Goal: Task Accomplishment & Management: Complete application form

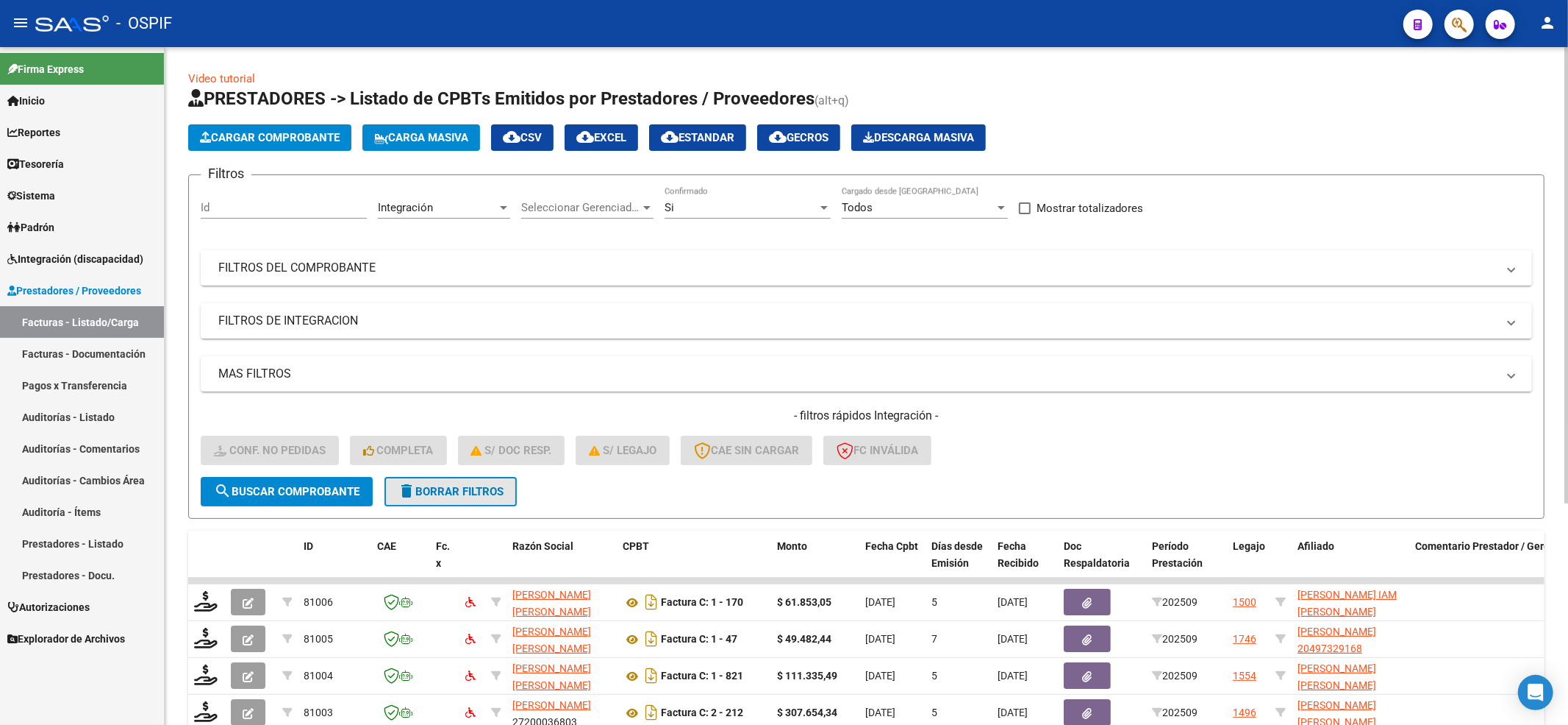
click at [497, 482] on button "delete Borrar Filtros" at bounding box center [451, 491] width 133 height 30
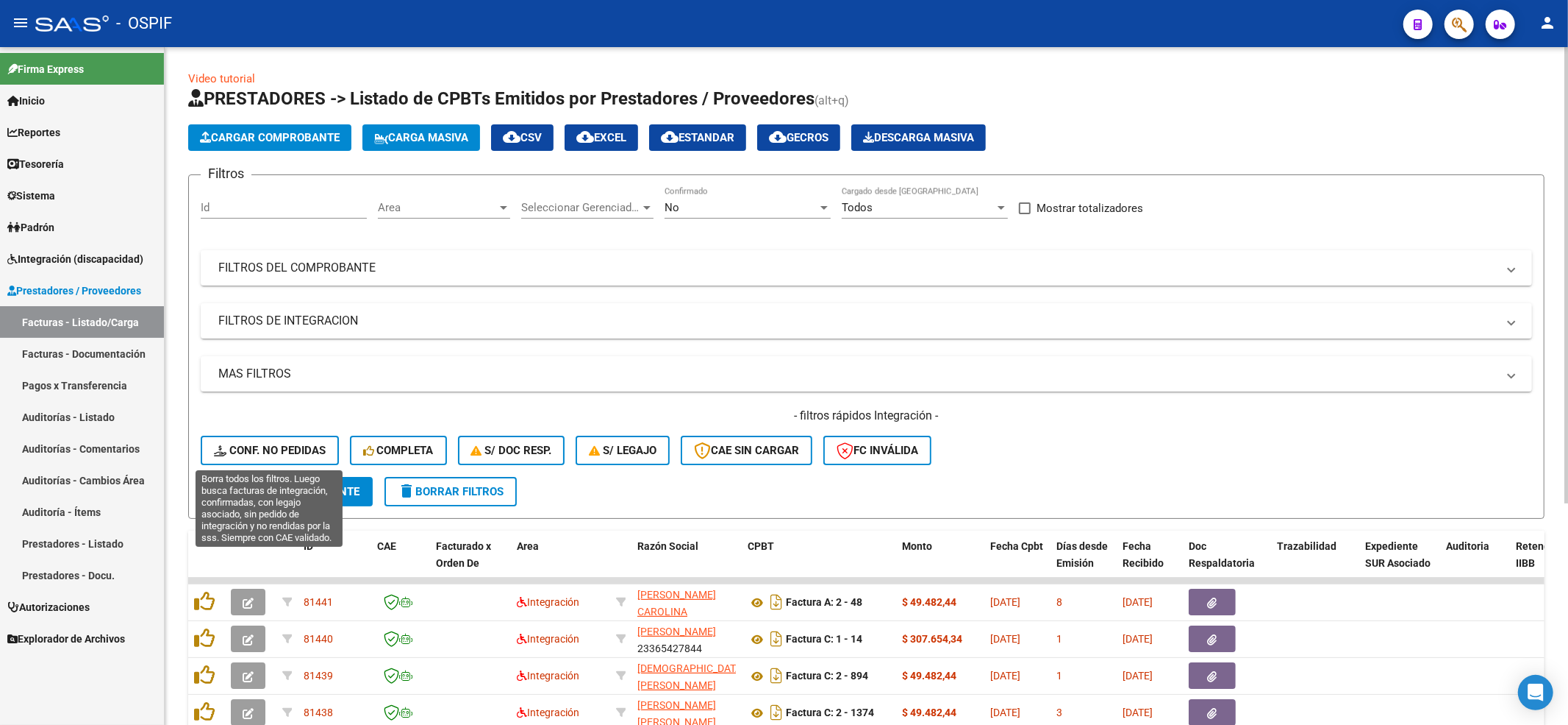
click at [282, 463] on button "Conf. no pedidas" at bounding box center [270, 450] width 138 height 30
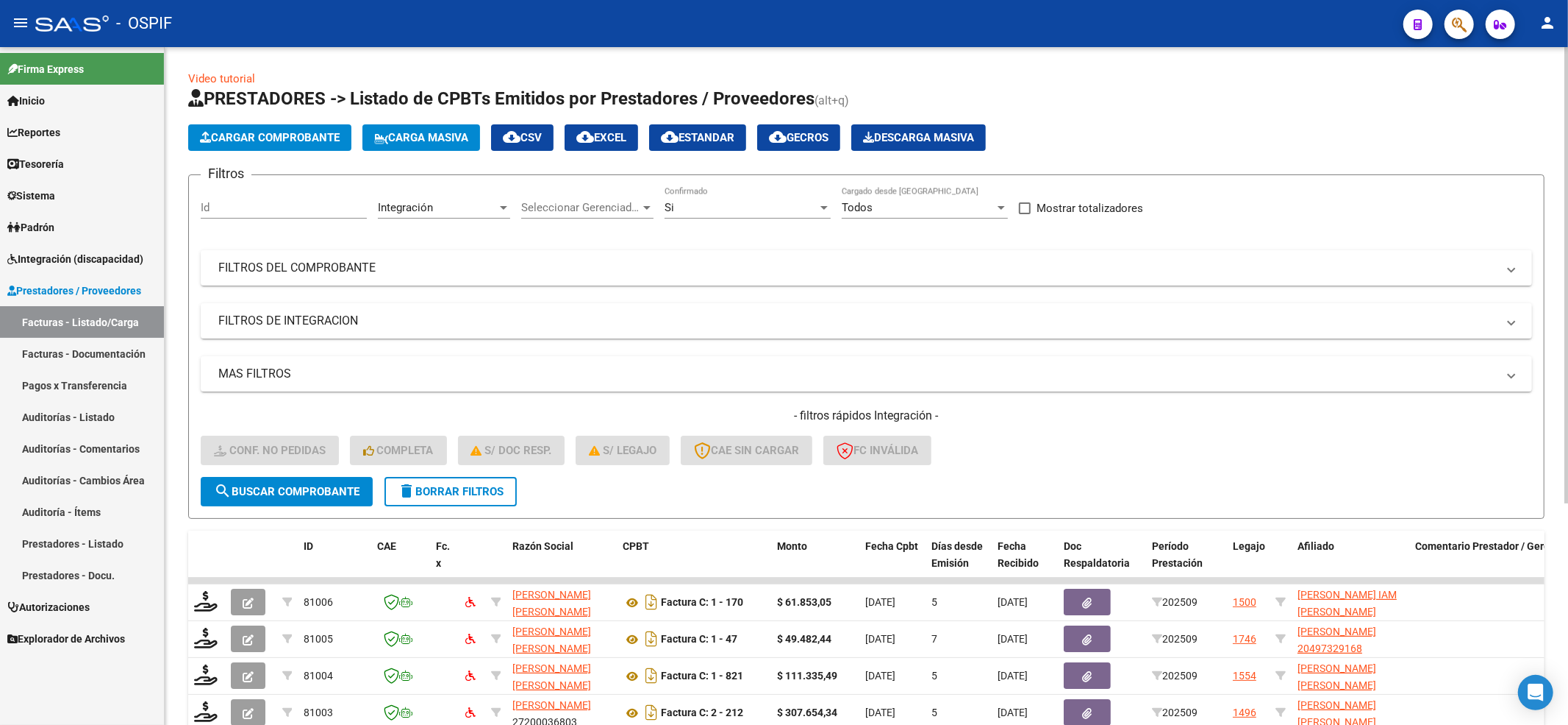
scroll to position [330, 0]
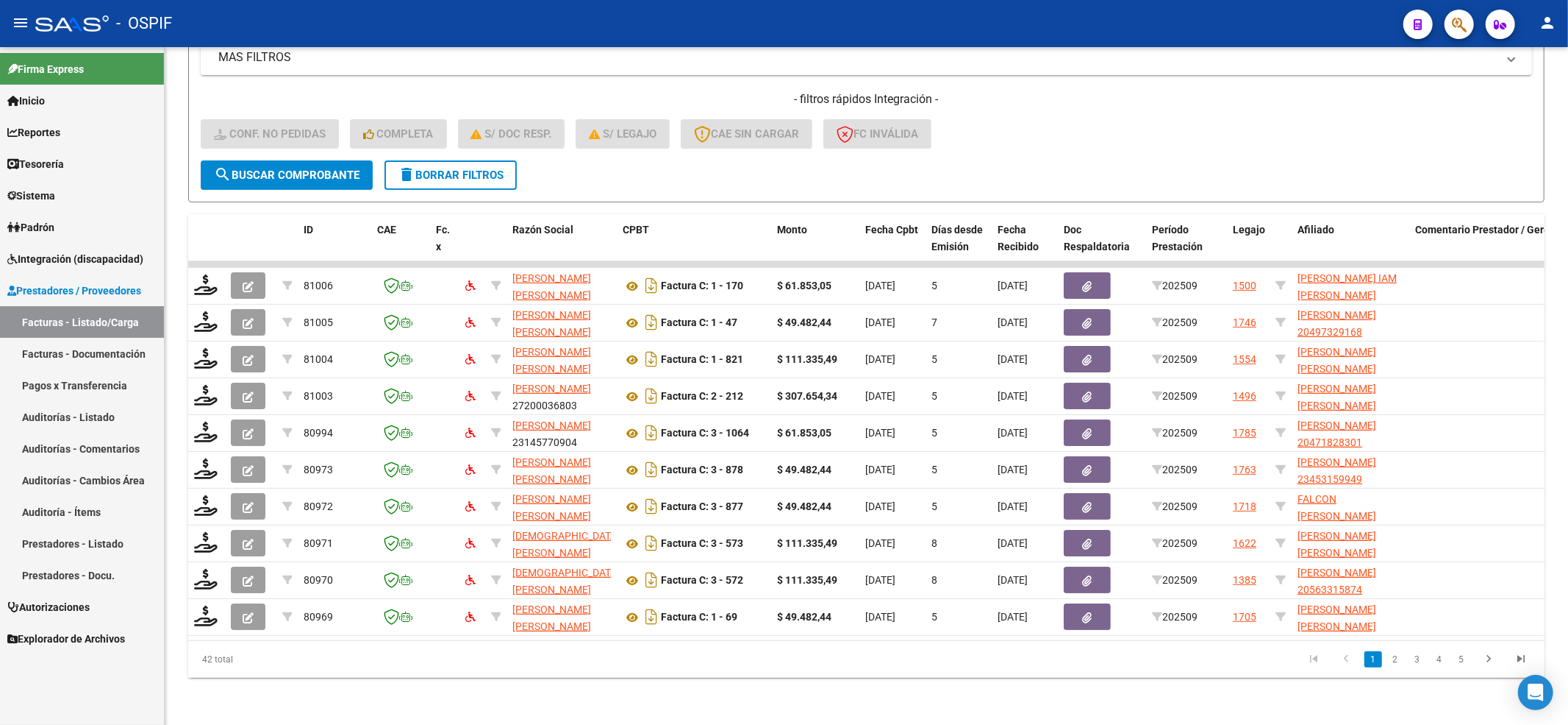
click at [59, 259] on span "Integración (discapacidad)" at bounding box center [75, 259] width 136 height 16
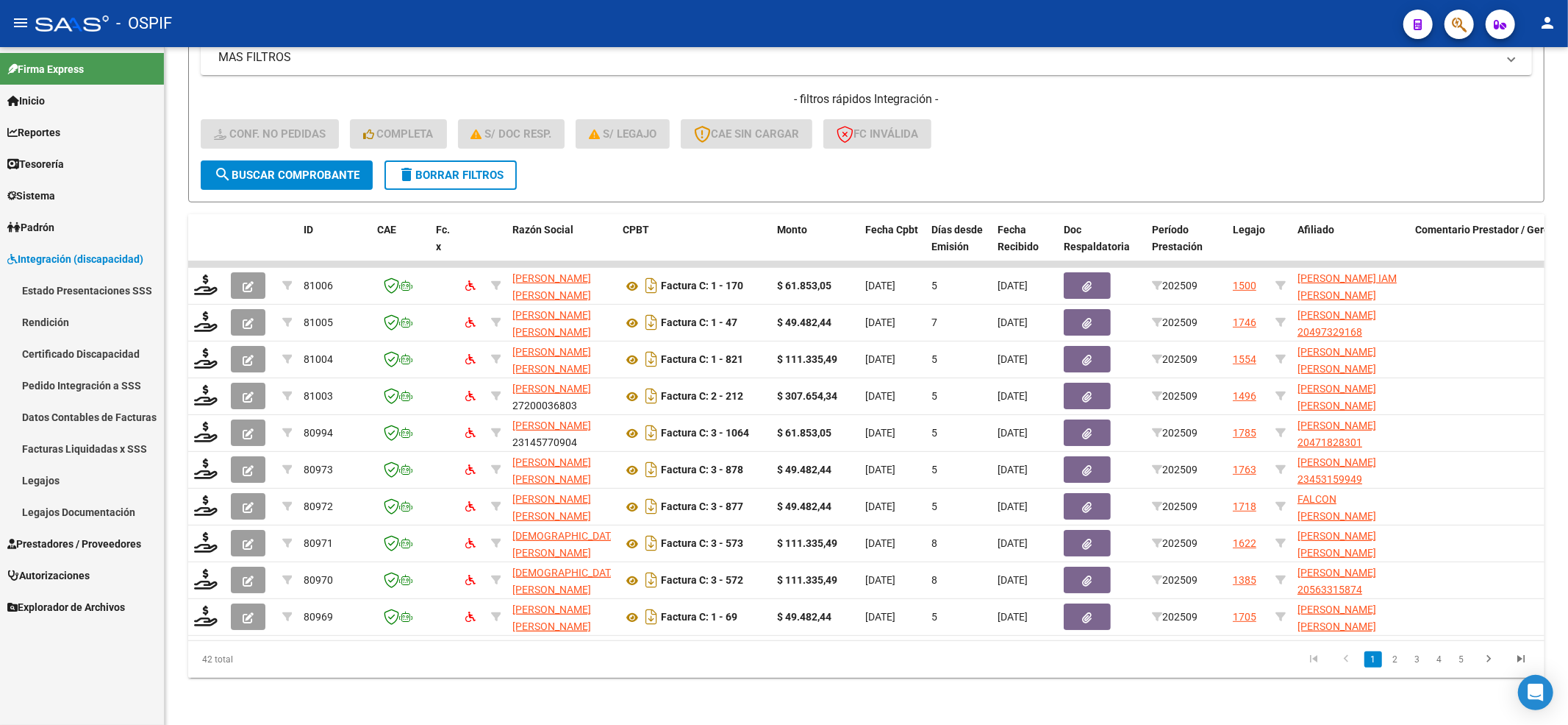
click at [35, 473] on link "Legajos" at bounding box center [82, 480] width 164 height 31
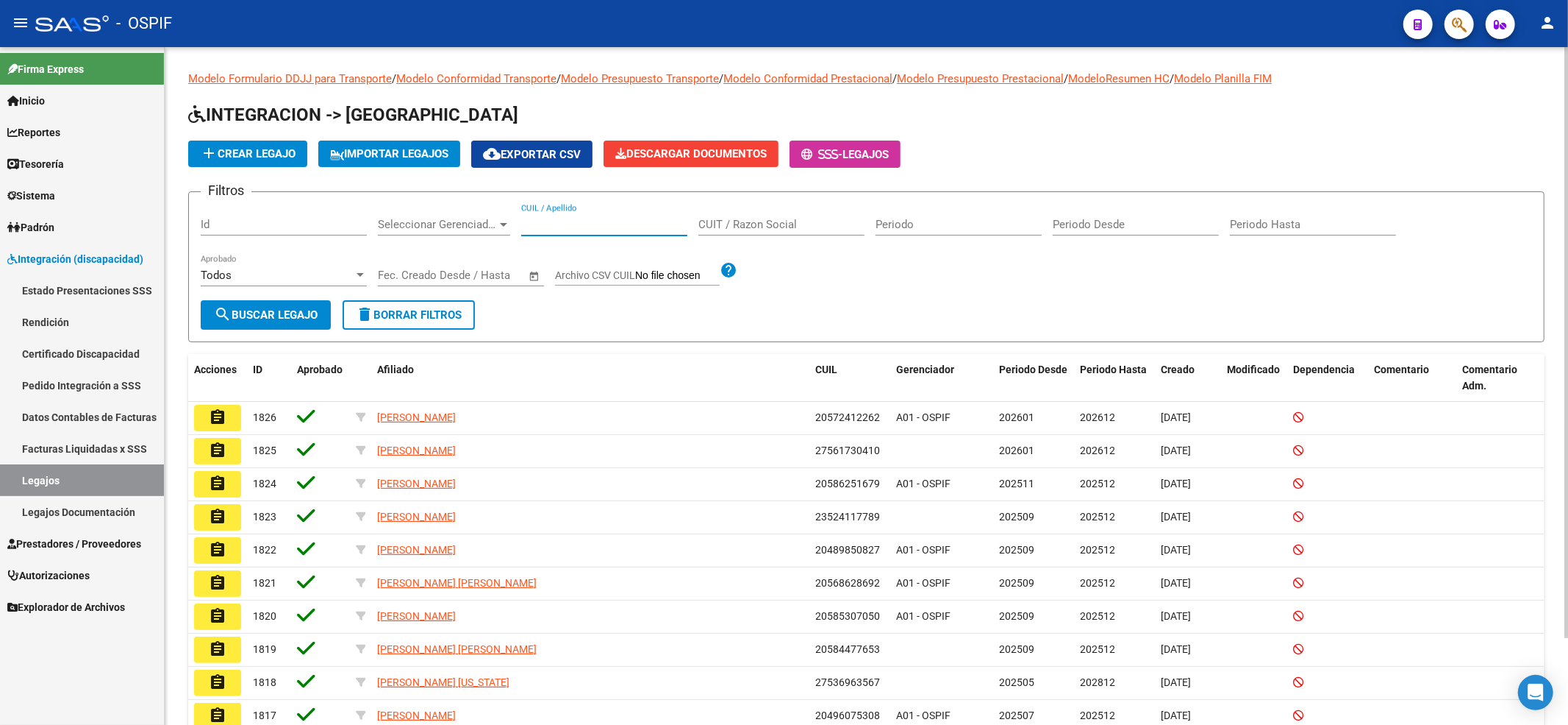
click at [593, 228] on input "CUIL / Apellido" at bounding box center [604, 224] width 166 height 13
paste input "52911634"
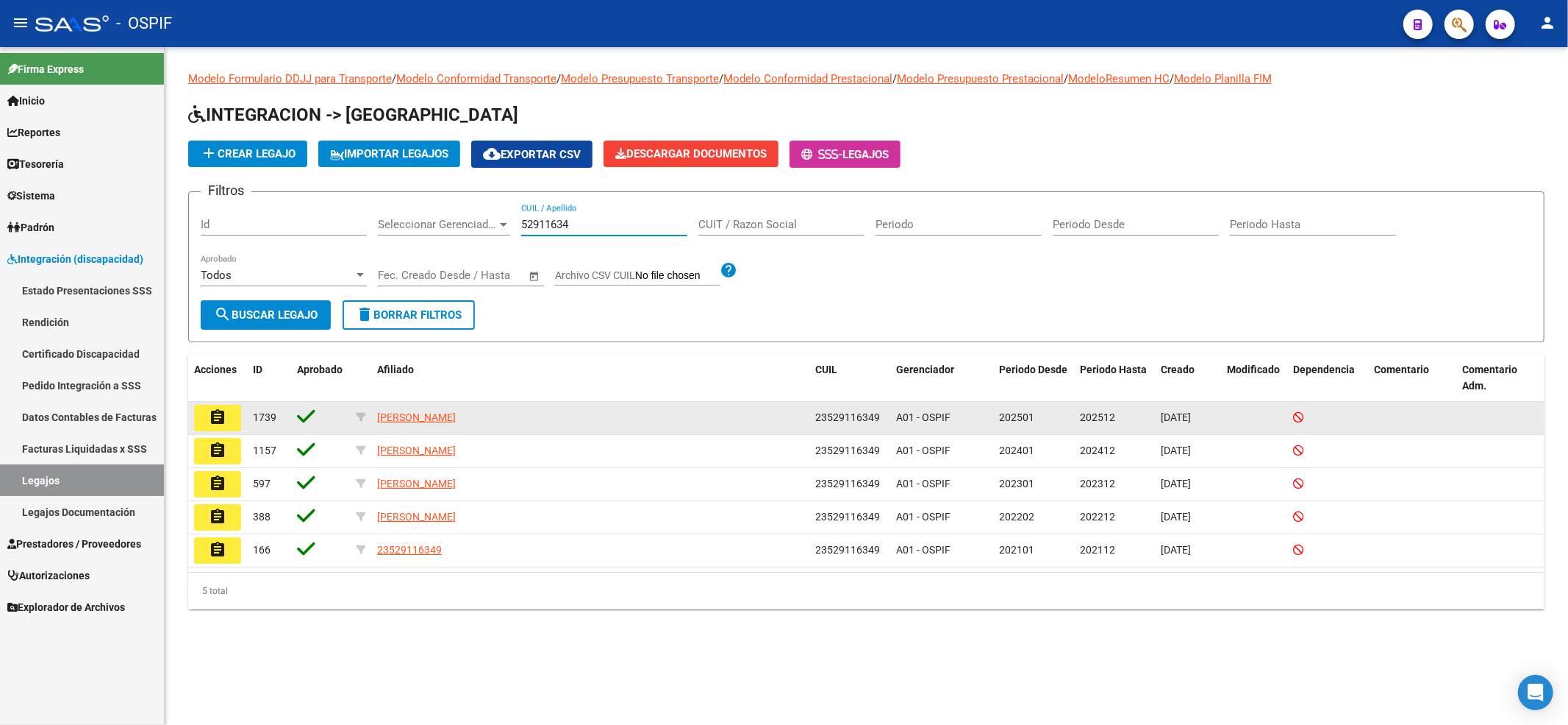
type input "52911634"
click at [225, 422] on mat-icon "assignment" at bounding box center [218, 417] width 18 height 18
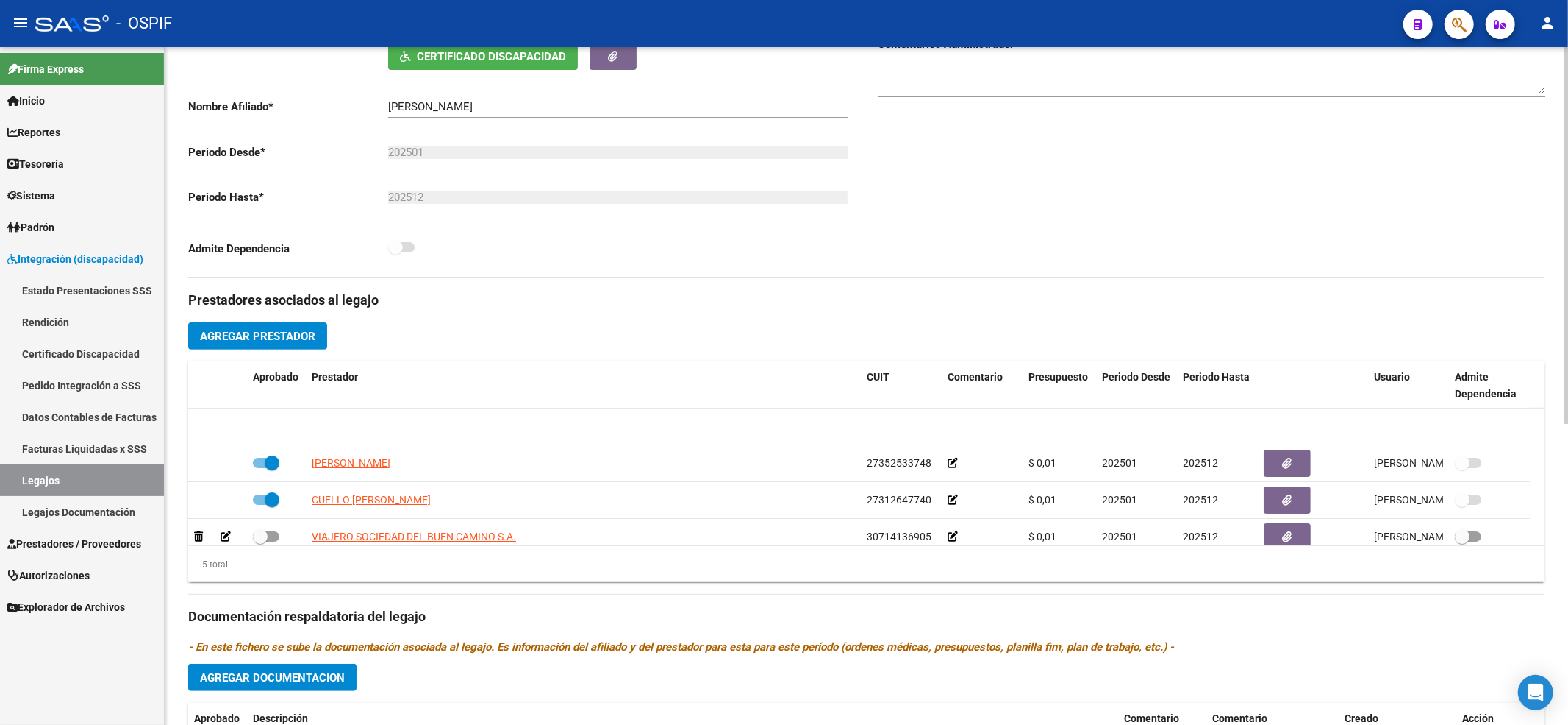
scroll to position [51, 0]
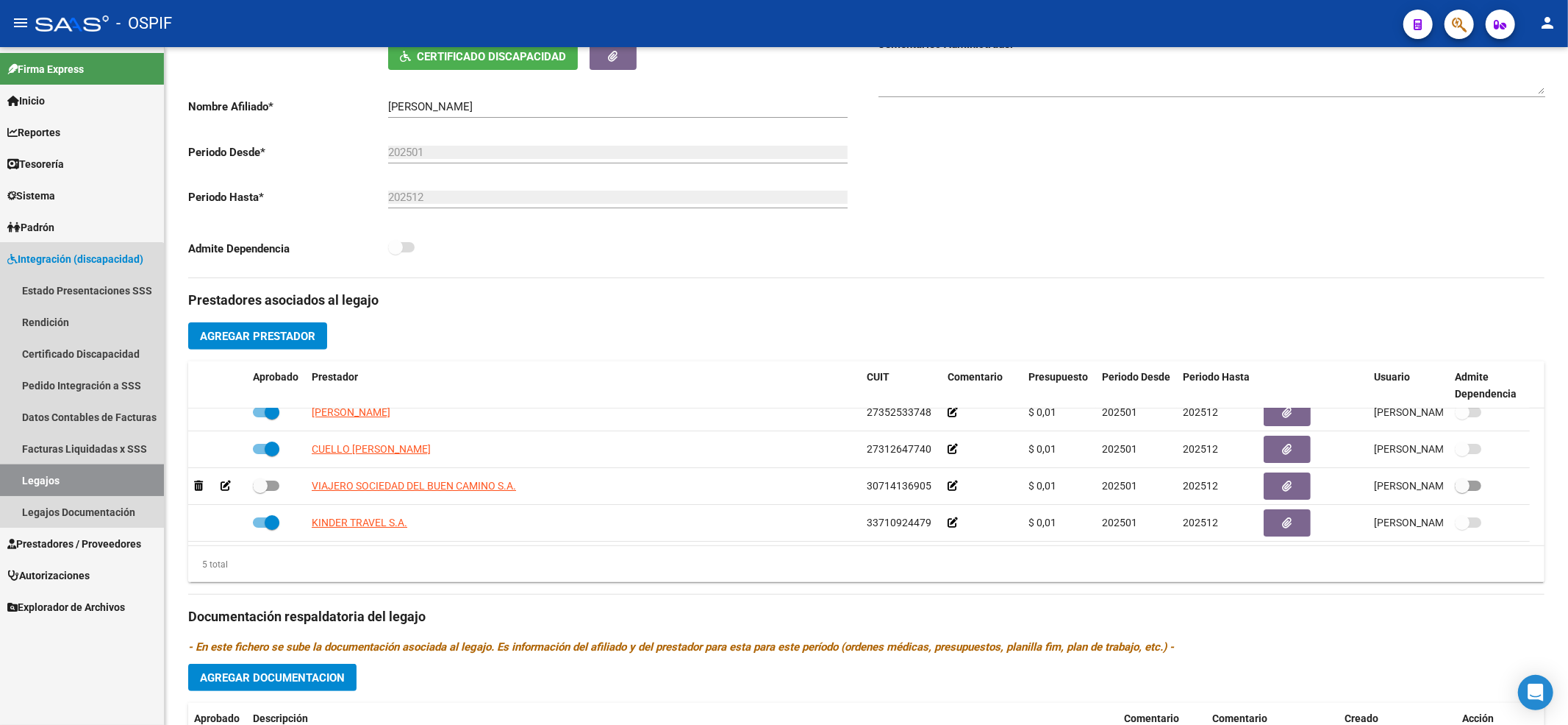
click at [65, 477] on link "Legajos" at bounding box center [82, 480] width 164 height 31
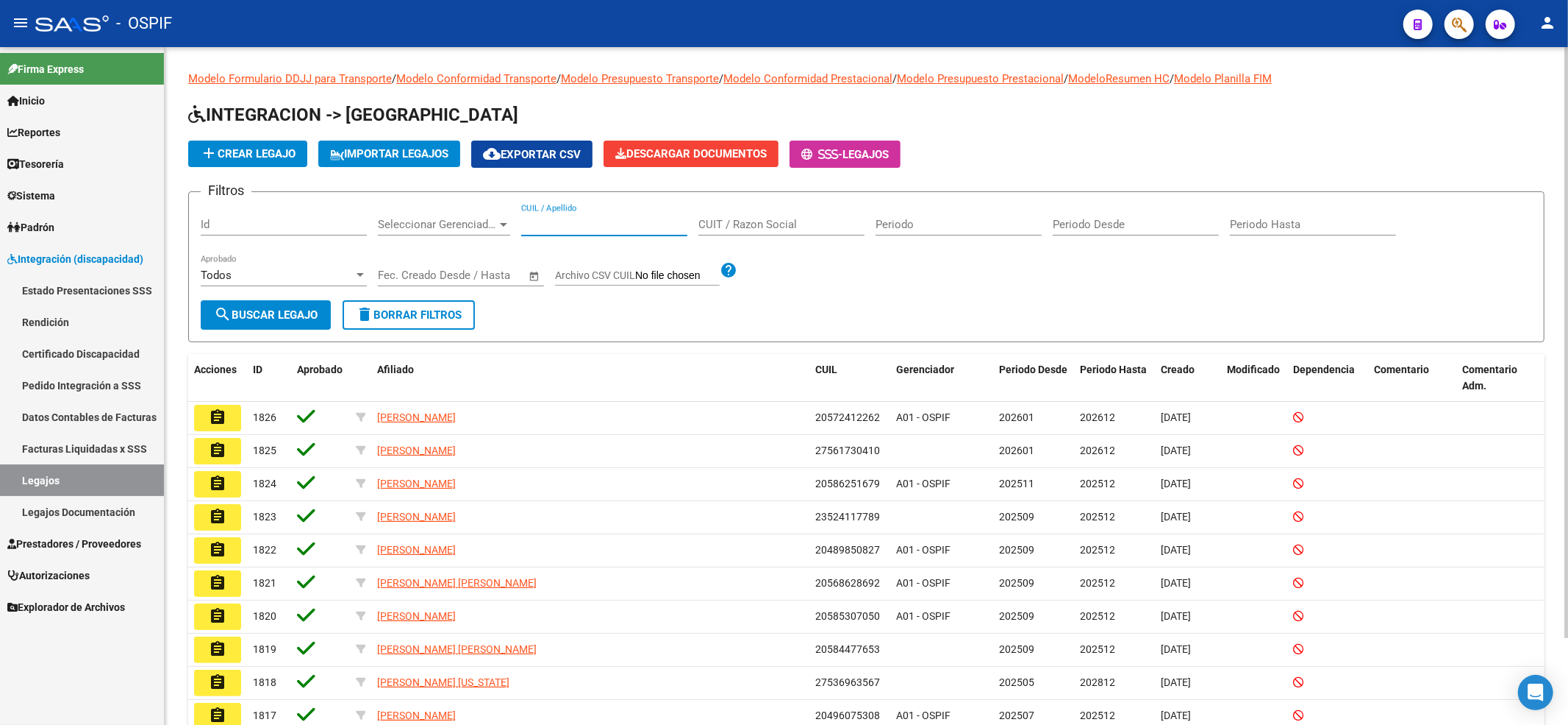
click at [560, 222] on input "CUIL / Apellido" at bounding box center [604, 224] width 166 height 13
paste input "52411778"
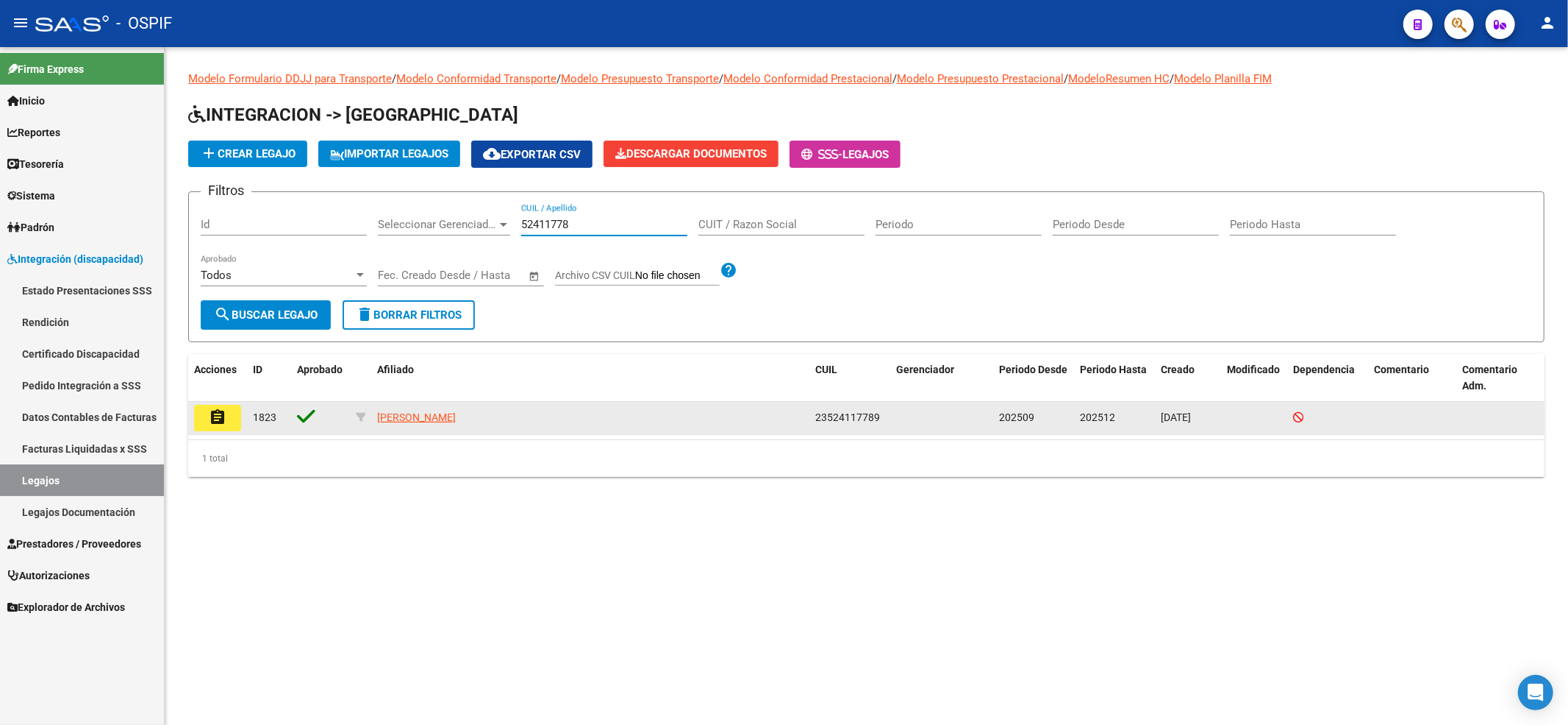
type input "52411778"
click at [213, 416] on mat-icon "assignment" at bounding box center [218, 417] width 18 height 18
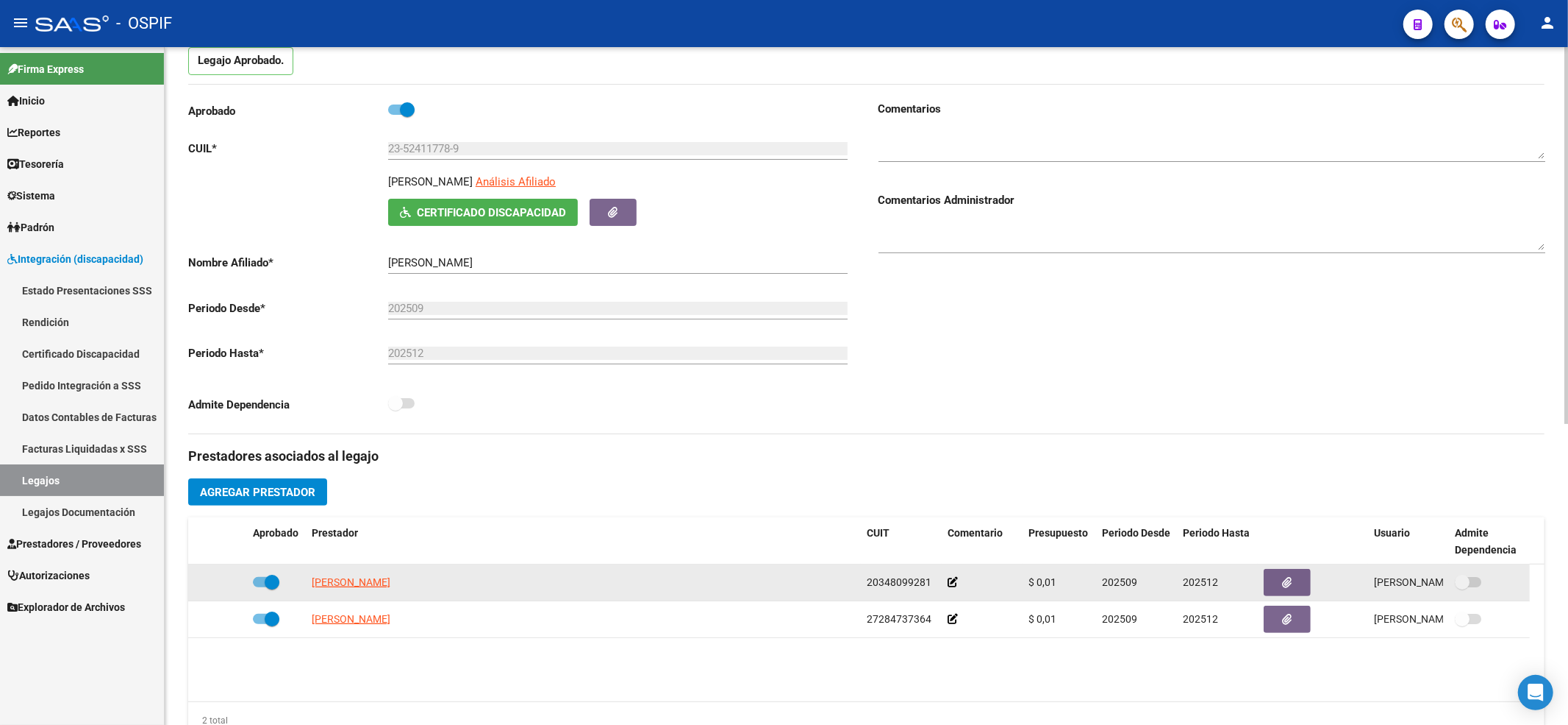
scroll to position [98, 0]
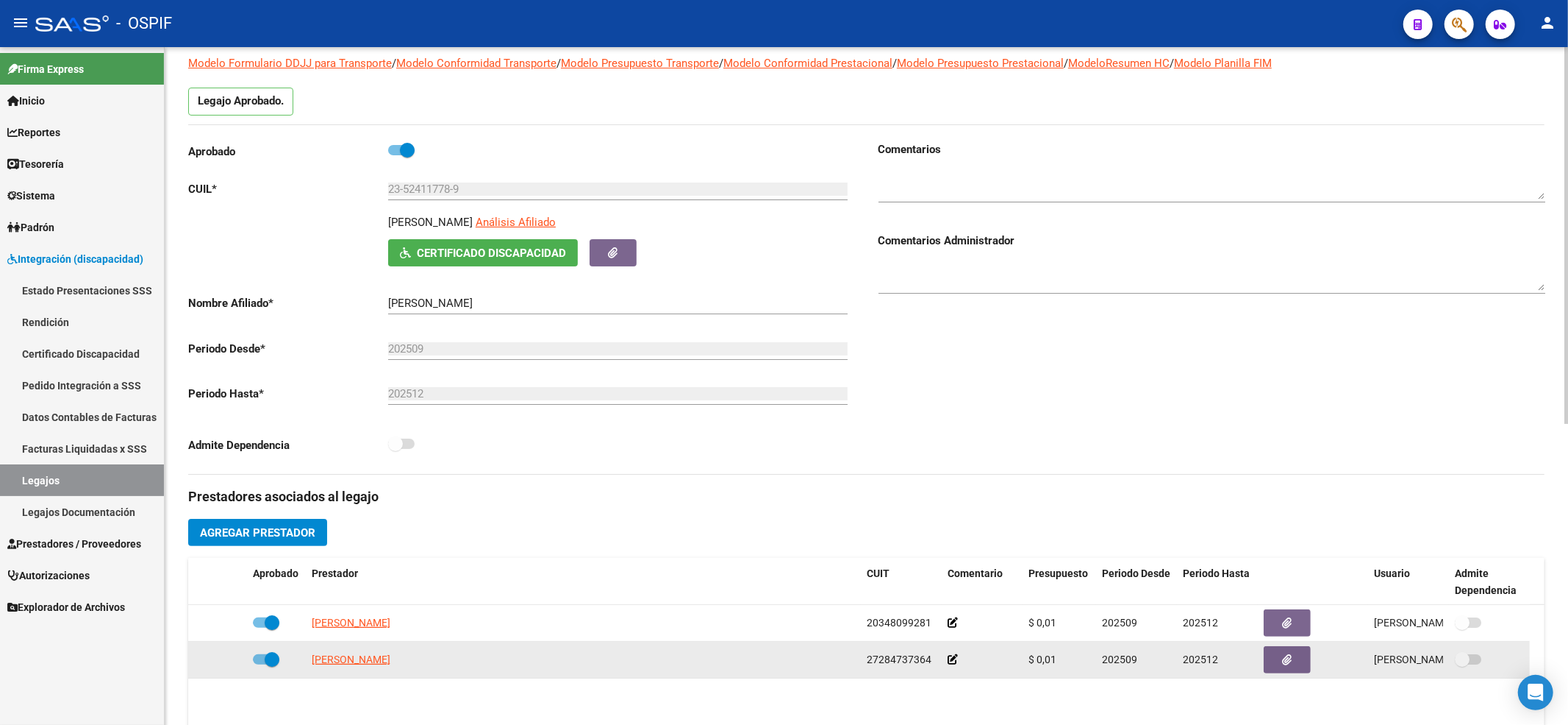
drag, startPoint x: 834, startPoint y: 668, endPoint x: 926, endPoint y: 664, distance: 92.1
click at [926, 664] on div "[PERSON_NAME] 27284737364 $ 0,01 202509 202512 [PERSON_NAME] [DATE]" at bounding box center [859, 660] width 1341 height 37
drag, startPoint x: 922, startPoint y: 661, endPoint x: 830, endPoint y: 661, distance: 92.0
click at [922, 661] on span "27284737364" at bounding box center [899, 659] width 65 height 12
drag, startPoint x: 807, startPoint y: 664, endPoint x: 836, endPoint y: 662, distance: 29.1
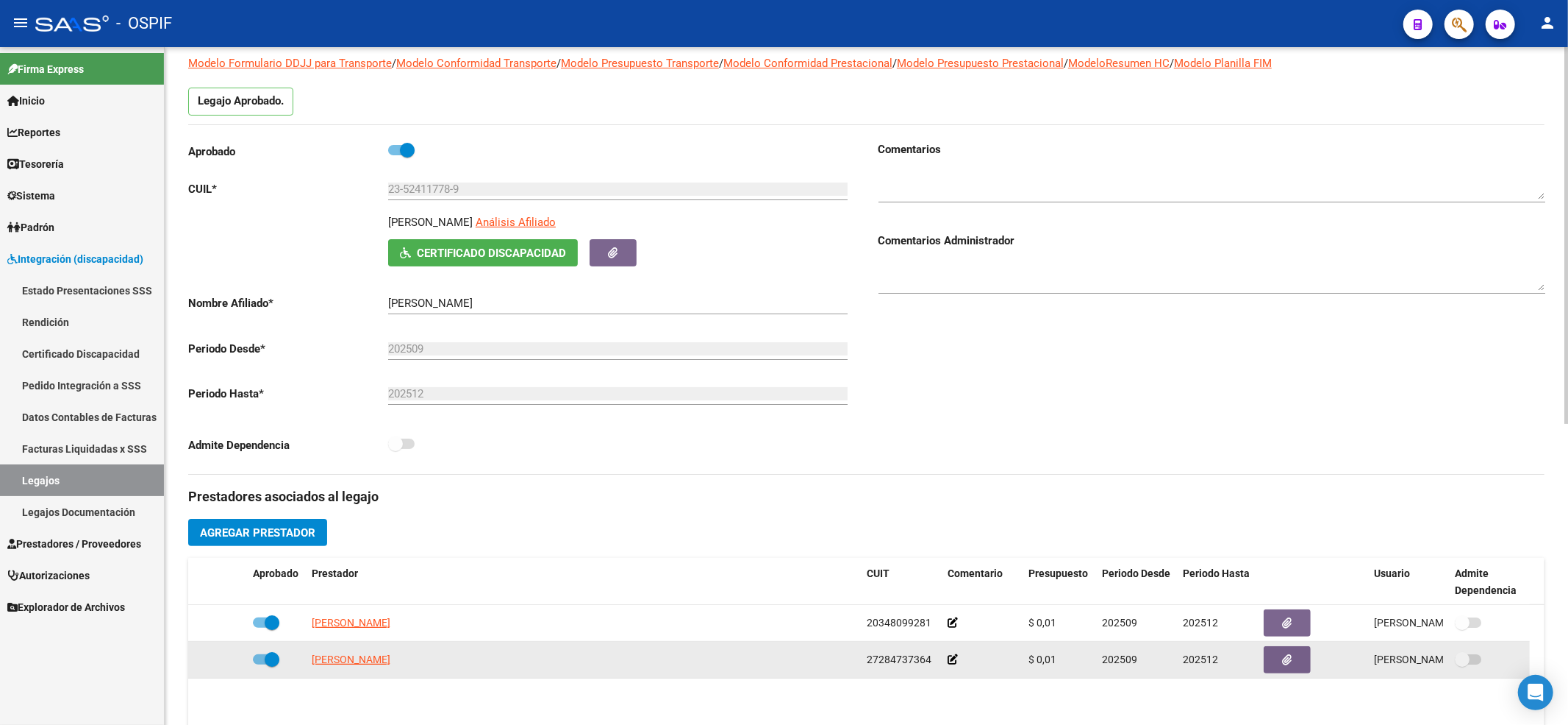
click at [809, 663] on div "[PERSON_NAME]" at bounding box center [583, 659] width 543 height 17
drag, startPoint x: 836, startPoint y: 662, endPoint x: 904, endPoint y: 662, distance: 68.0
click at [904, 662] on div "[PERSON_NAME] 27284737364 $ 0,01 202509 202512 [PERSON_NAME] [DATE]" at bounding box center [859, 660] width 1341 height 37
click at [950, 657] on icon at bounding box center [953, 659] width 10 height 10
drag, startPoint x: 926, startPoint y: 657, endPoint x: 935, endPoint y: 657, distance: 9.0
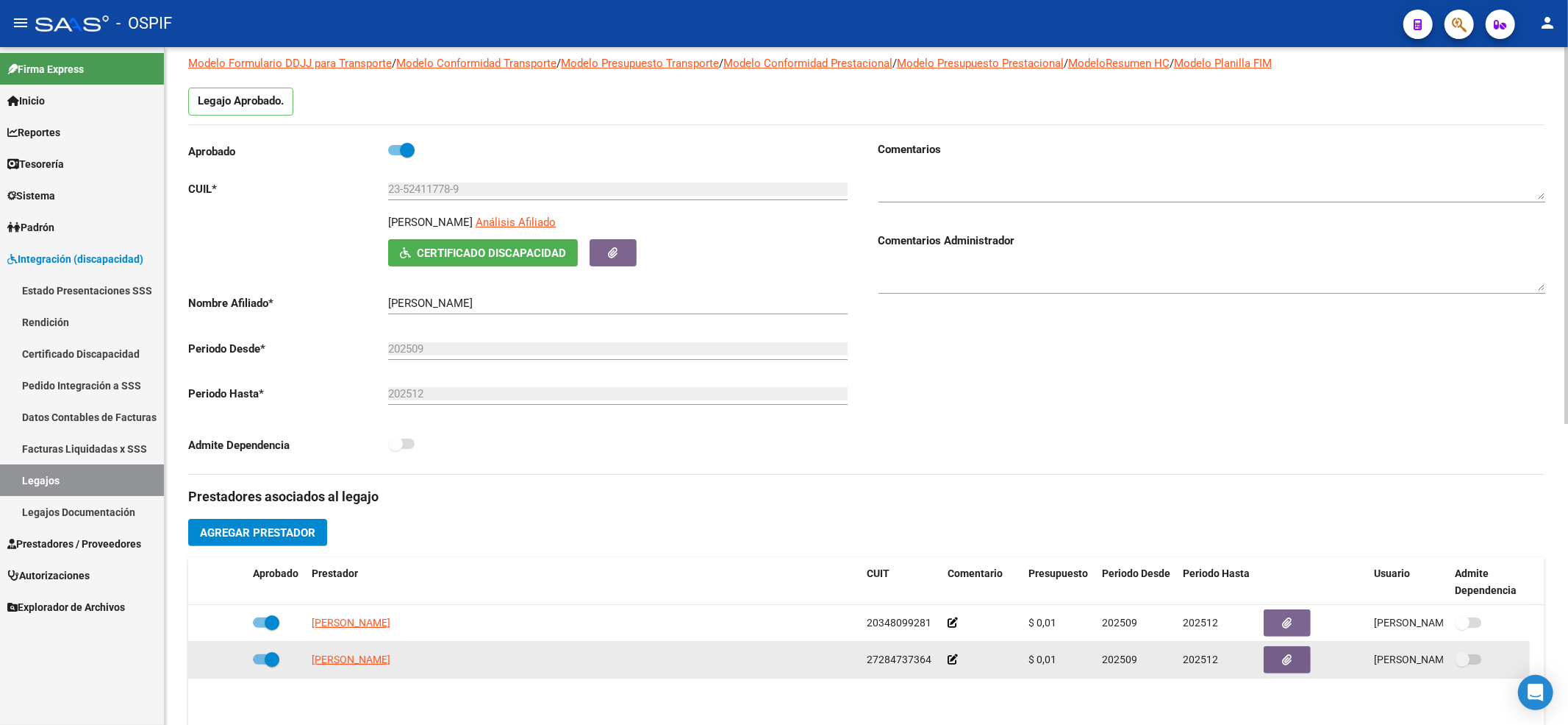
click at [935, 657] on div "[PERSON_NAME] 27284737364 $ 0,01 202509 202512 [PERSON_NAME] [DATE]" at bounding box center [859, 660] width 1341 height 37
copy div "27284737364"
click at [271, 657] on span at bounding box center [272, 659] width 14 height 14
click at [260, 665] on input "checkbox" at bounding box center [259, 665] width 1 height 1
checkbox input "false"
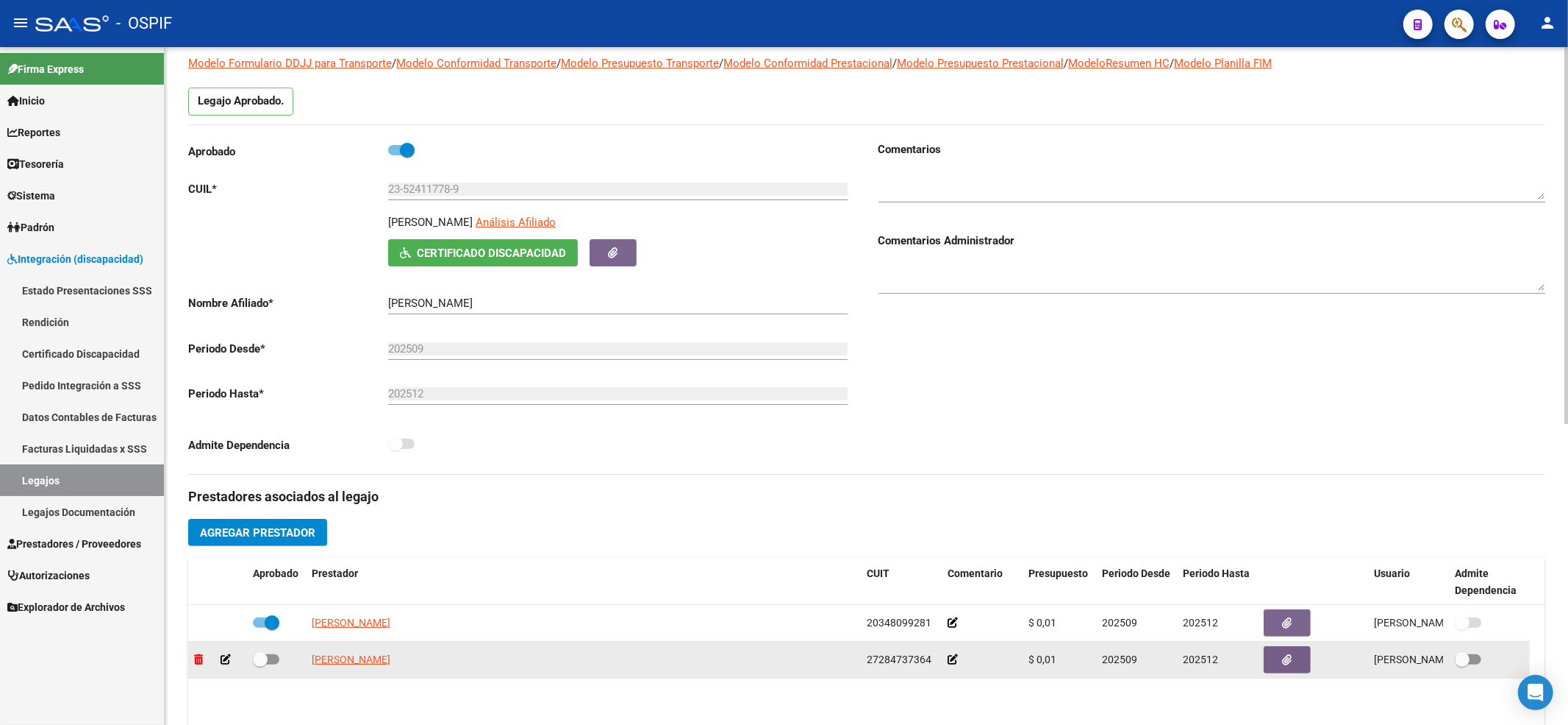
click at [197, 663] on icon at bounding box center [198, 659] width 9 height 10
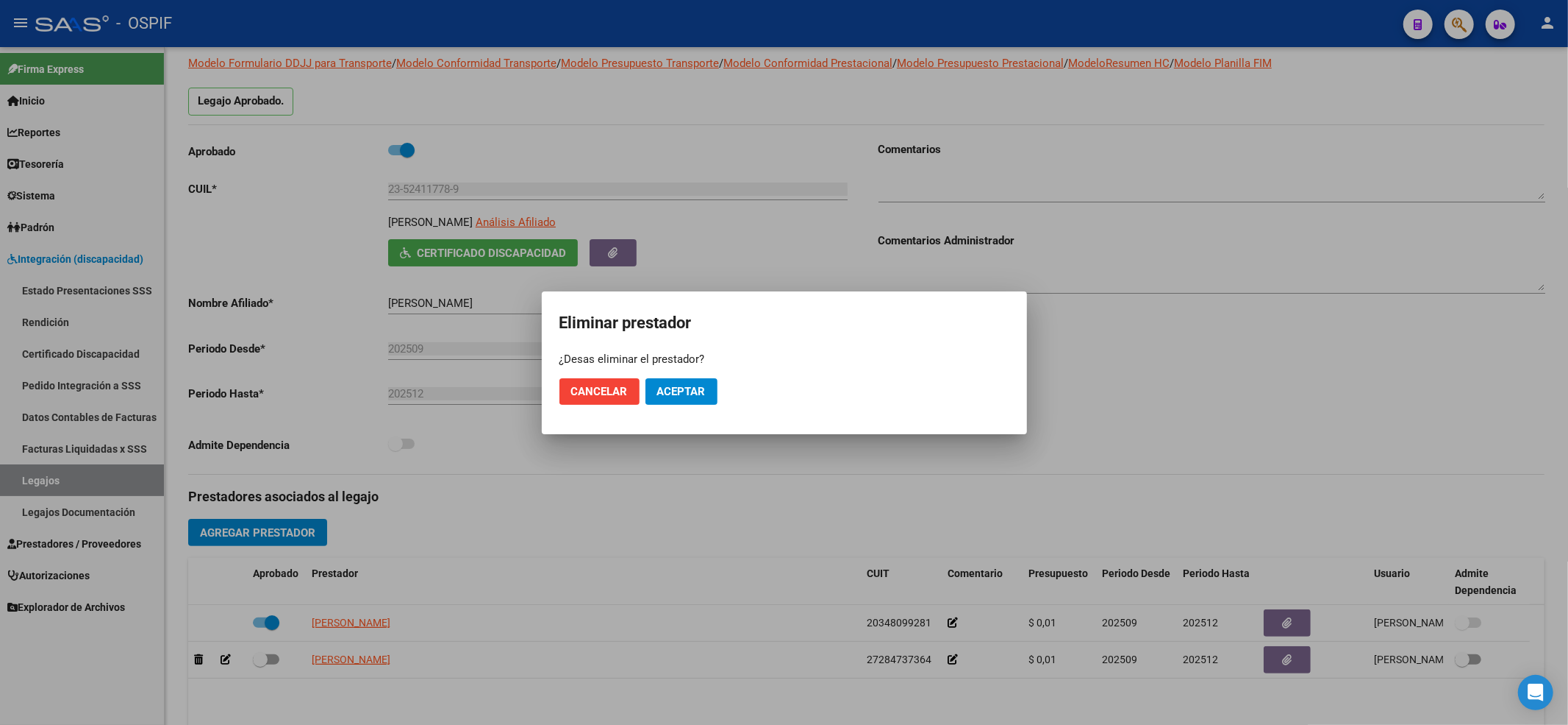
click at [672, 377] on mat-dialog-actions "Cancelar Aceptar" at bounding box center [785, 391] width 450 height 50
drag, startPoint x: 690, startPoint y: 393, endPoint x: 655, endPoint y: 395, distance: 35.1
click at [691, 393] on span "Aceptar" at bounding box center [681, 391] width 48 height 13
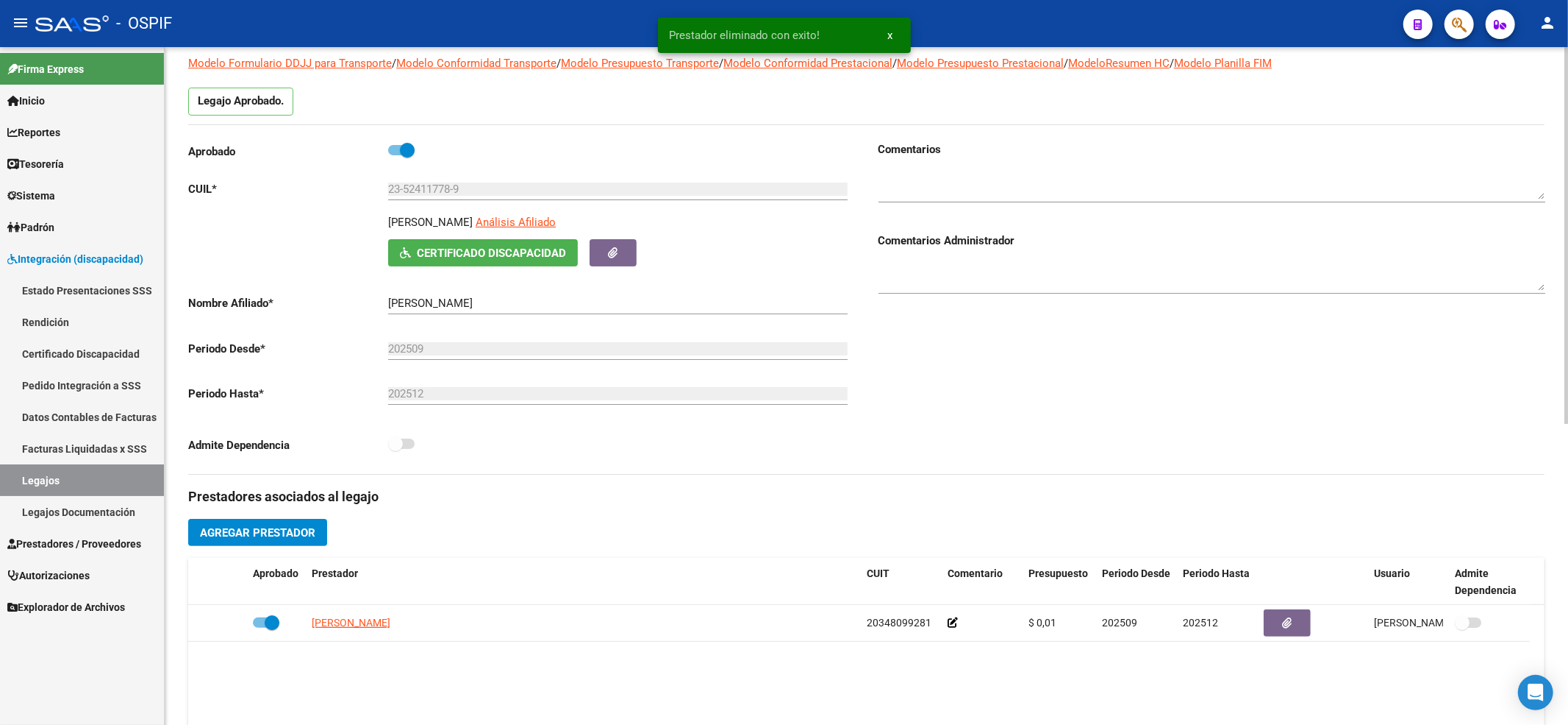
click at [268, 539] on span "Agregar Prestador" at bounding box center [258, 532] width 116 height 13
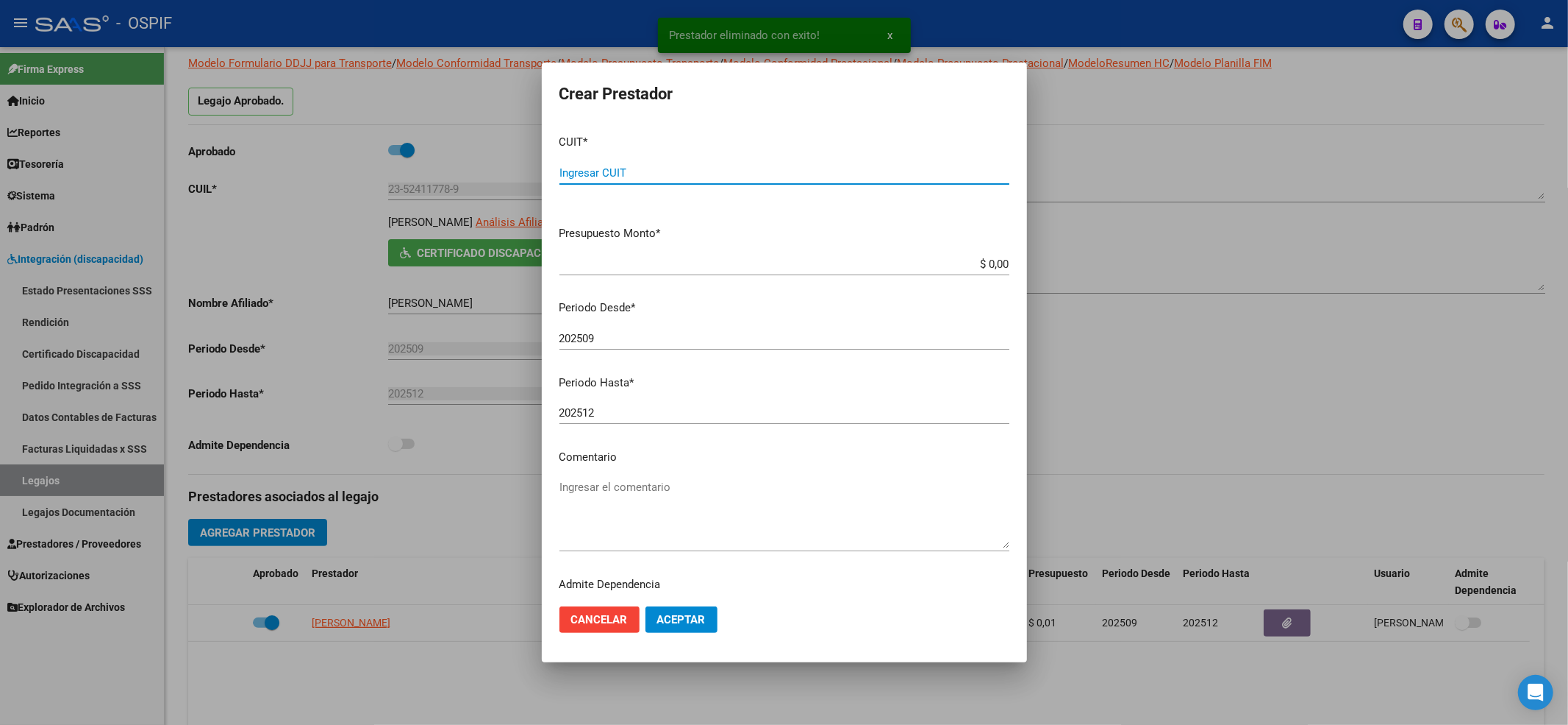
paste input "27-28473736-4"
type input "27-28473736-4"
type input "$ 0,01"
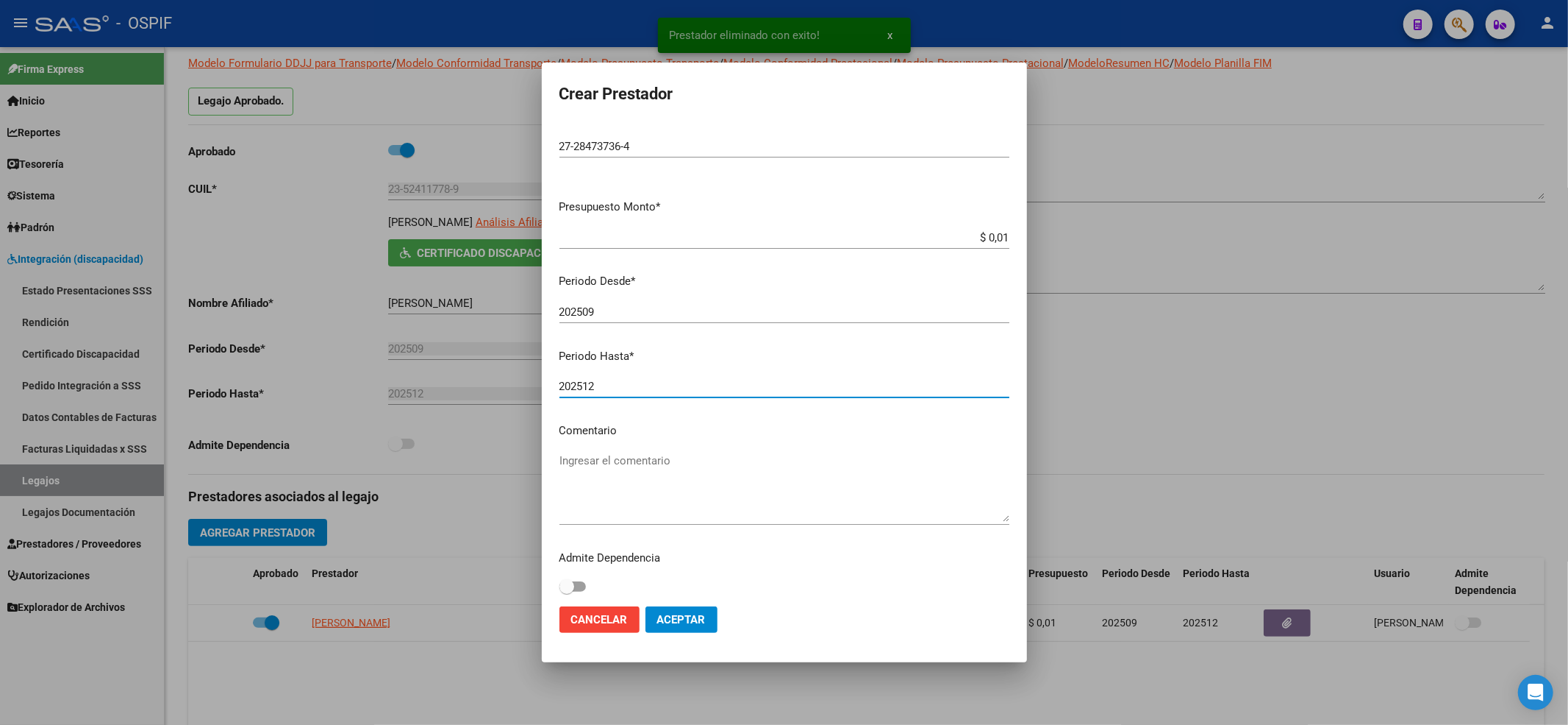
scroll to position [33, 0]
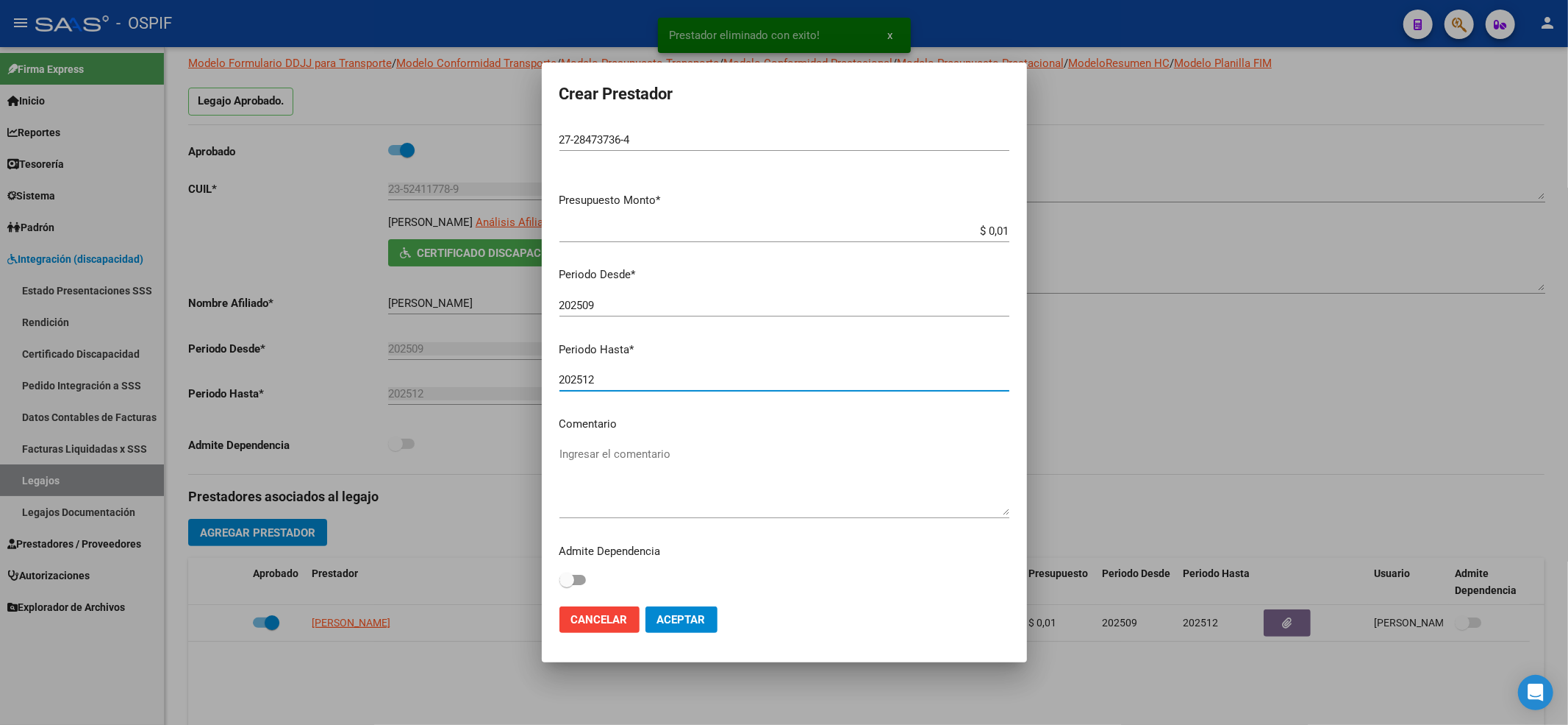
click at [700, 618] on span "Aceptar" at bounding box center [681, 619] width 48 height 13
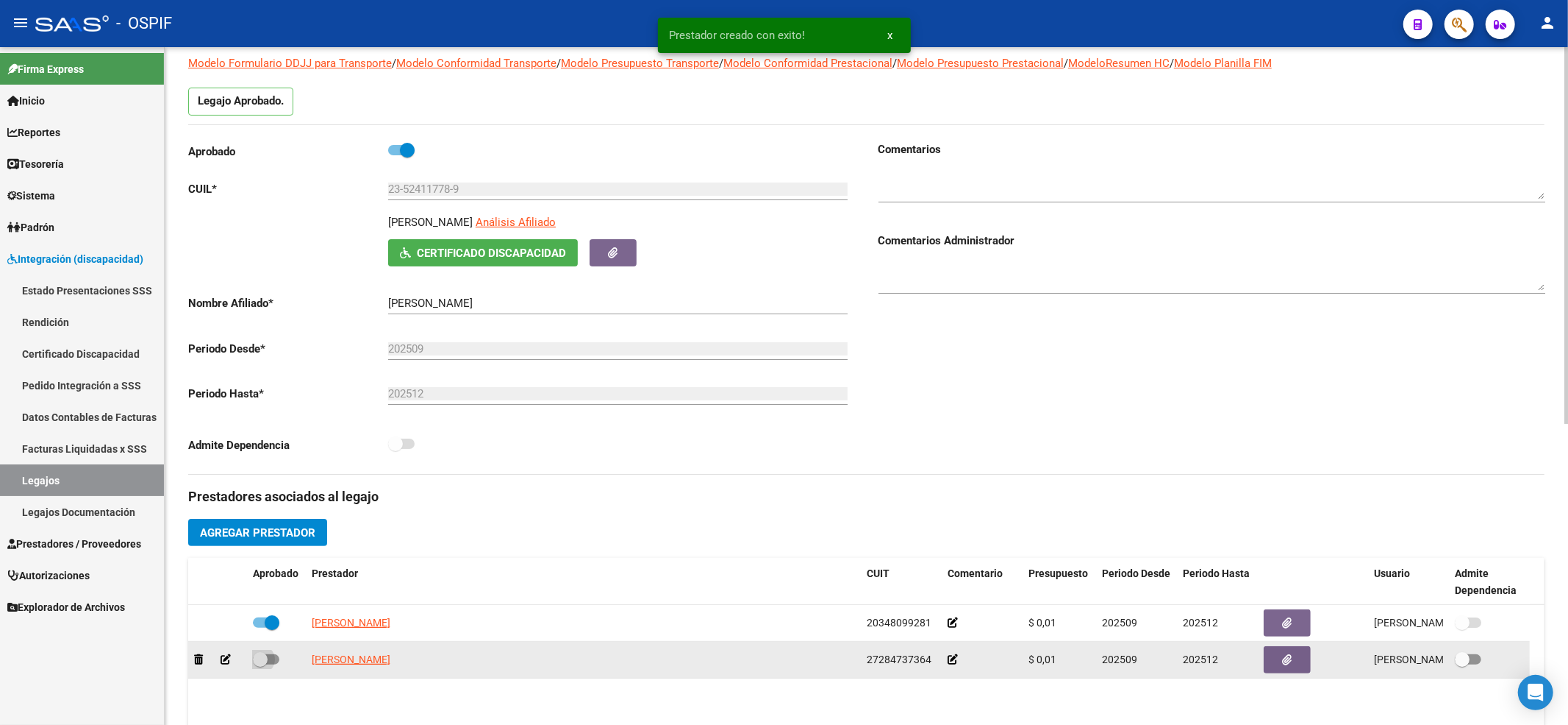
click at [257, 666] on span at bounding box center [260, 659] width 14 height 14
click at [259, 665] on input "checkbox" at bounding box center [259, 665] width 1 height 1
checkbox input "true"
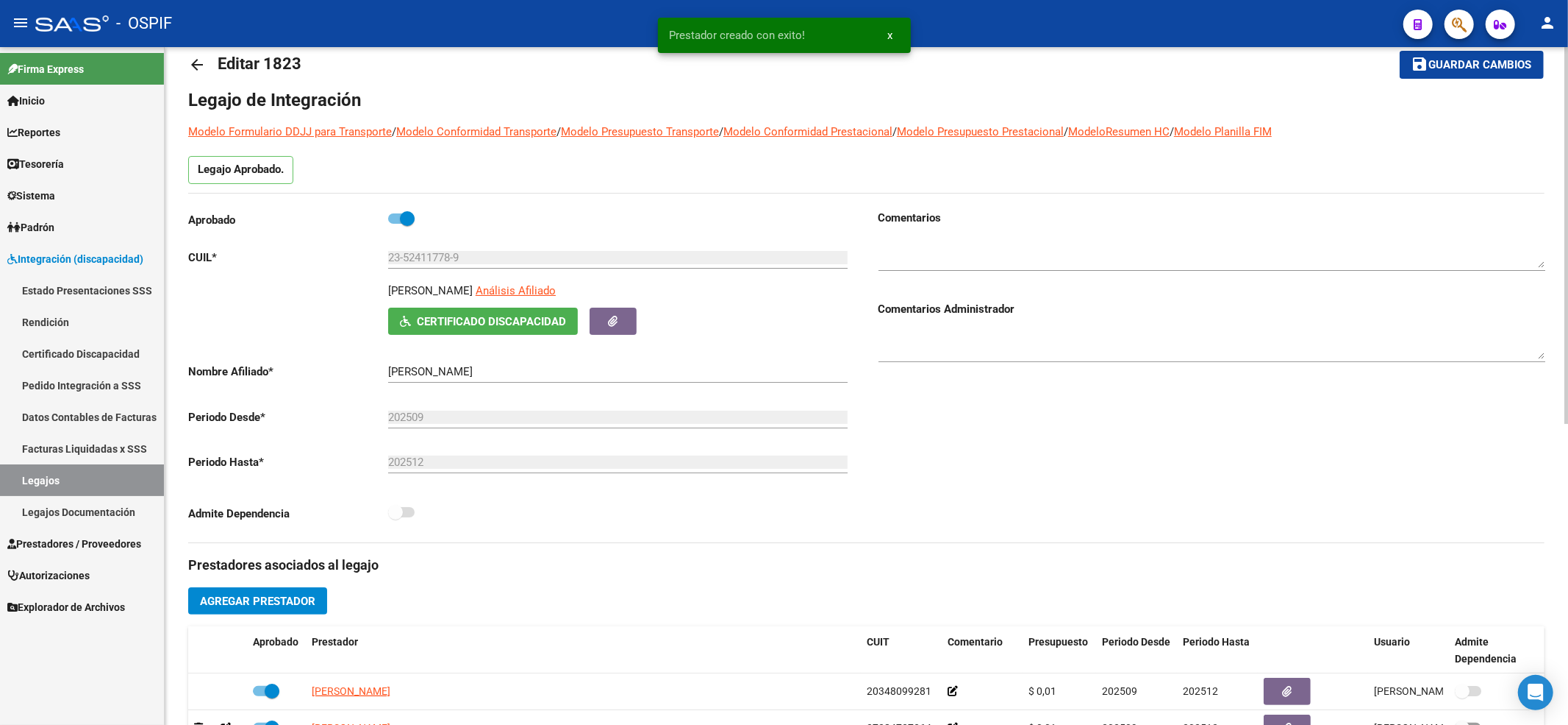
scroll to position [0, 0]
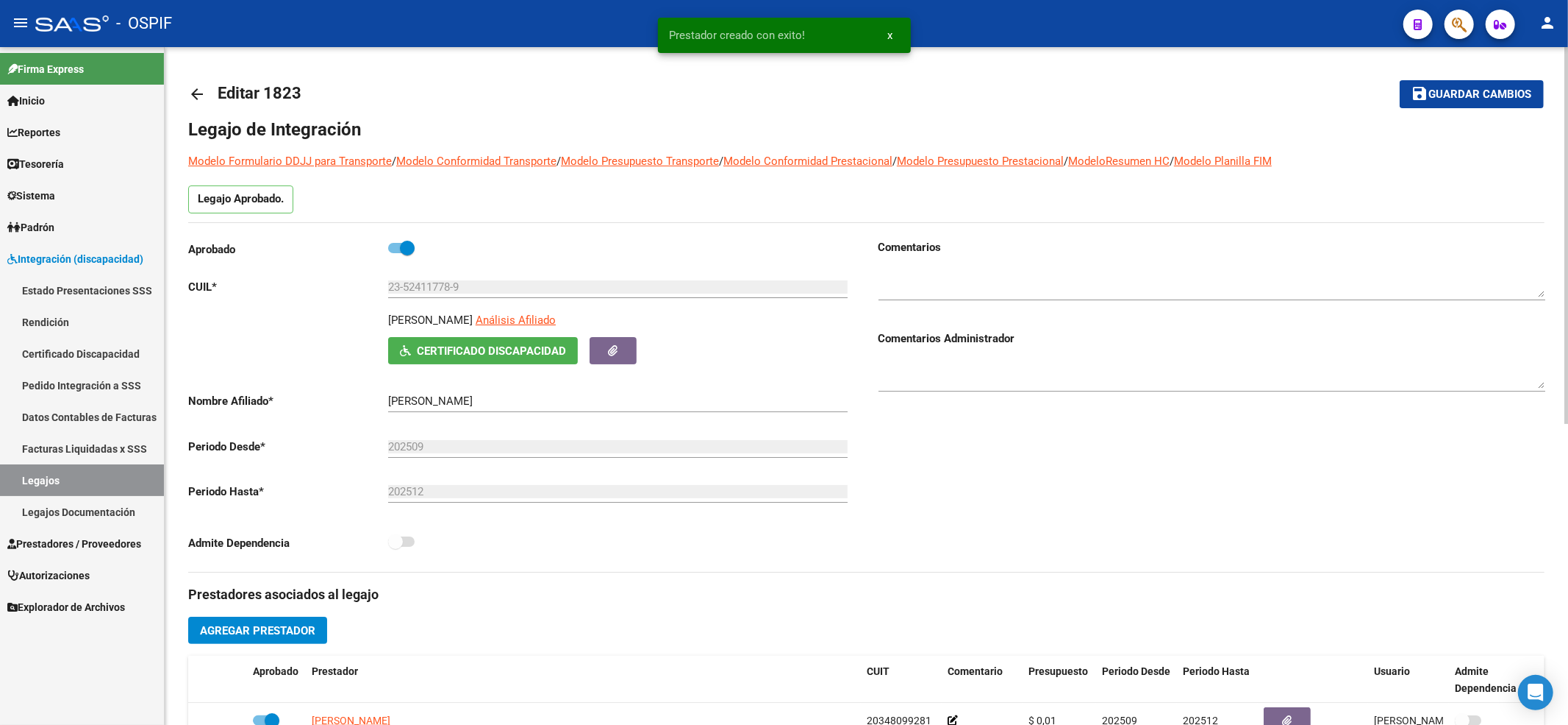
click at [1473, 97] on span "Guardar cambios" at bounding box center [1480, 95] width 103 height 13
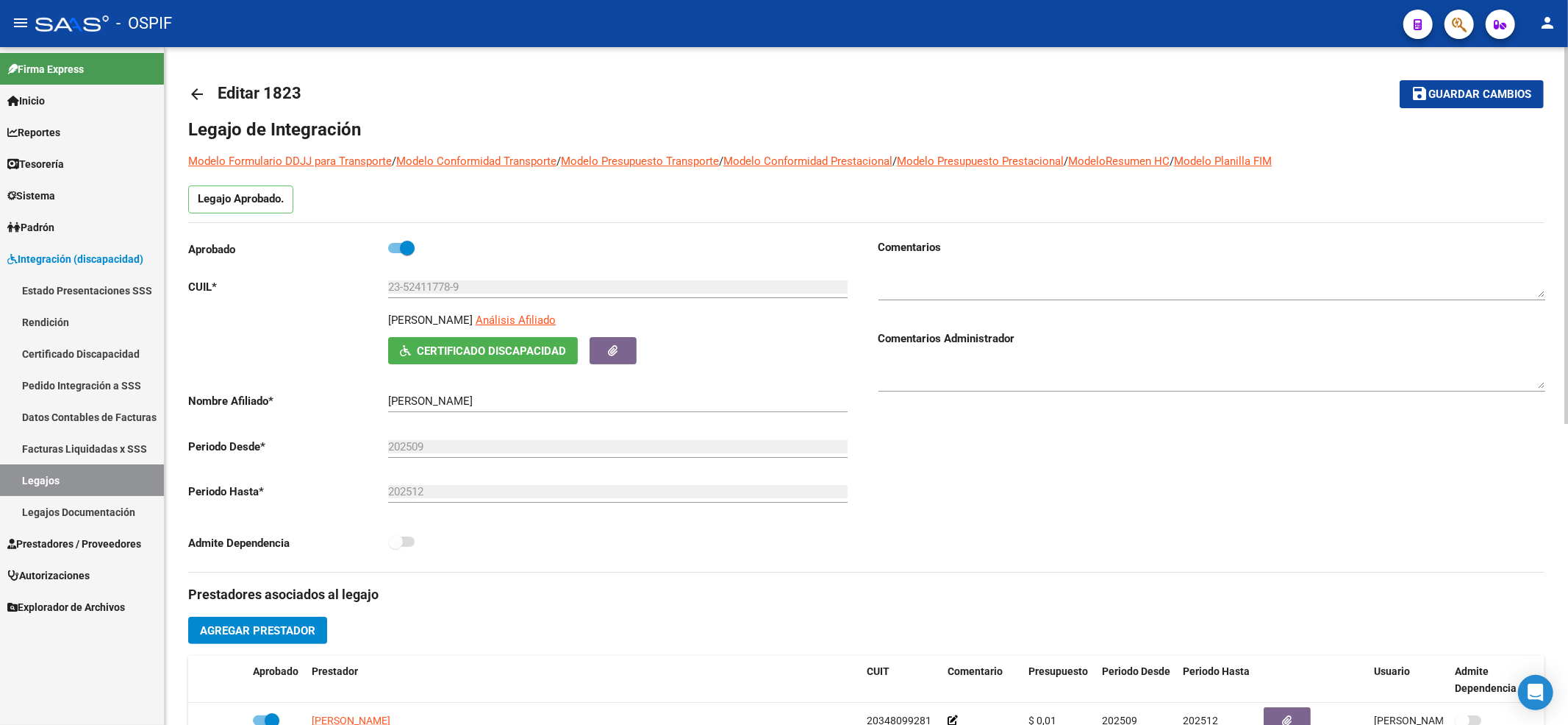
click at [1456, 90] on span "Guardar cambios" at bounding box center [1480, 95] width 103 height 13
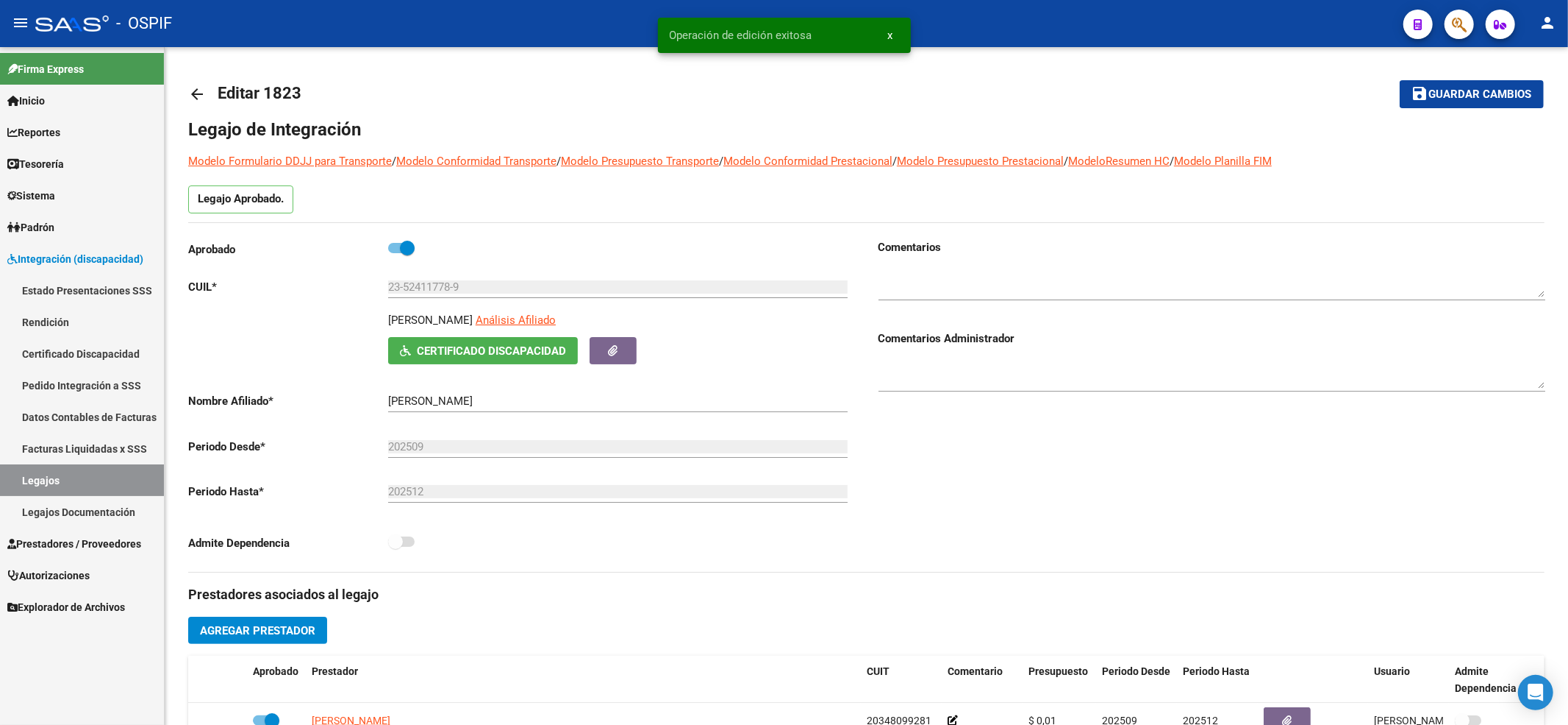
click at [90, 478] on link "Legajos" at bounding box center [82, 480] width 164 height 31
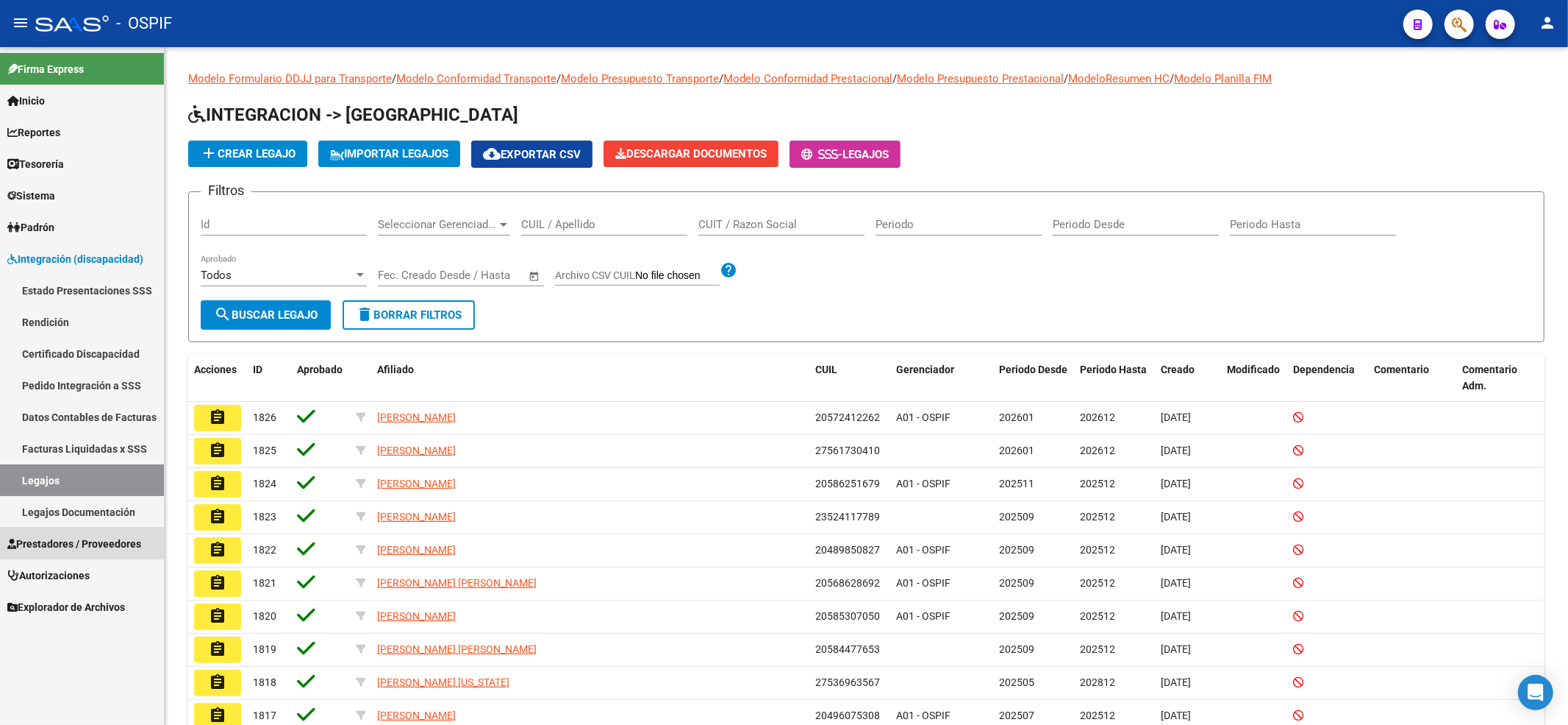
click at [30, 543] on span "Prestadores / Proveedores" at bounding box center [74, 543] width 134 height 16
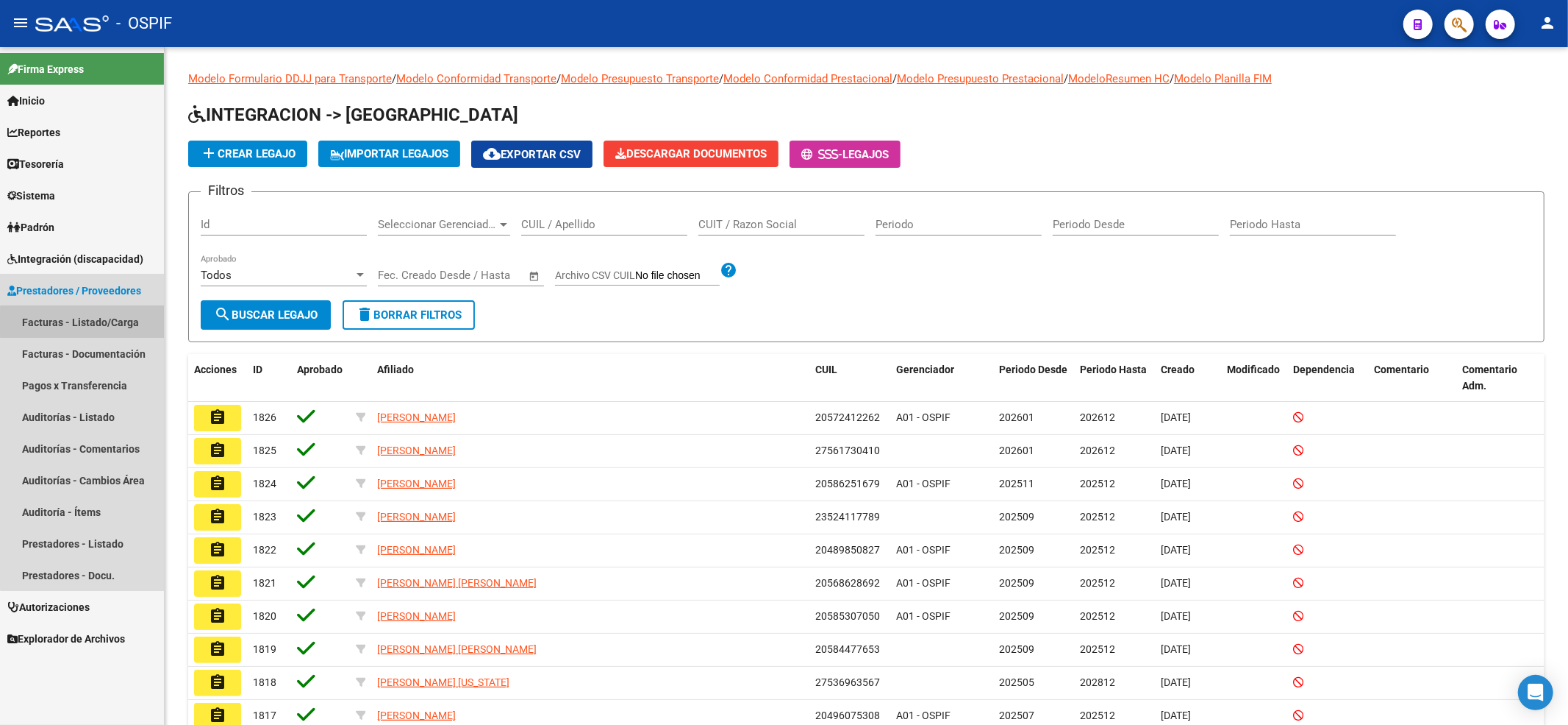
click at [84, 322] on link "Facturas - Listado/Carga" at bounding box center [82, 322] width 164 height 31
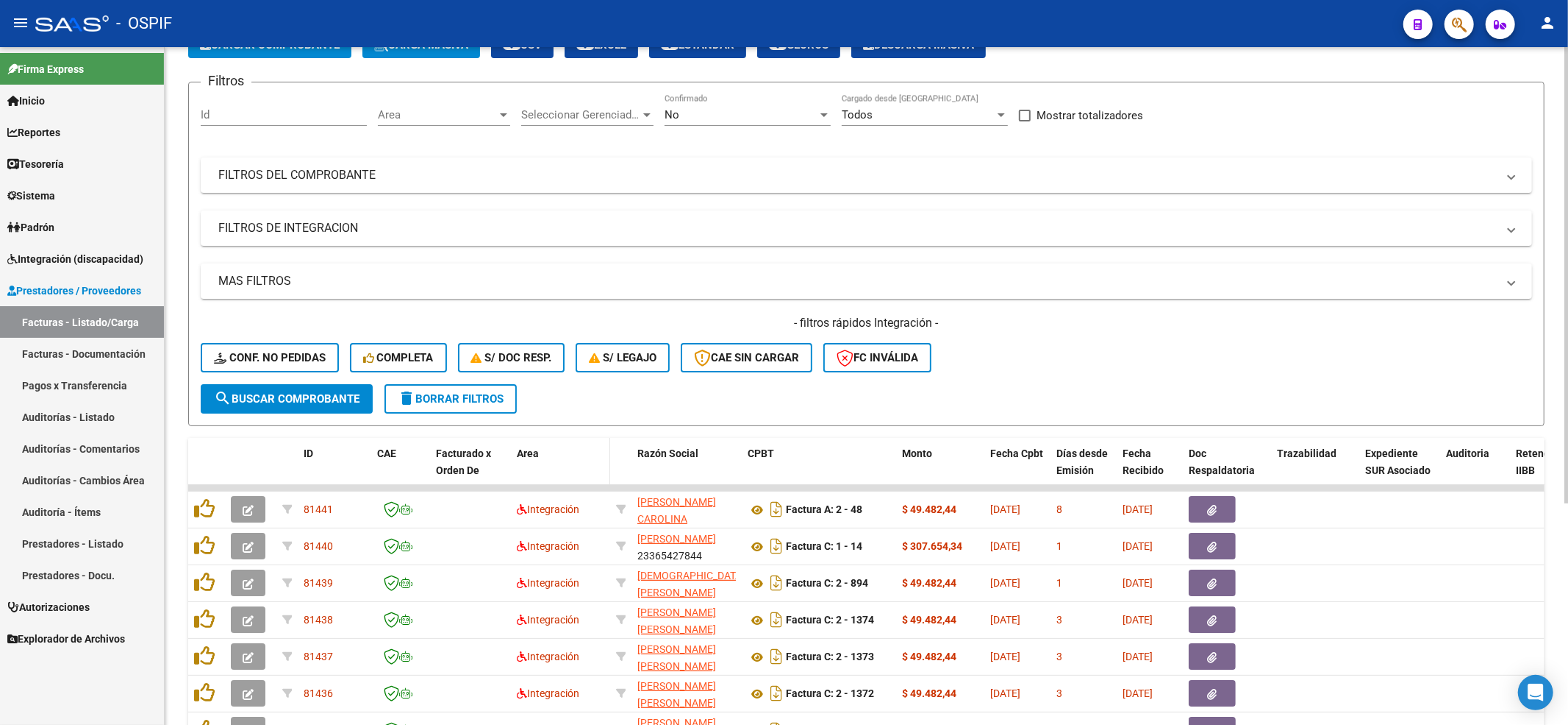
scroll to position [330, 0]
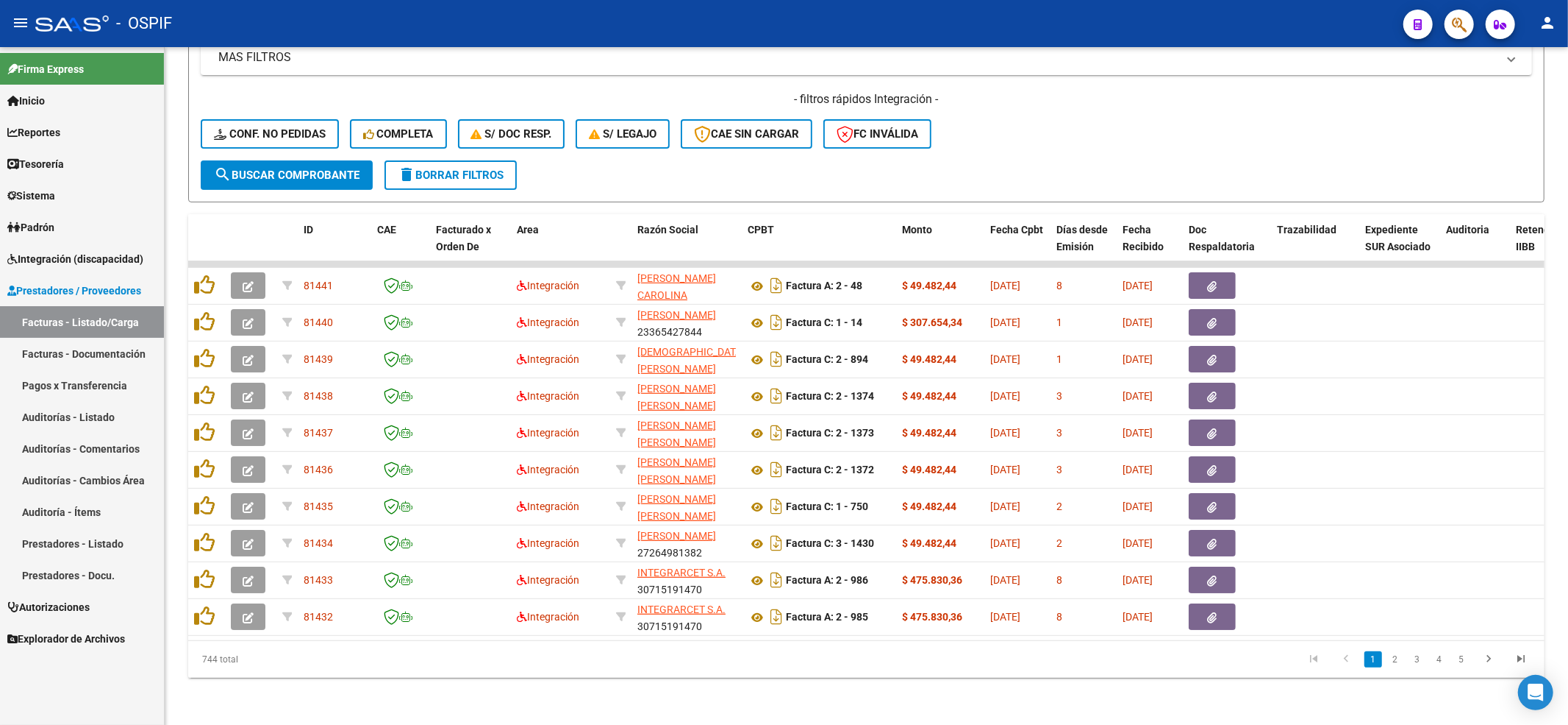
click at [39, 251] on span "Integración (discapacidad)" at bounding box center [75, 259] width 136 height 16
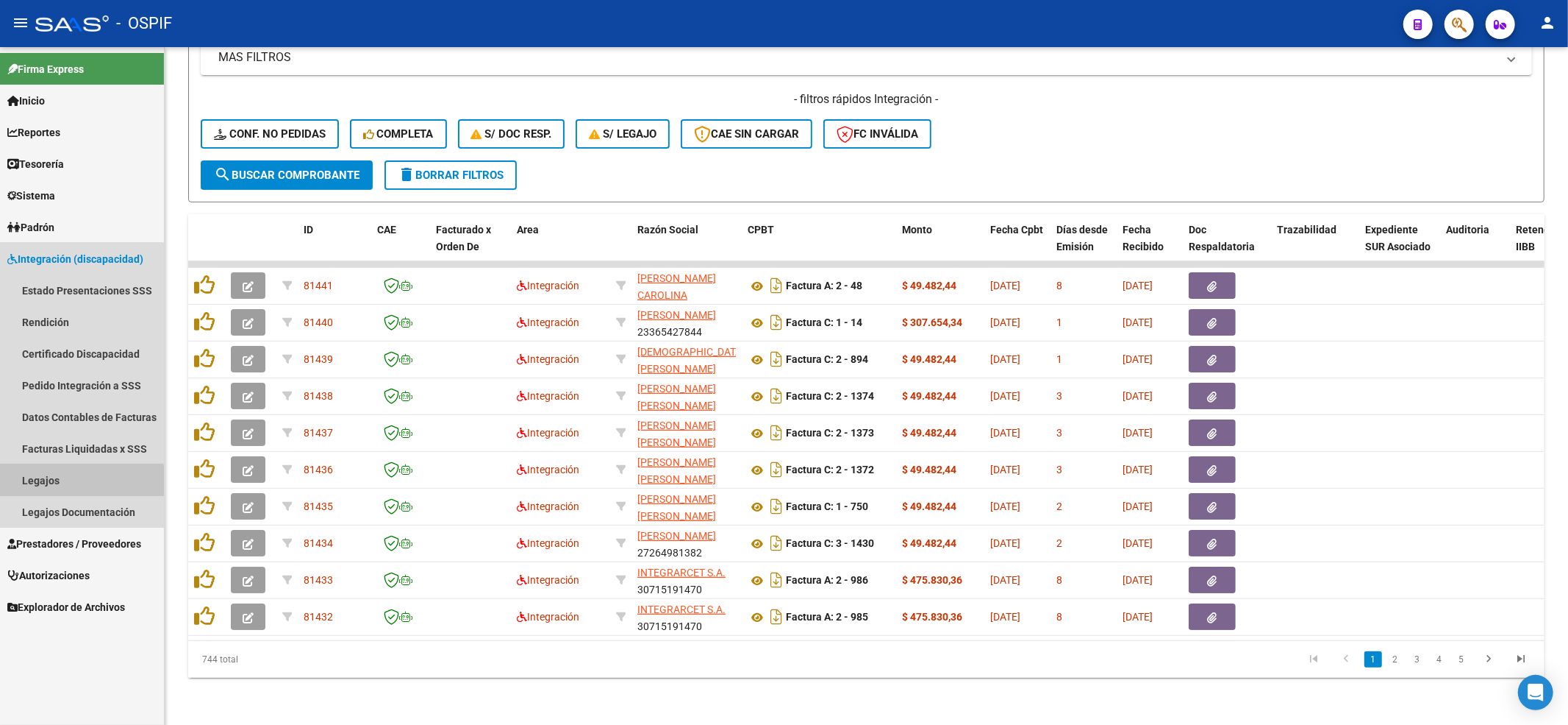
click at [68, 486] on link "Legajos" at bounding box center [82, 480] width 164 height 31
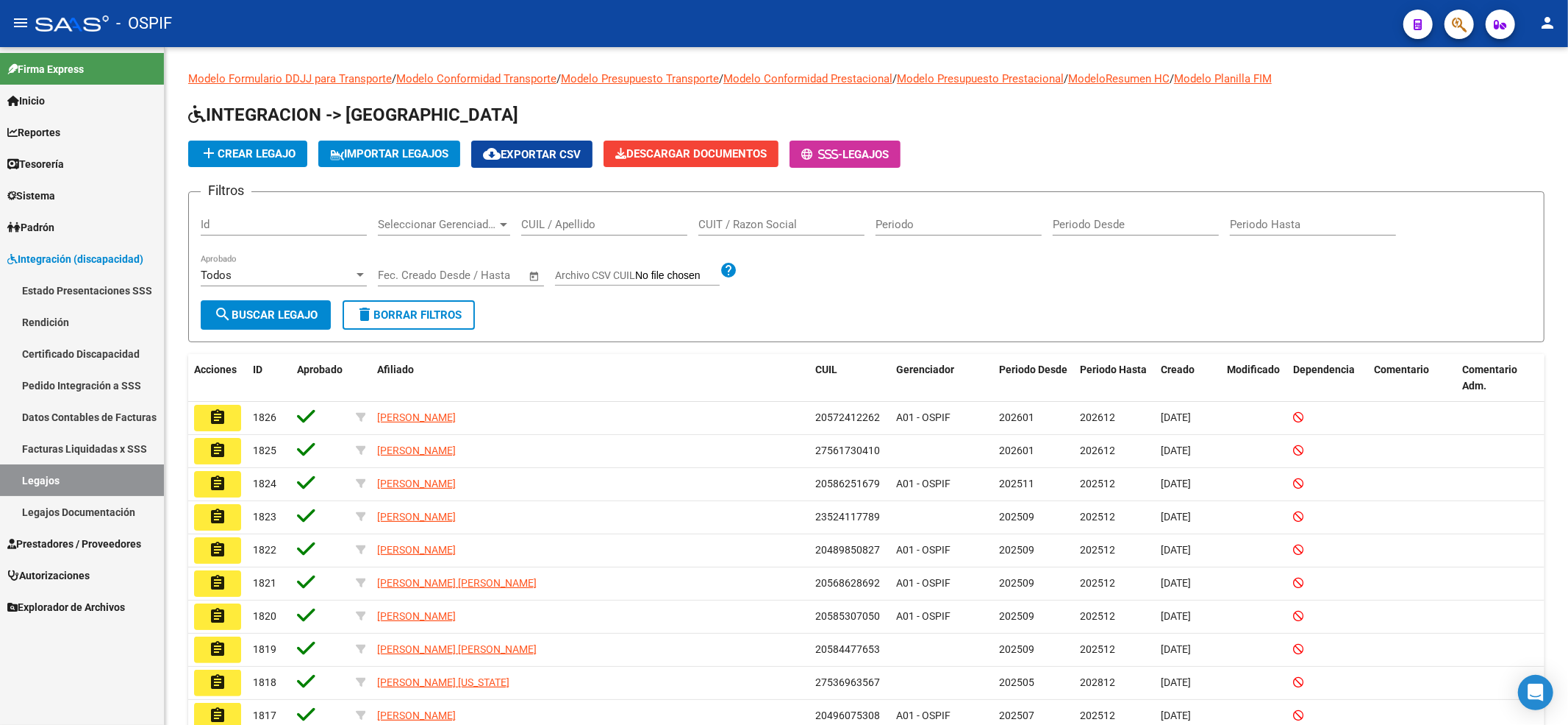
drag, startPoint x: 609, startPoint y: 216, endPoint x: 466, endPoint y: 22, distance: 241.0
click at [606, 215] on div "CUIL / Apellido" at bounding box center [604, 219] width 166 height 31
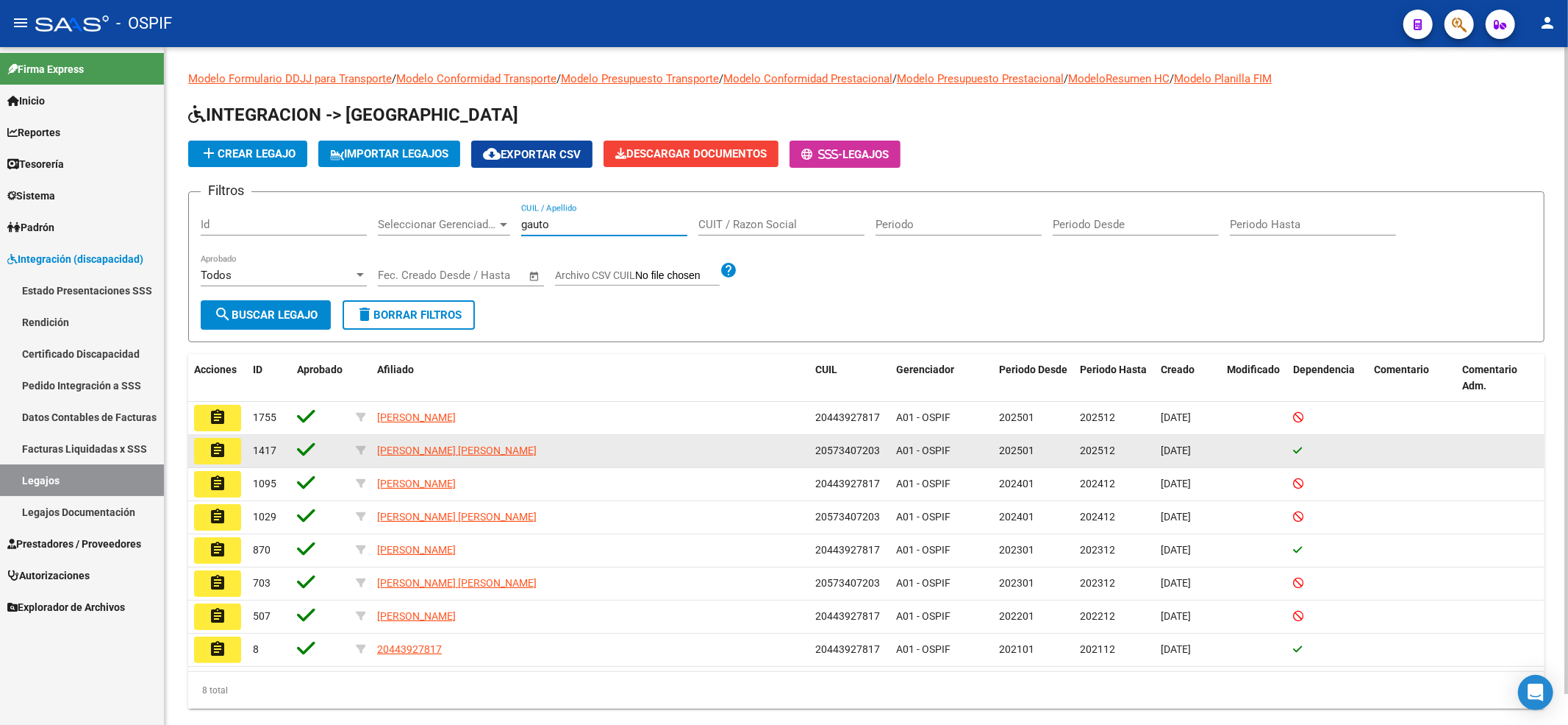
type input "gauto"
drag, startPoint x: 630, startPoint y: 443, endPoint x: 372, endPoint y: 445, distance: 258.0
click at [372, 445] on datatable-body-cell "[PERSON_NAME] [PERSON_NAME]" at bounding box center [590, 451] width 439 height 32
click at [374, 450] on datatable-body-cell "[PERSON_NAME] [PERSON_NAME]" at bounding box center [590, 451] width 439 height 32
copy span "[PERSON_NAME] [PERSON_NAME]"
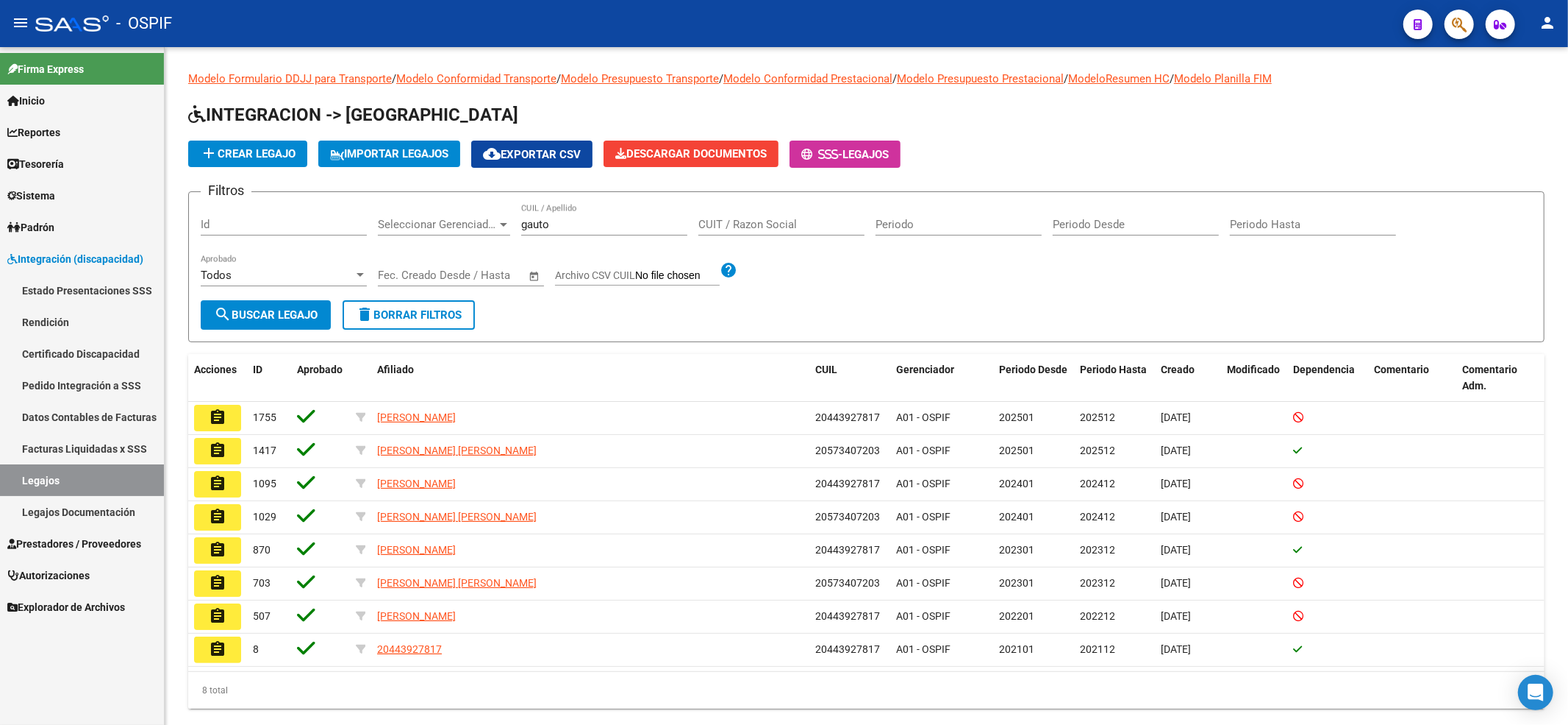
click at [80, 362] on link "Certificado Discapacidad" at bounding box center [82, 353] width 164 height 31
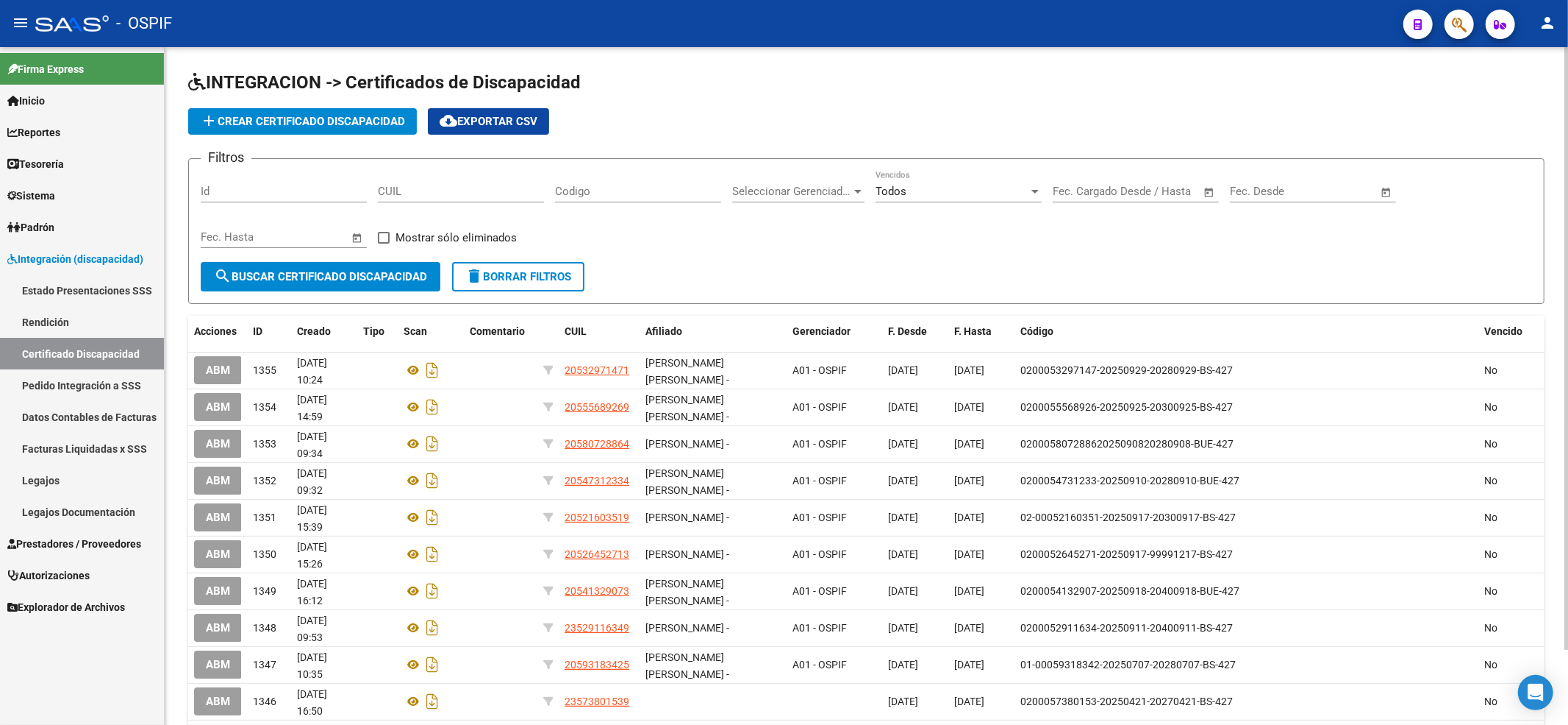
click at [600, 183] on div "Codigo" at bounding box center [638, 186] width 166 height 31
click at [472, 189] on input "CUIL" at bounding box center [460, 191] width 166 height 13
paste input "20-57340720-3"
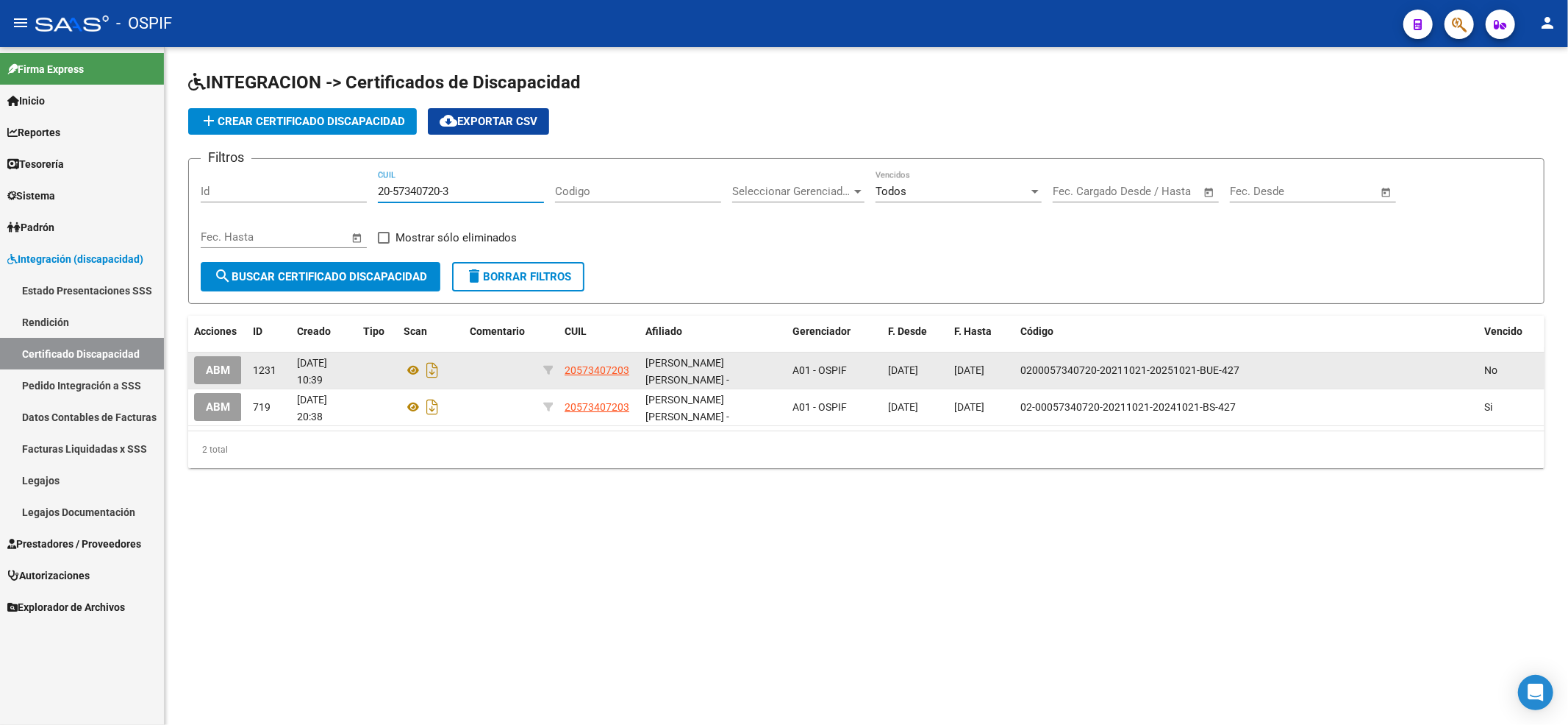
type input "20-57340720-3"
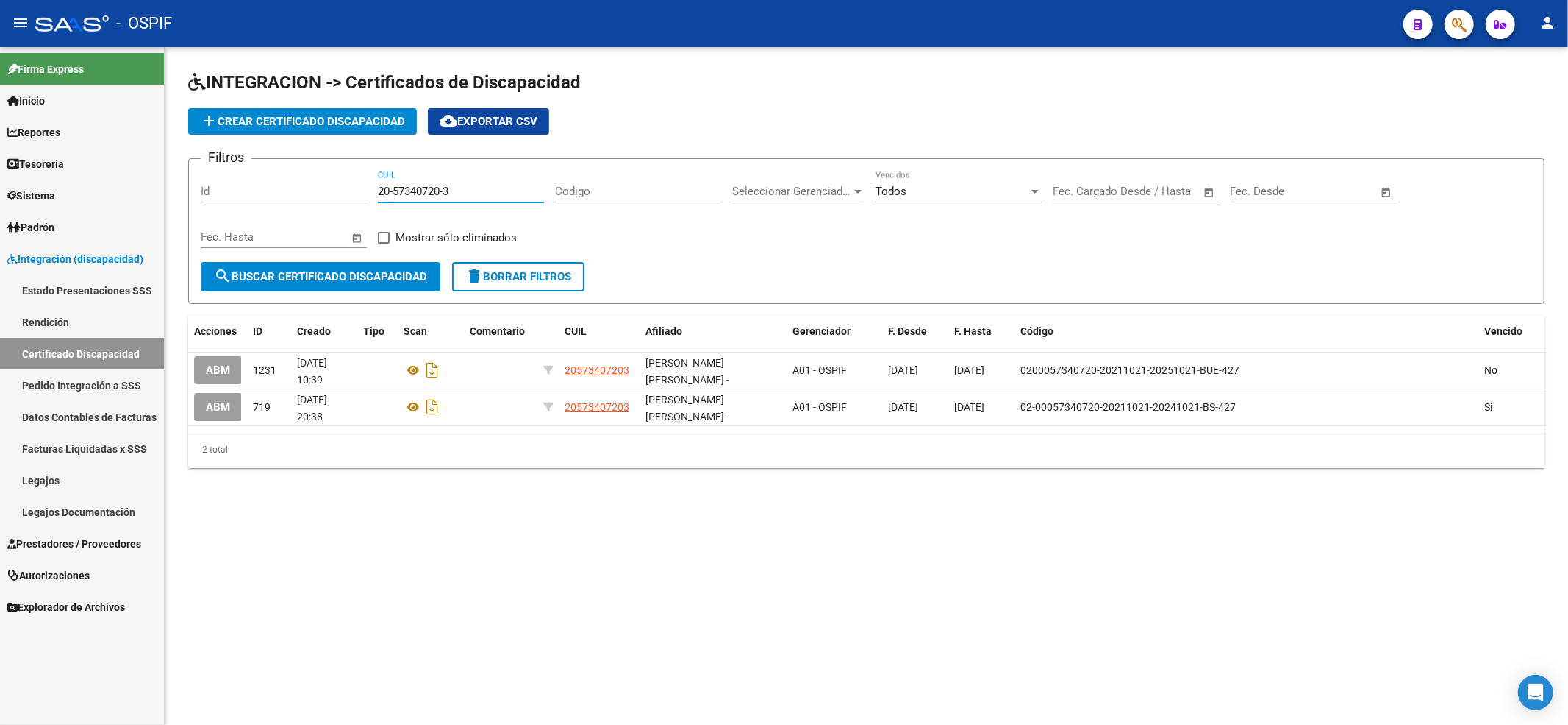
click at [209, 364] on span "ABM" at bounding box center [218, 371] width 24 height 13
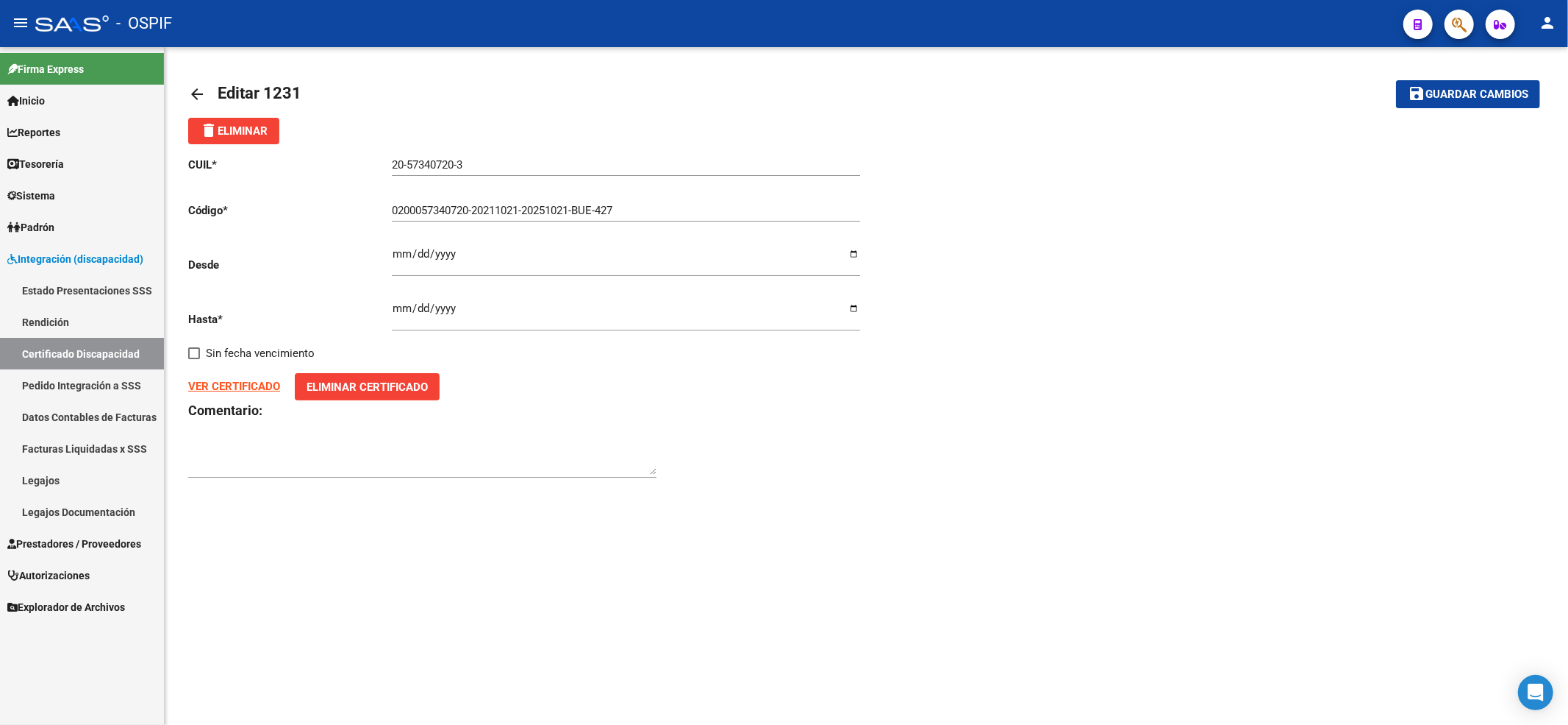
click at [235, 379] on strong "VER CERTIFICADO" at bounding box center [234, 386] width 92 height 13
click at [63, 362] on link "Certificado Discapacidad" at bounding box center [82, 353] width 164 height 31
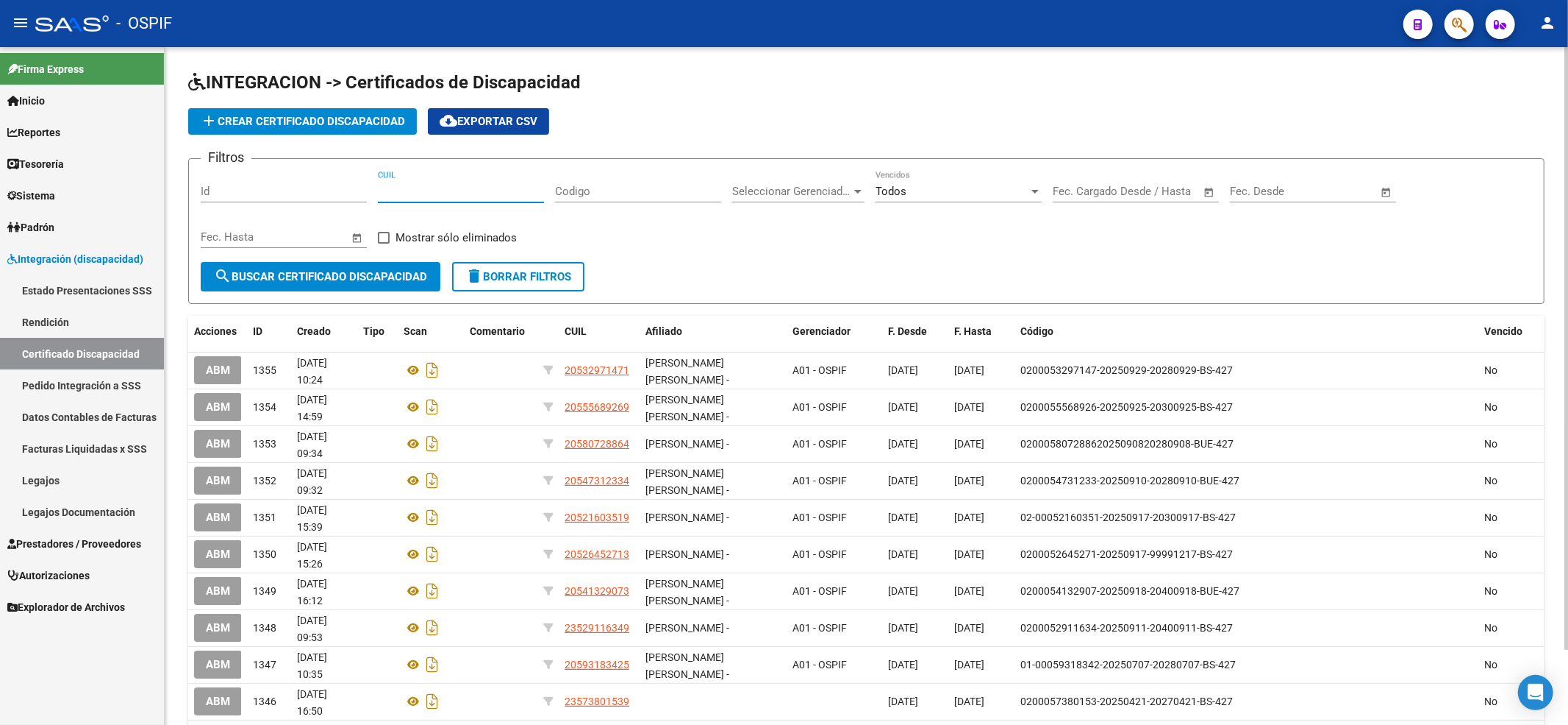
click at [463, 191] on input "CUIL" at bounding box center [460, 191] width 166 height 13
paste input "20-57340720-3"
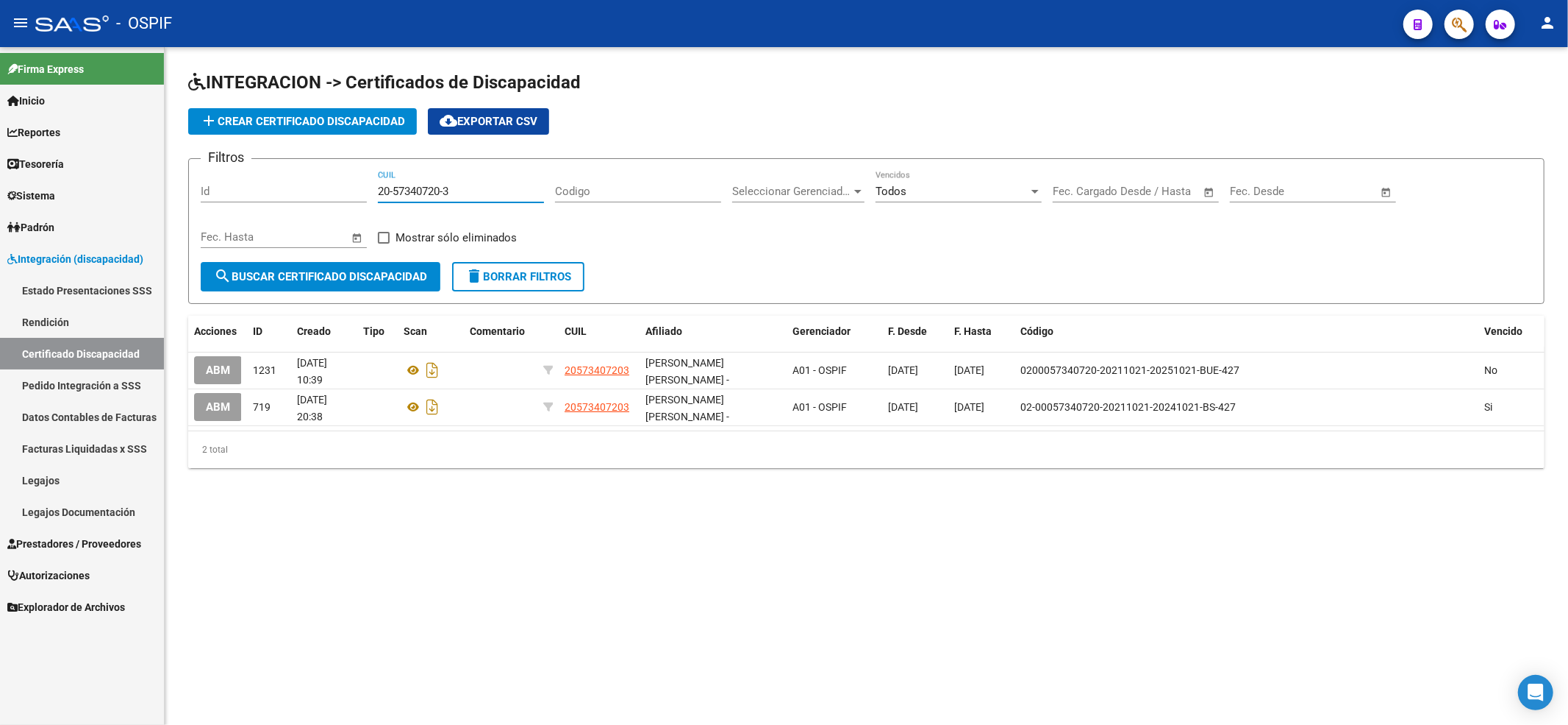
type input "20-57340720-3"
click at [357, 135] on app-list-header "INTEGRACION -> Certificados de Discapacidad add Crear Certificado Discapacidad …" at bounding box center [866, 187] width 1357 height 233
click at [359, 112] on button "add Crear Certificado Discapacidad" at bounding box center [302, 121] width 229 height 27
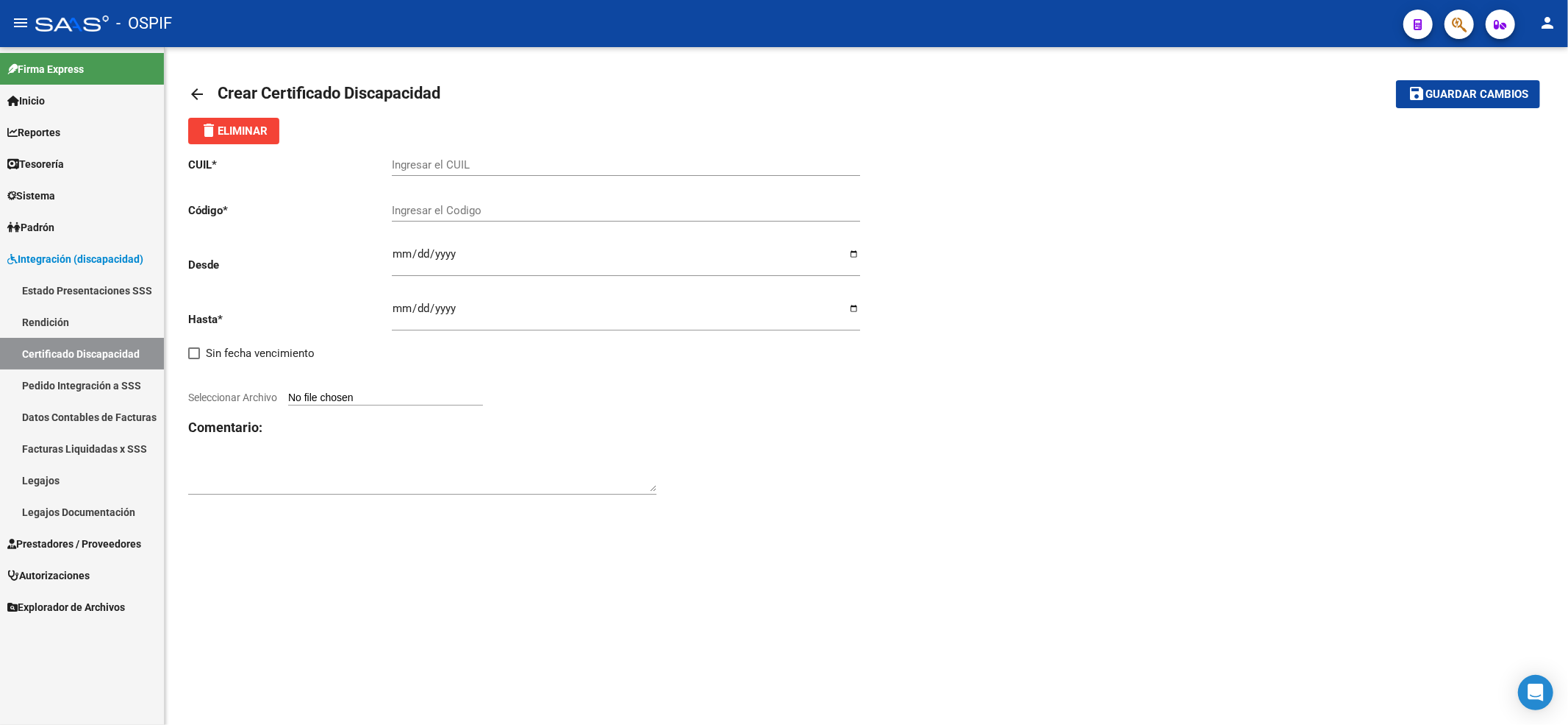
click at [446, 163] on input "Ingresar el CUIL" at bounding box center [626, 165] width 468 height 13
paste input "20-57340720-3"
type input "20-57340720-3"
paste input "02-00057340720-20250924-20350924-BS AS-427"
type input "02-00057340720-20250924-20350924-BS AS-427"
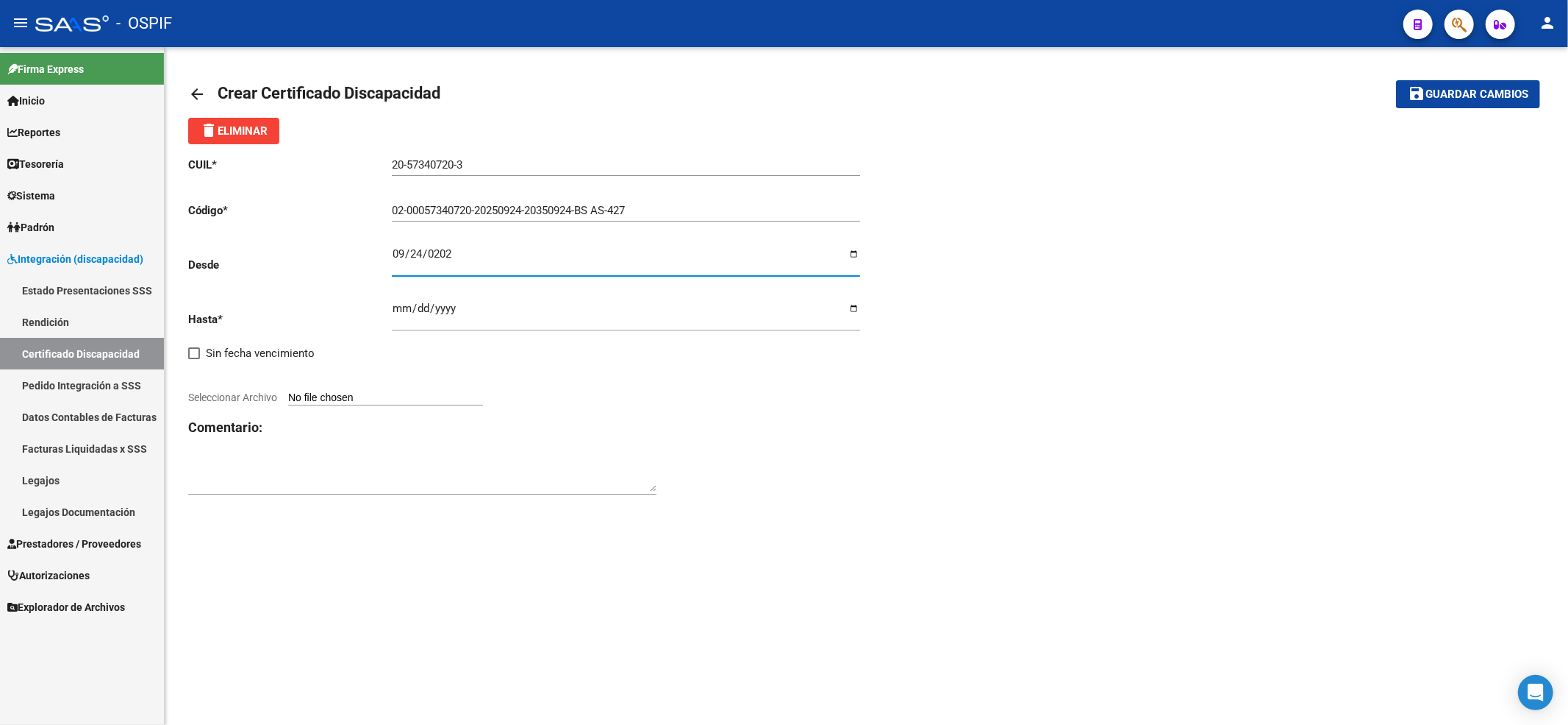
type input "[DATE]"
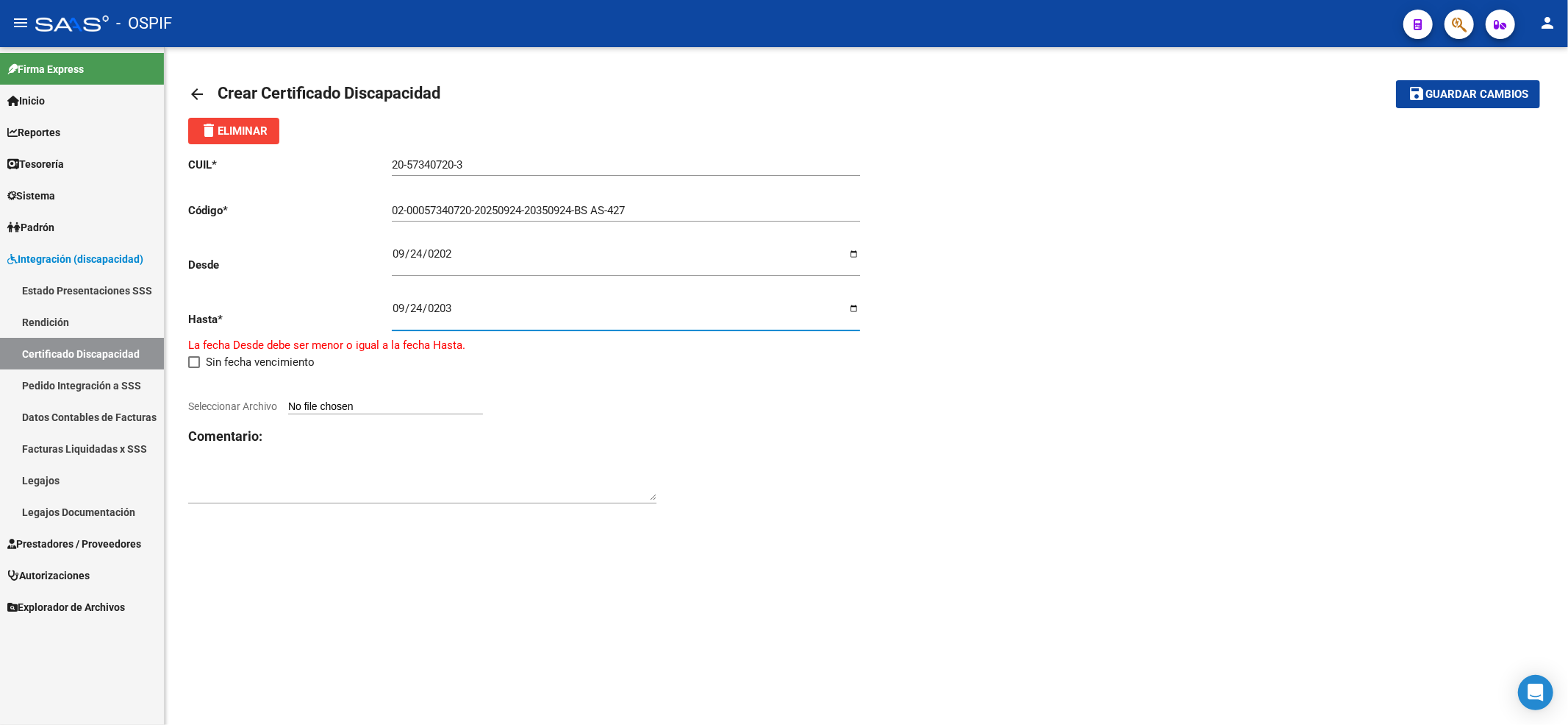
type input "[DATE]"
click at [392, 397] on input "Seleccionar Archivo" at bounding box center [386, 398] width 195 height 14
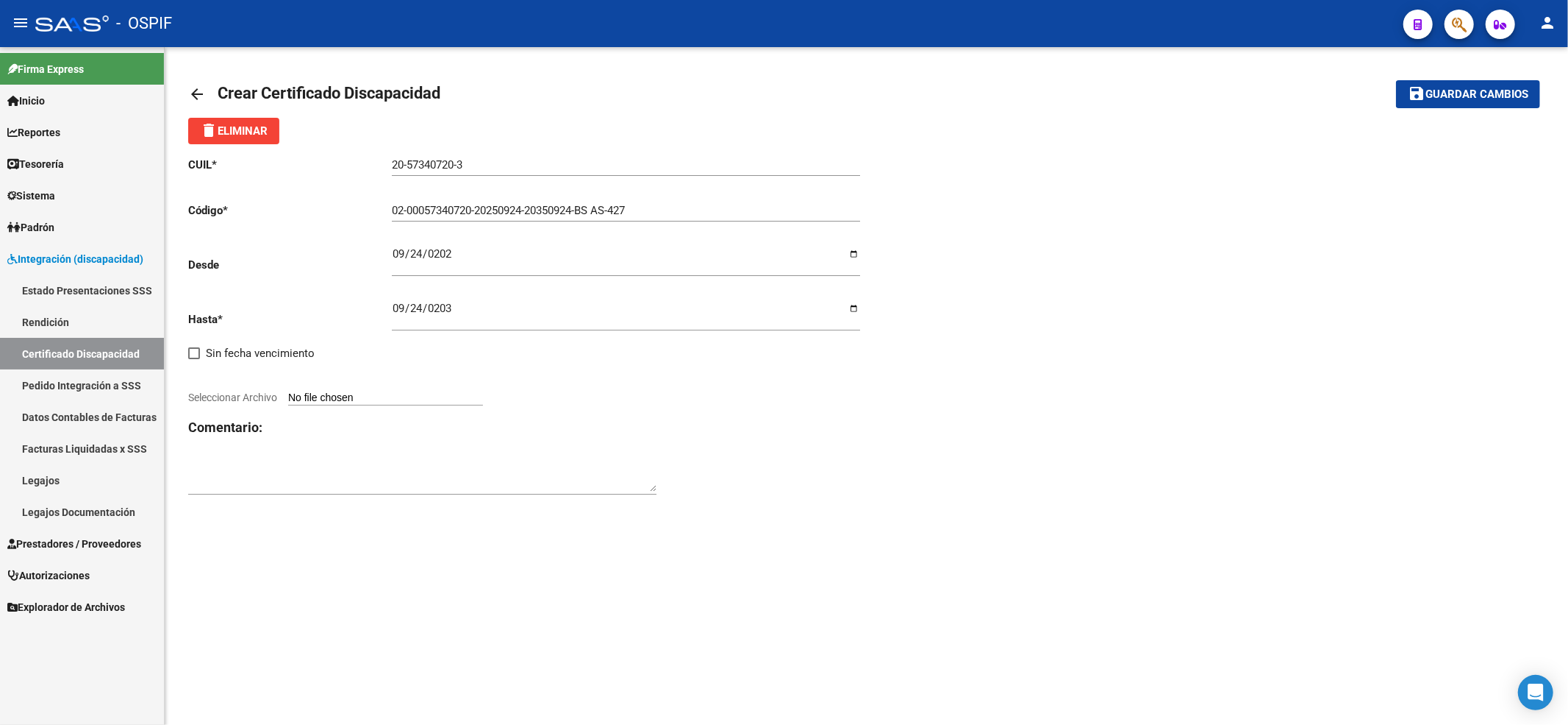
type input "C:\fakepath\[PERSON_NAME] [PERSON_NAME] vto 2035.jpeg"
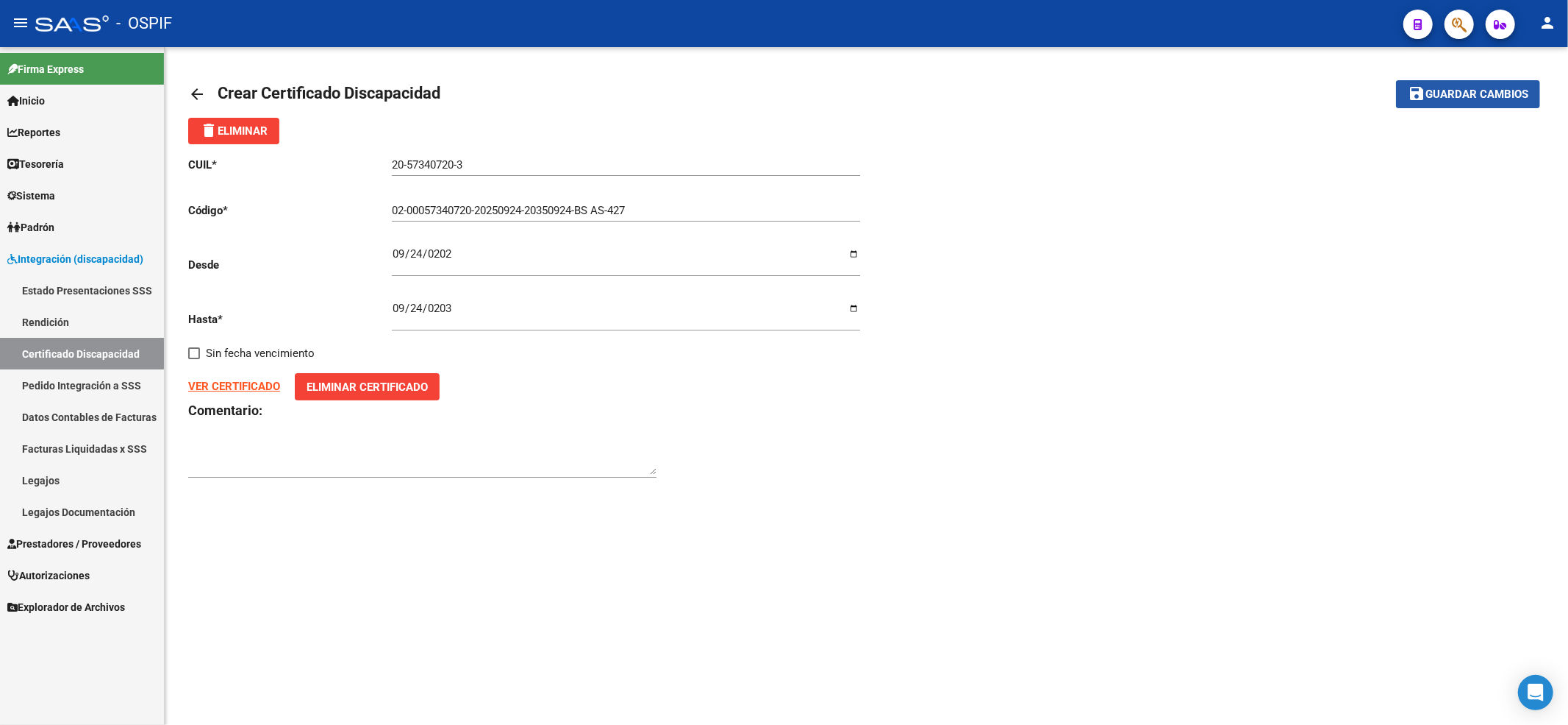
click at [1498, 100] on span "Guardar cambios" at bounding box center [1477, 95] width 103 height 13
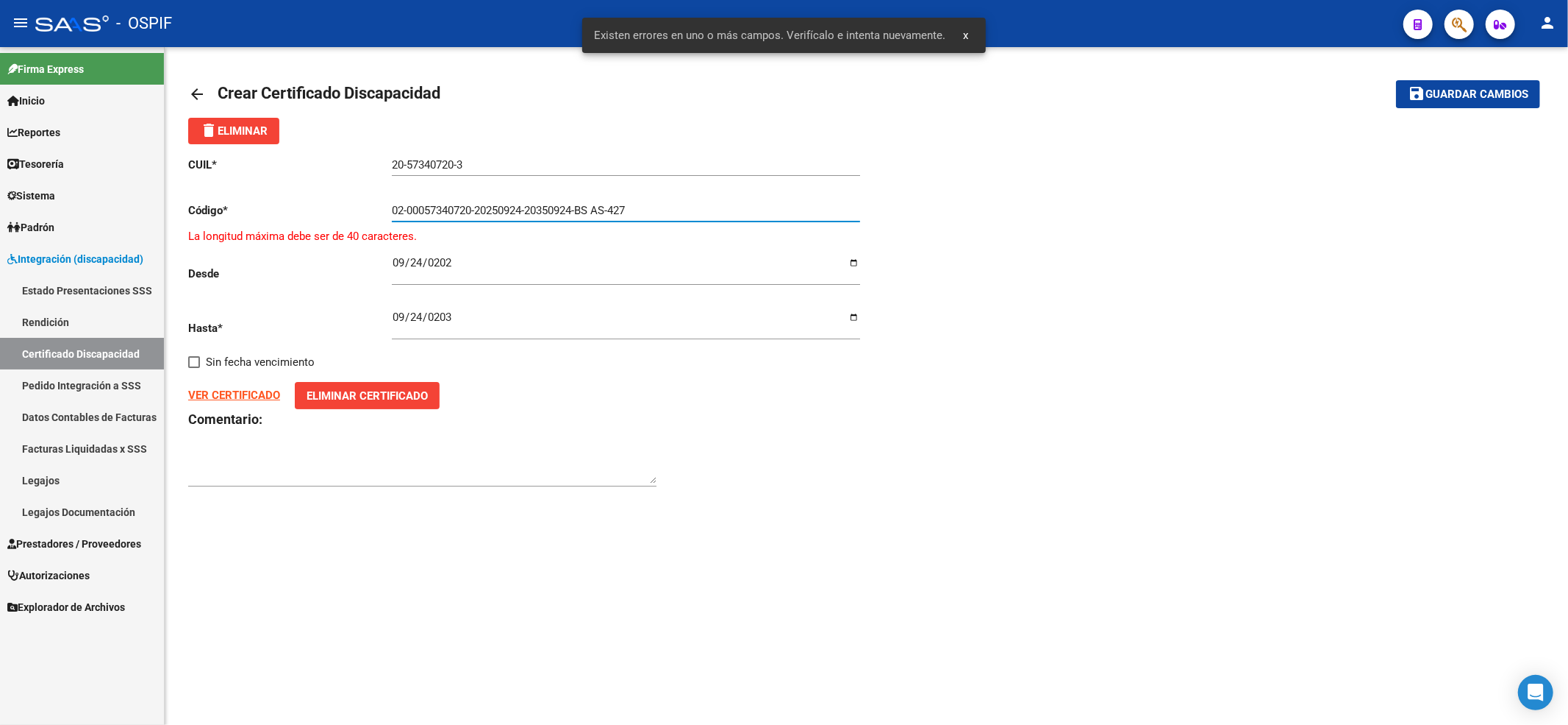
click at [600, 213] on input "02-00057340720-20250924-20350924-BS AS-427" at bounding box center [626, 211] width 468 height 13
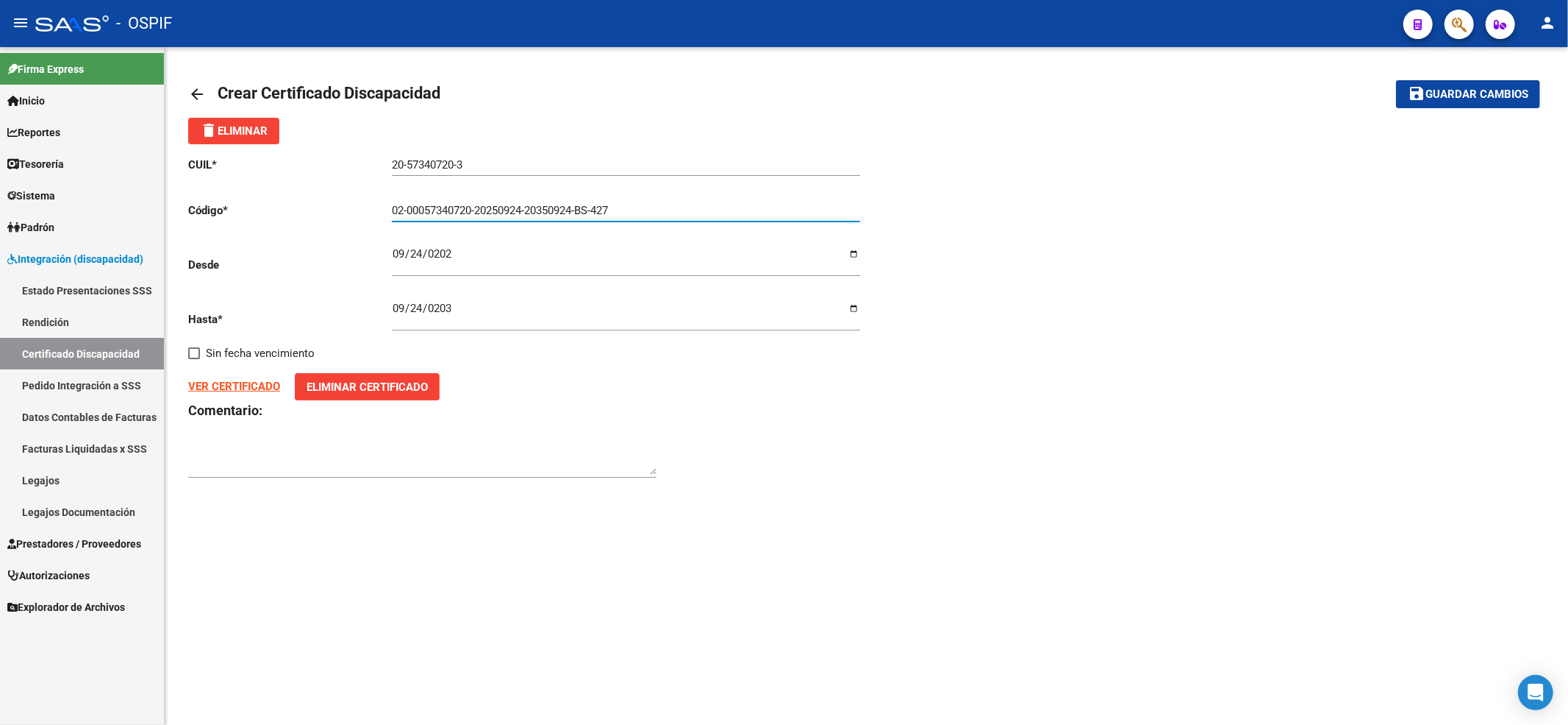
type input "02-00057340720-20250924-20350924-BS-427"
click at [1475, 101] on button "save Guardar cambios" at bounding box center [1468, 94] width 144 height 27
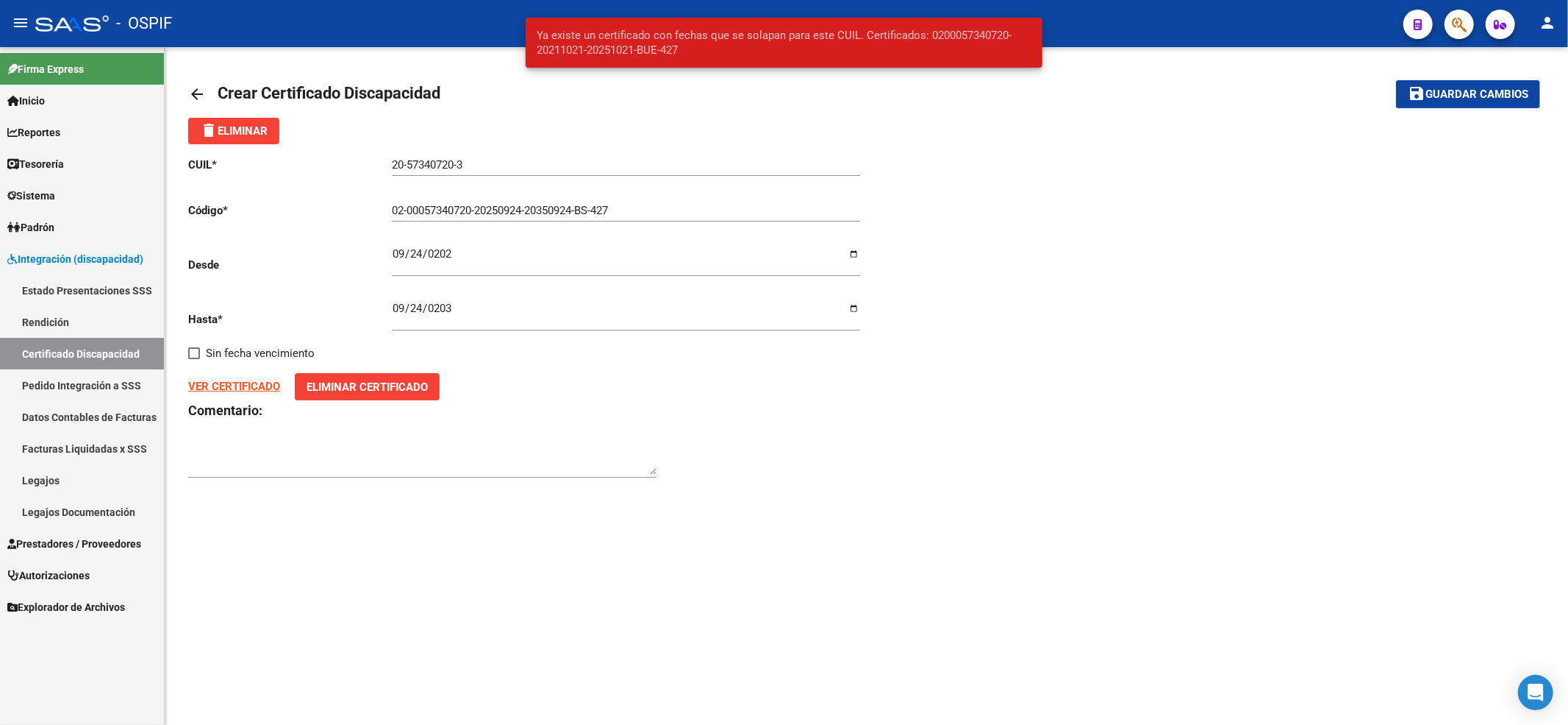
click at [565, 198] on div "02-00057340720-20250924-20350924-BS-427 Ingresar el Codigo" at bounding box center [626, 205] width 468 height 31
click at [569, 209] on input "02-00057340720-20250924-20350924-BS-427" at bounding box center [626, 211] width 468 height 13
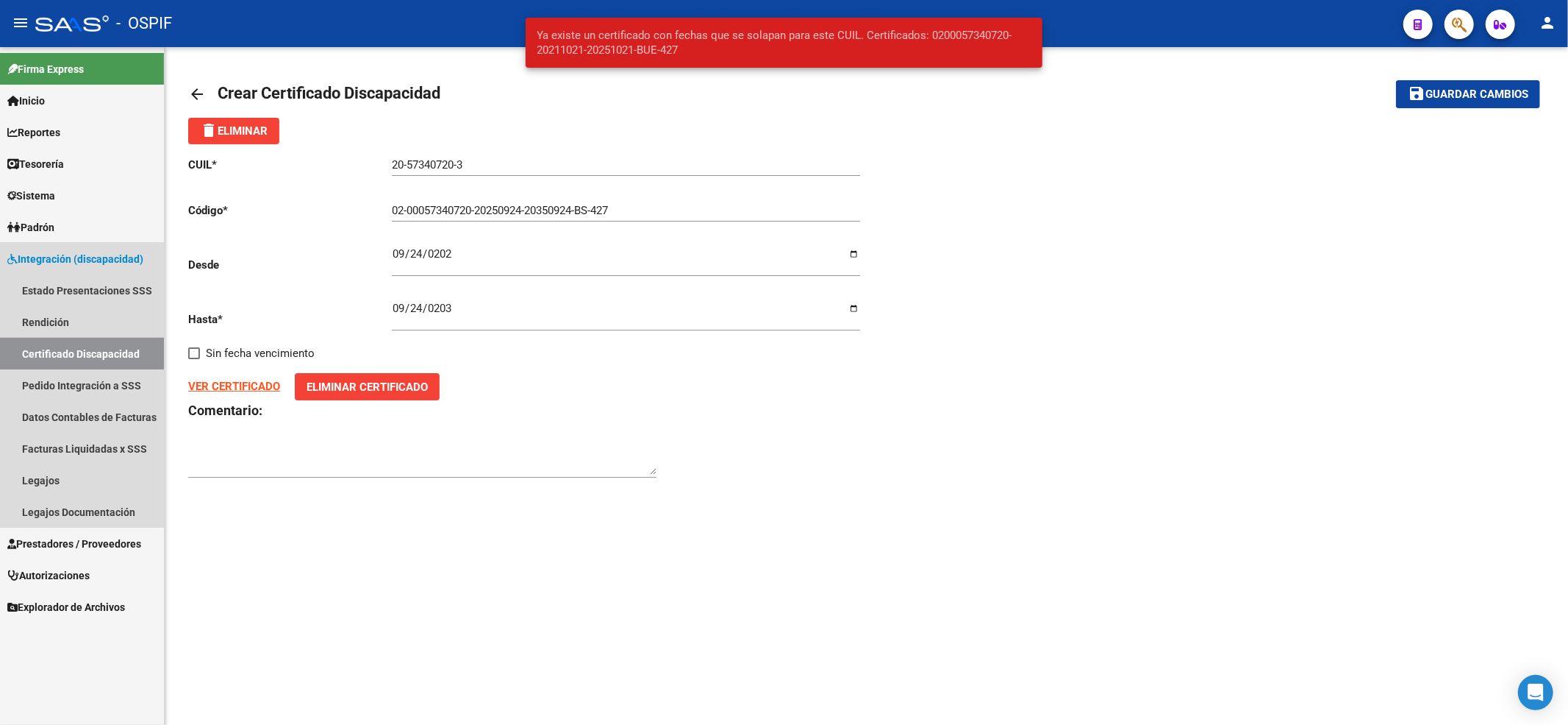
click at [31, 344] on link "Certificado Discapacidad" at bounding box center [82, 353] width 164 height 31
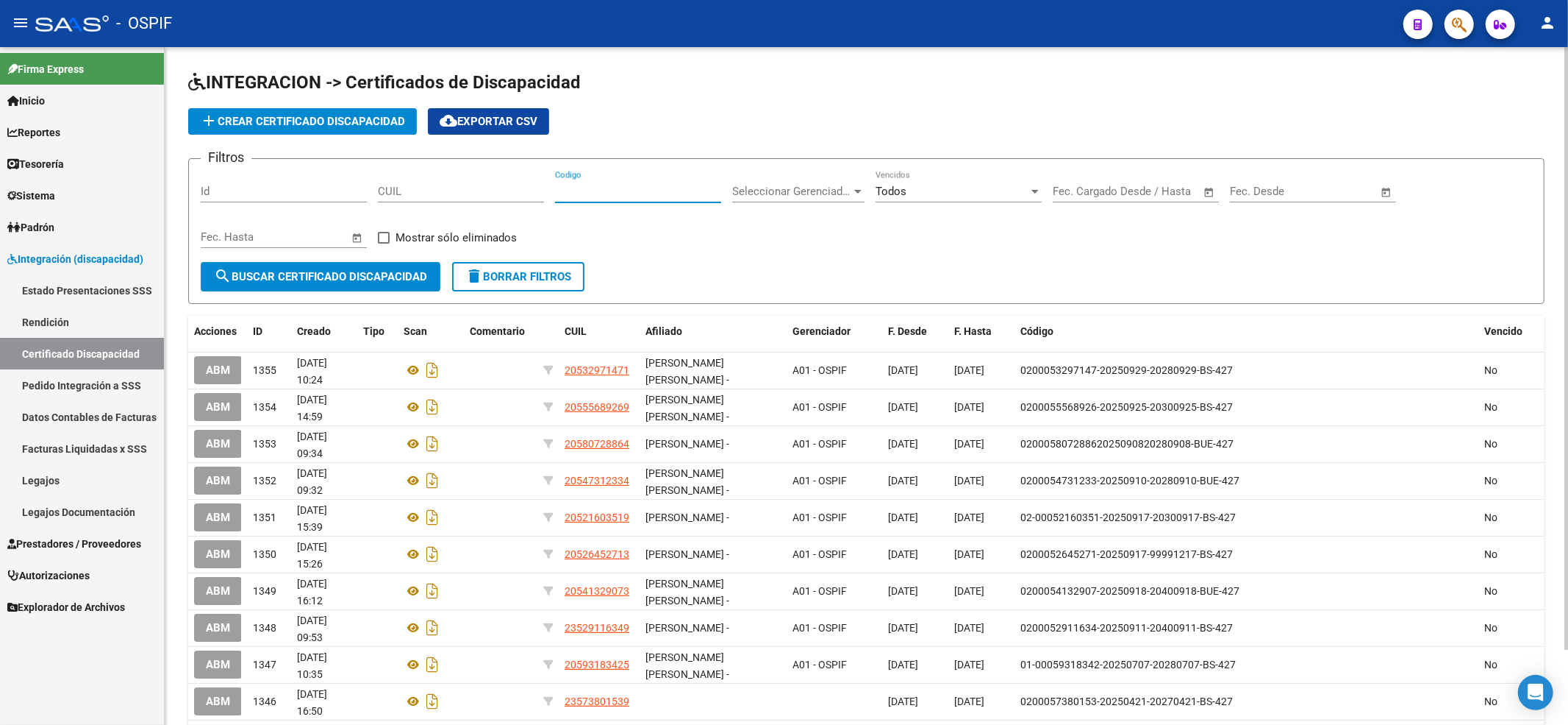
click at [568, 189] on input "Codigo" at bounding box center [638, 191] width 166 height 13
click at [464, 191] on input "CUIL" at bounding box center [460, 191] width 166 height 13
paste input "02-00057340-7"
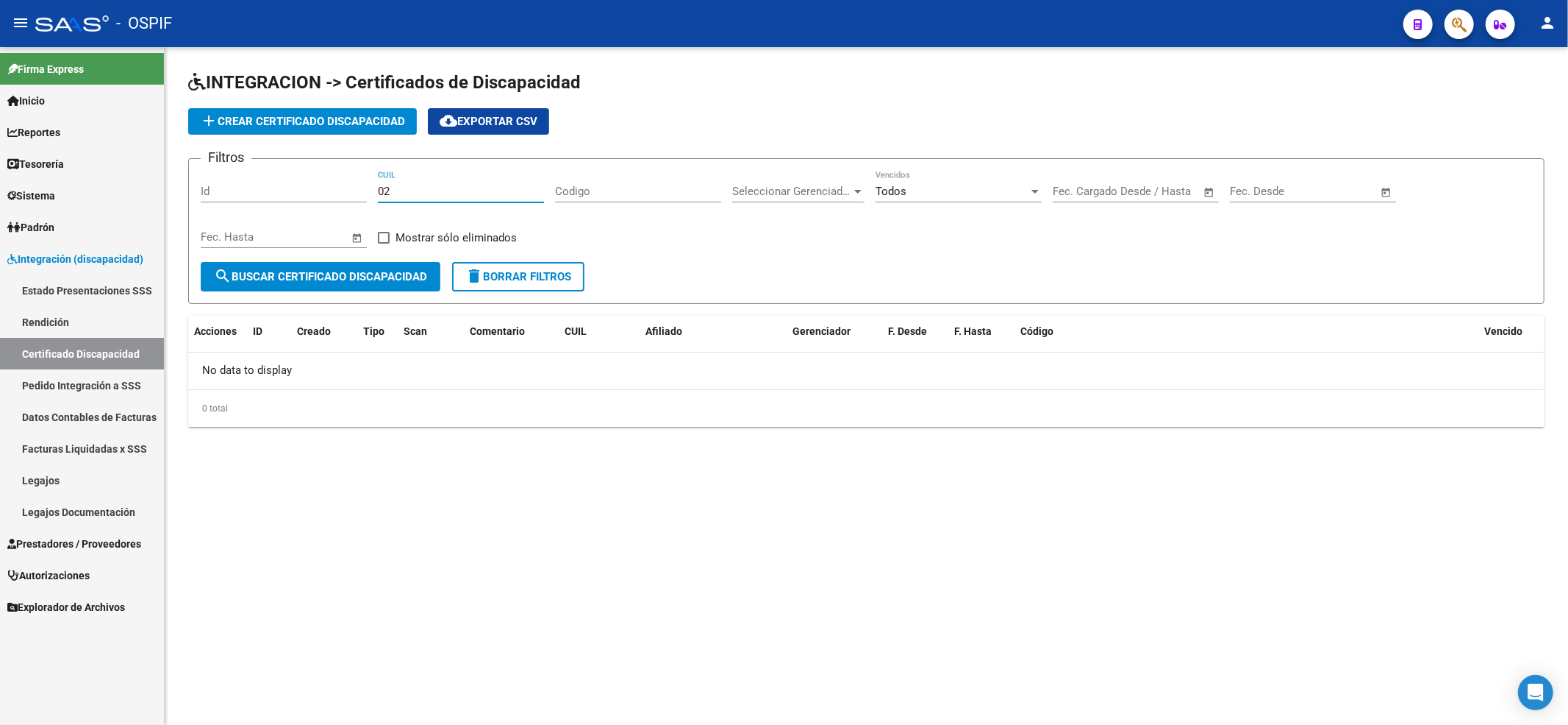
type input "0"
paste input "20-57340720-3"
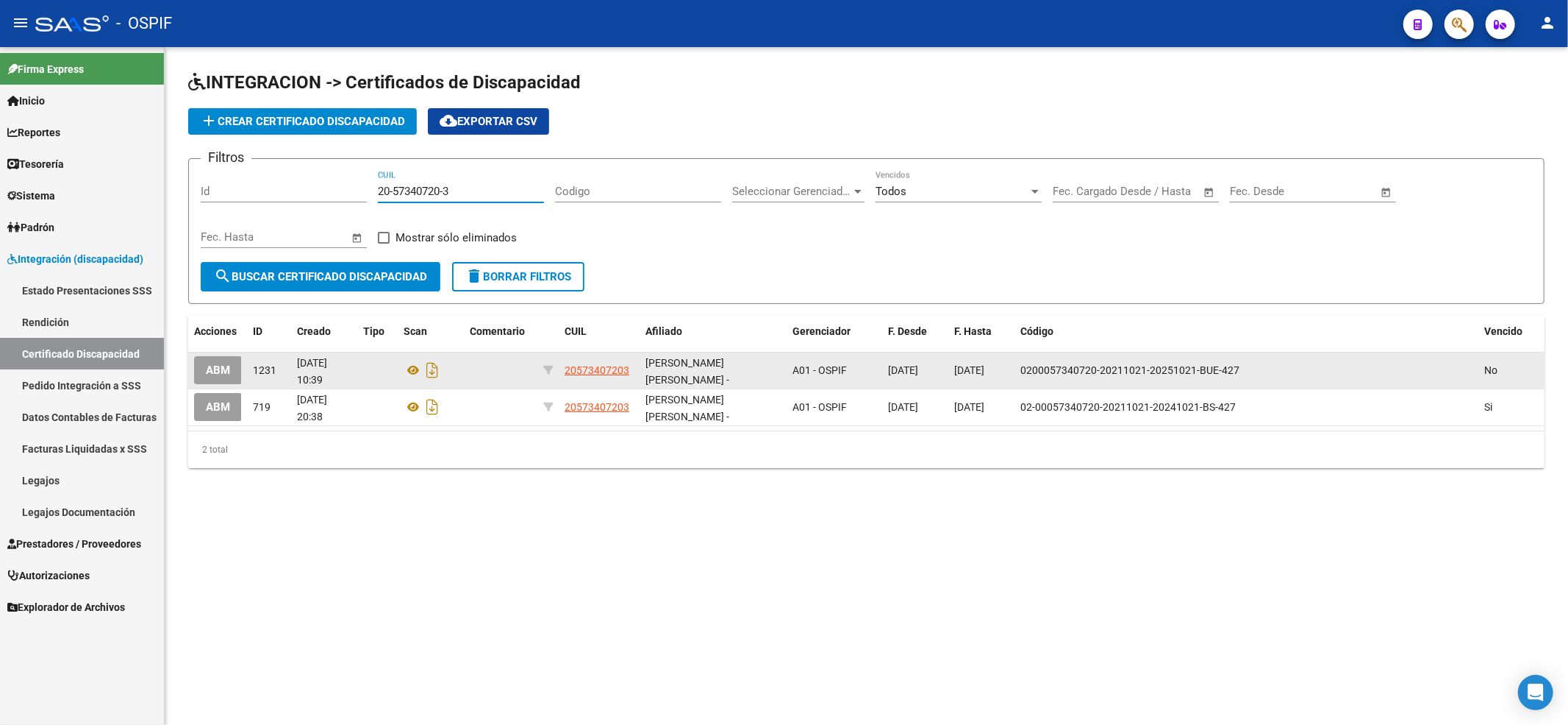
type input "20-57340720-3"
click at [218, 378] on button "ABM" at bounding box center [218, 370] width 47 height 27
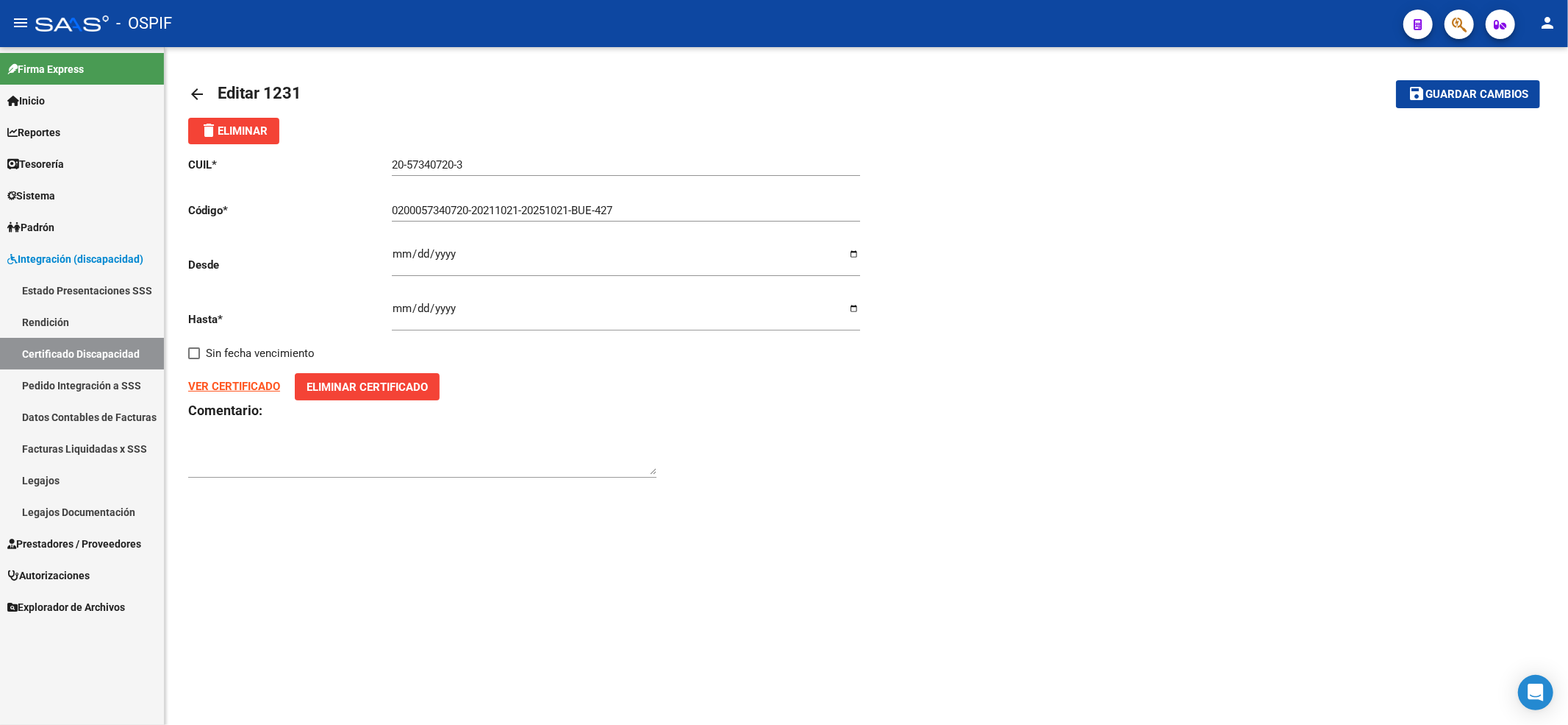
click at [352, 381] on span "Eliminar Certificado" at bounding box center [367, 387] width 121 height 13
click at [657, 219] on div "0200057340720-20211021-20251021-BUE-427 Ingresar el Codigo" at bounding box center [626, 205] width 468 height 31
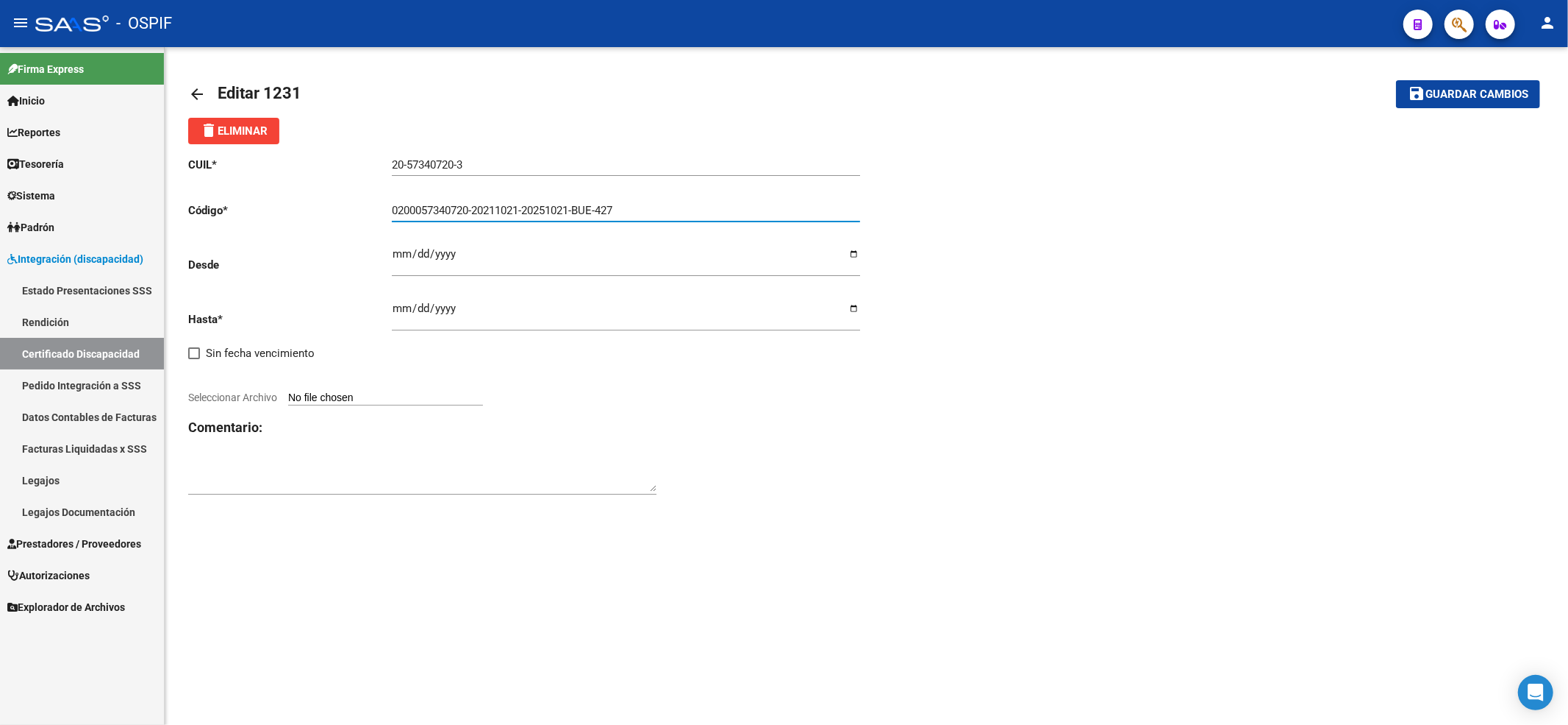
drag, startPoint x: 660, startPoint y: 206, endPoint x: 83, endPoint y: 179, distance: 577.6
click at [83, 179] on mat-sidenav-container "Firma Express Inicio Calendario SSS Instructivos Contacto OS Reportes Egresos D…" at bounding box center [784, 386] width 1568 height 678
paste input "02-00057340720-20250924-20350924-BS AS-427"
type input "02-00057340720-20250924-20350924-BS-427"
type input "[DATE]"
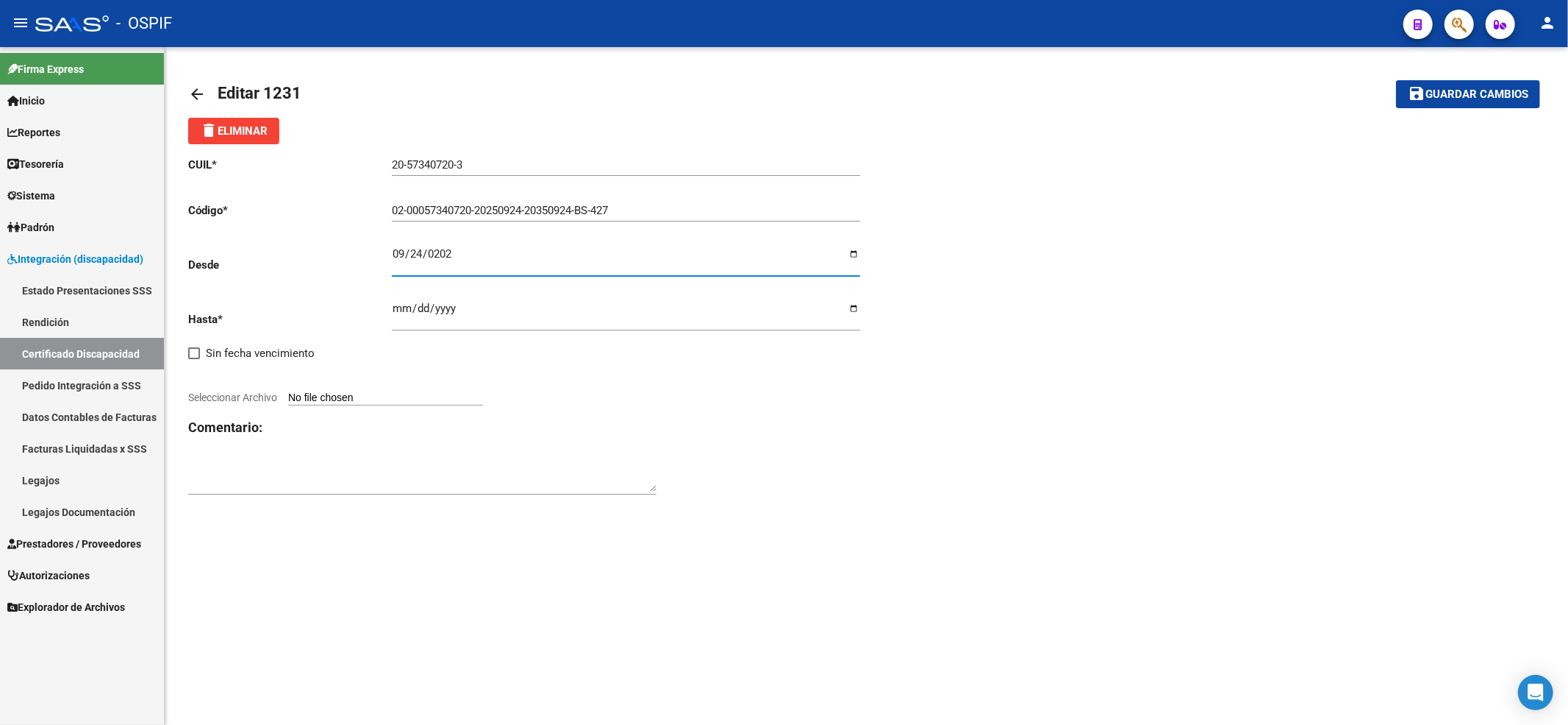
type input "[DATE]"
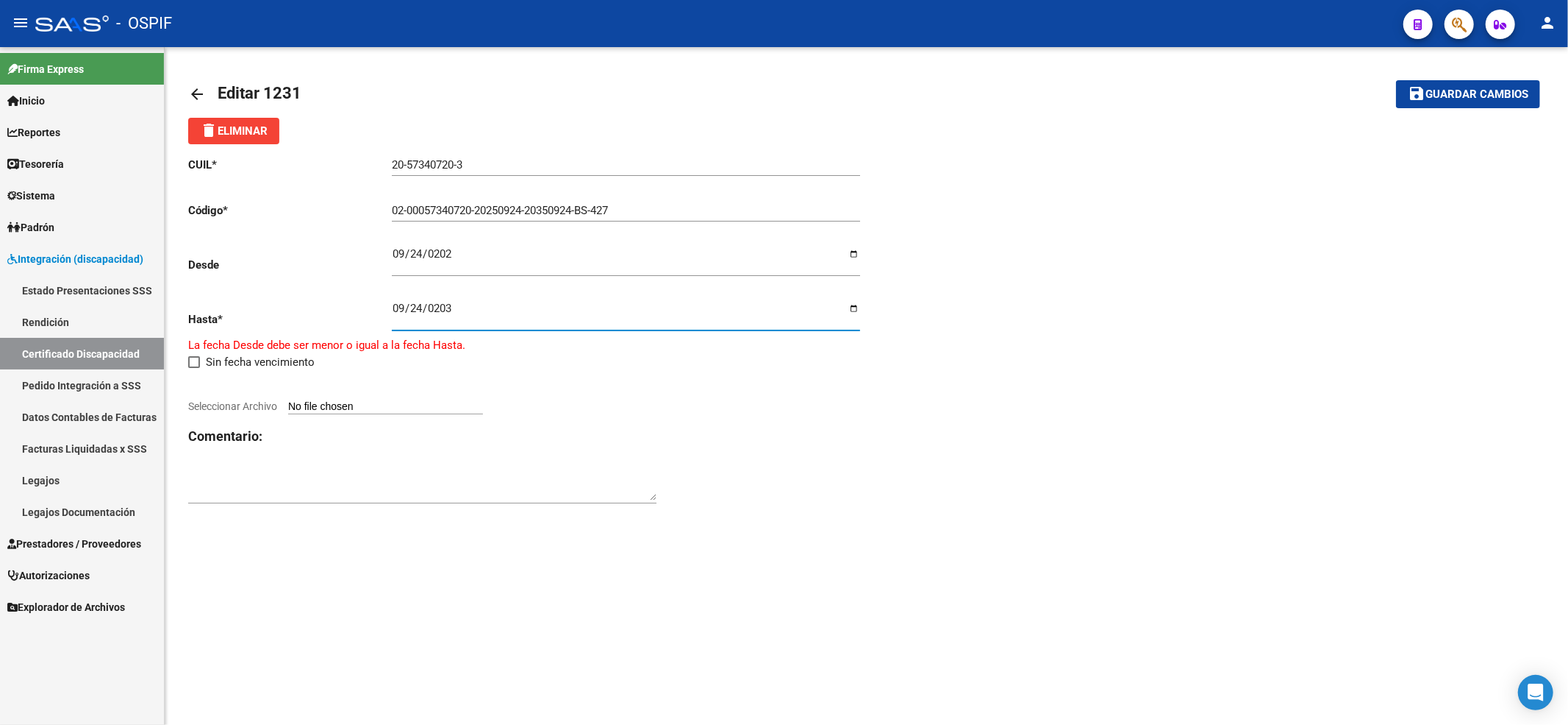
type input "[DATE]"
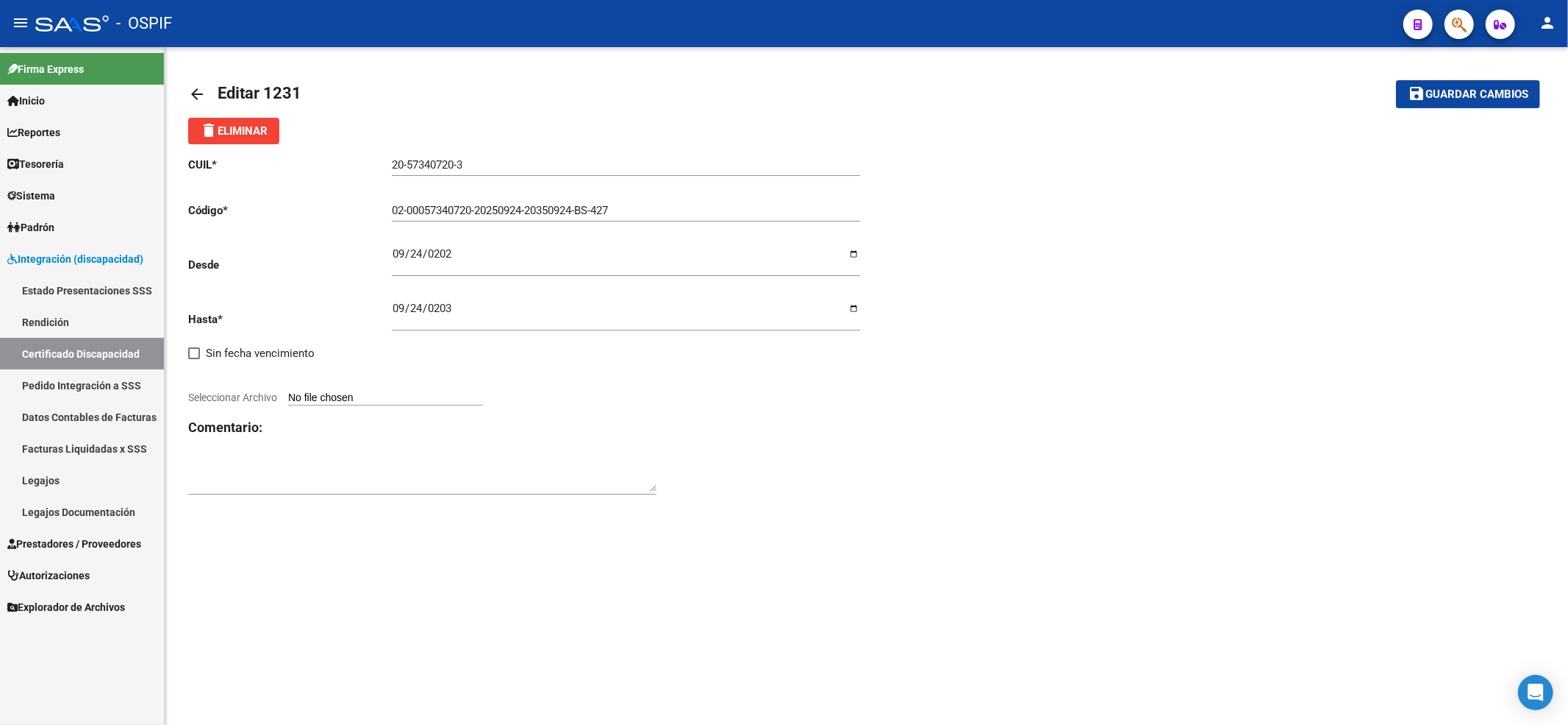
click at [372, 395] on input "Seleccionar Archivo" at bounding box center [386, 398] width 195 height 14
type input "C:\fakepath\[PERSON_NAME] [PERSON_NAME] vto 2035.jpeg"
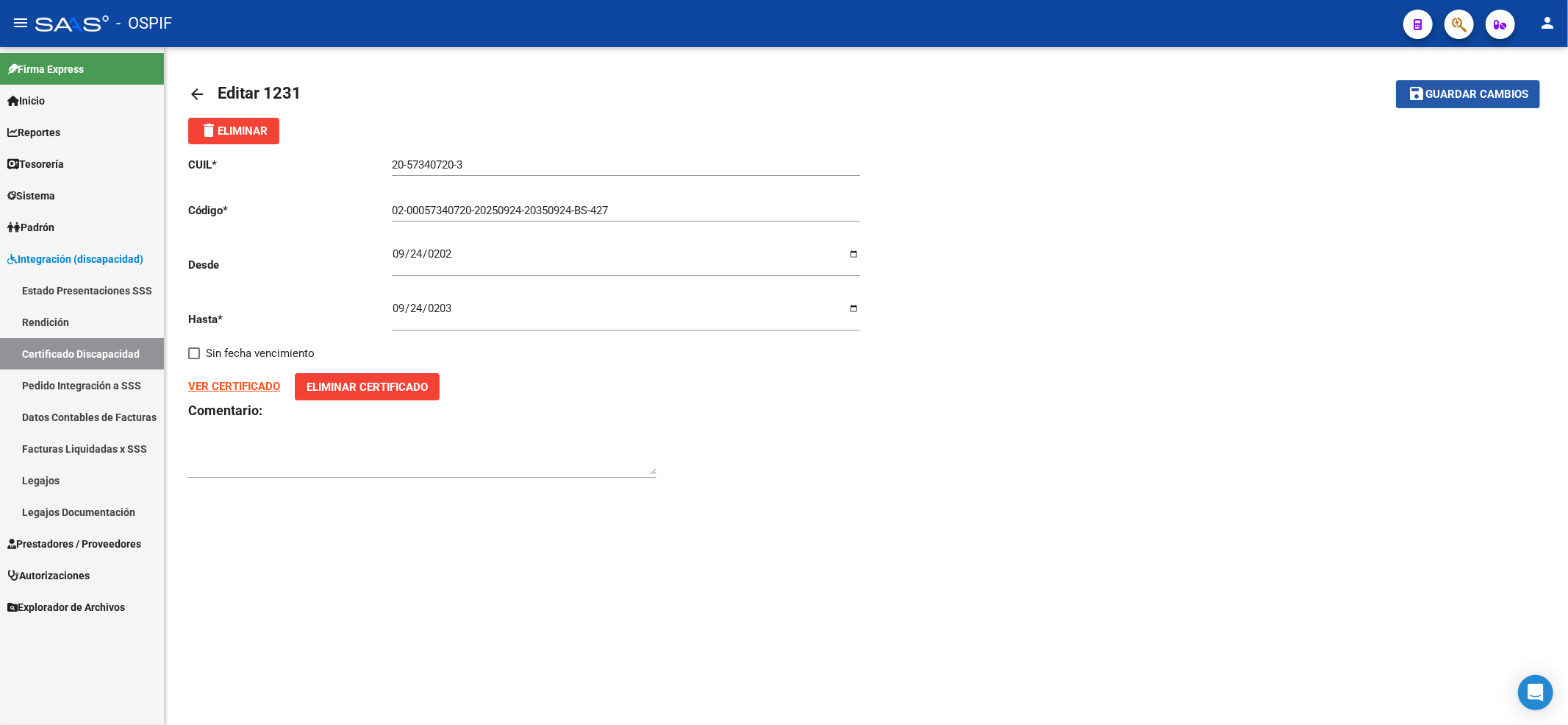
click at [1496, 98] on span "Guardar cambios" at bounding box center [1477, 95] width 103 height 13
type input "0200057340720-20250924-20350924-BS-427"
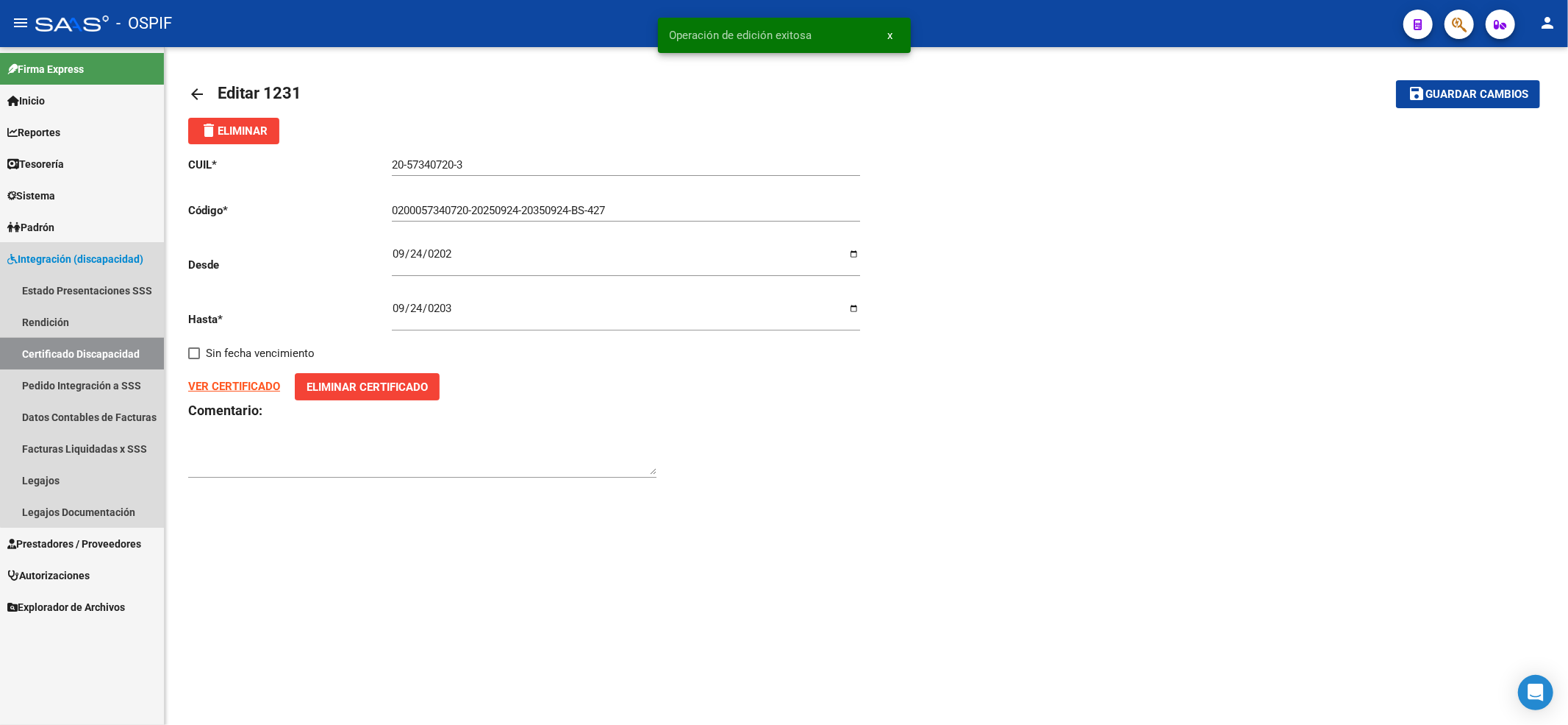
click at [108, 342] on link "Certificado Discapacidad" at bounding box center [82, 353] width 164 height 31
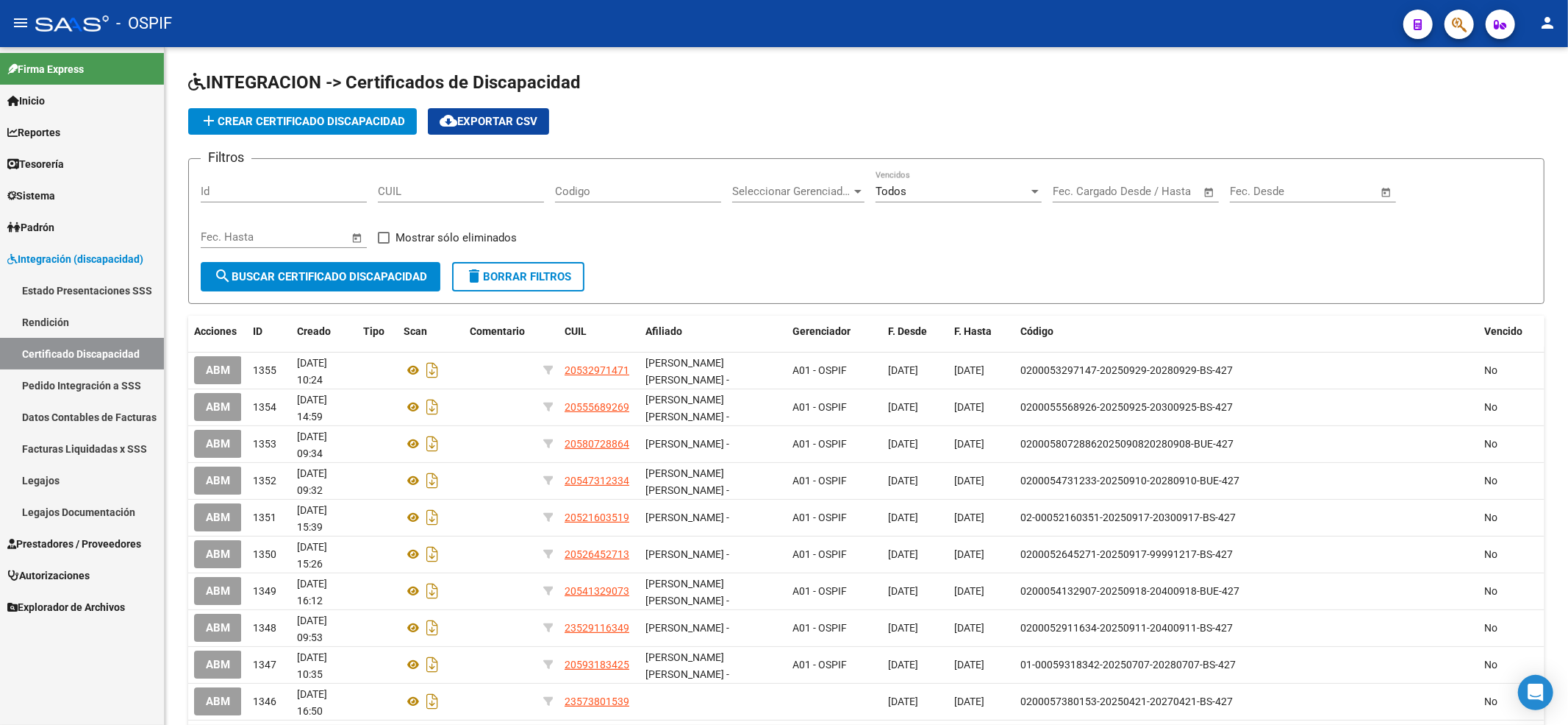
click at [140, 248] on link "Integración (discapacidad)" at bounding box center [82, 258] width 164 height 31
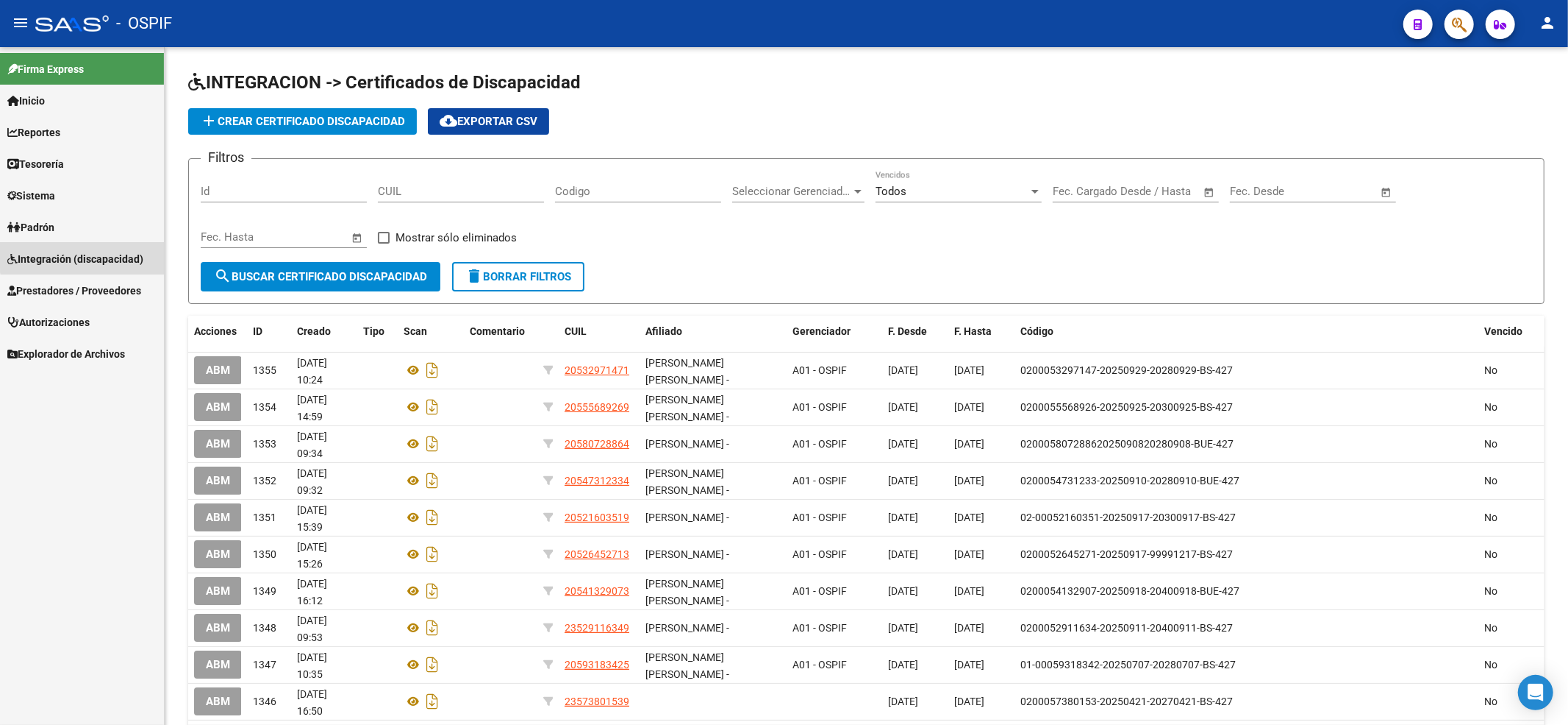
click at [100, 252] on span "Integración (discapacidad)" at bounding box center [75, 259] width 136 height 16
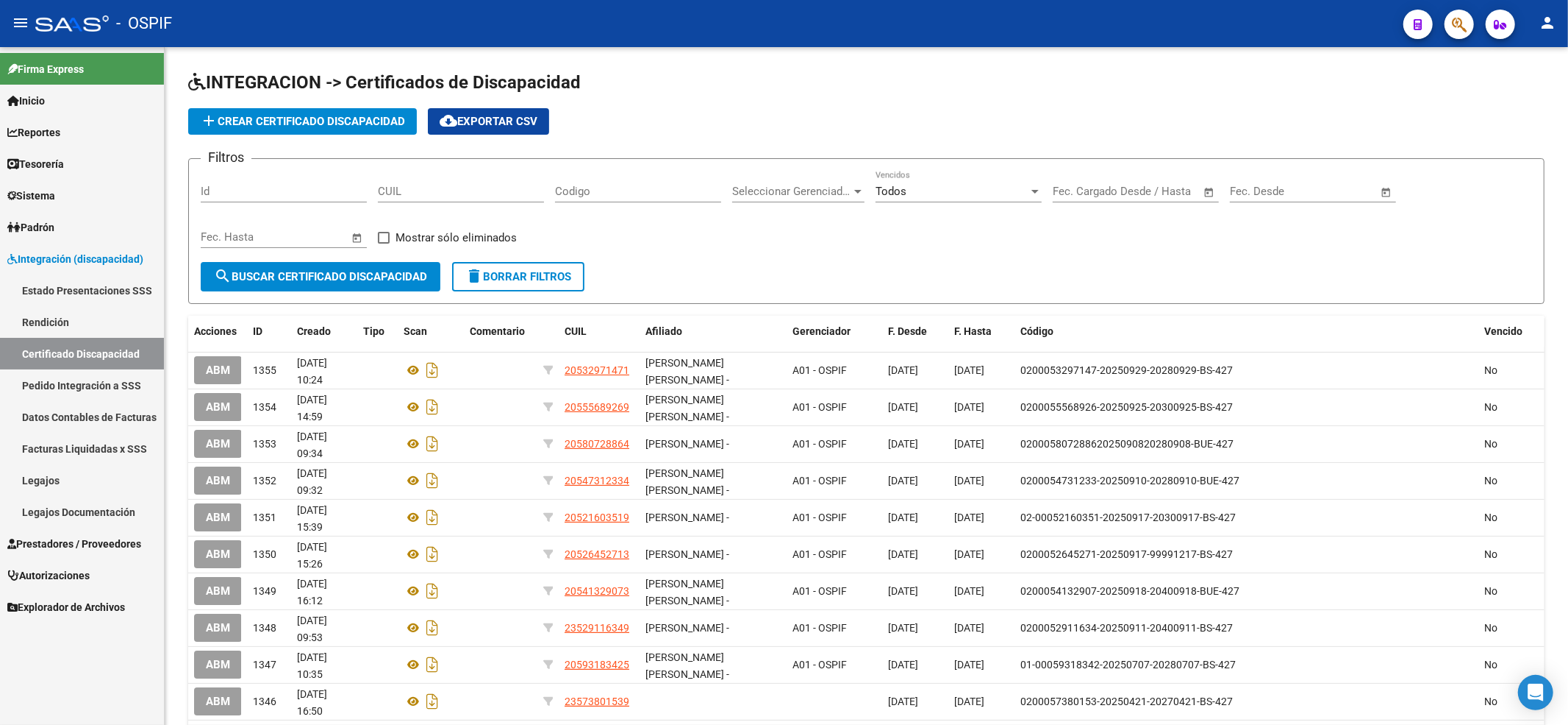
click at [51, 483] on link "Legajos" at bounding box center [82, 480] width 164 height 31
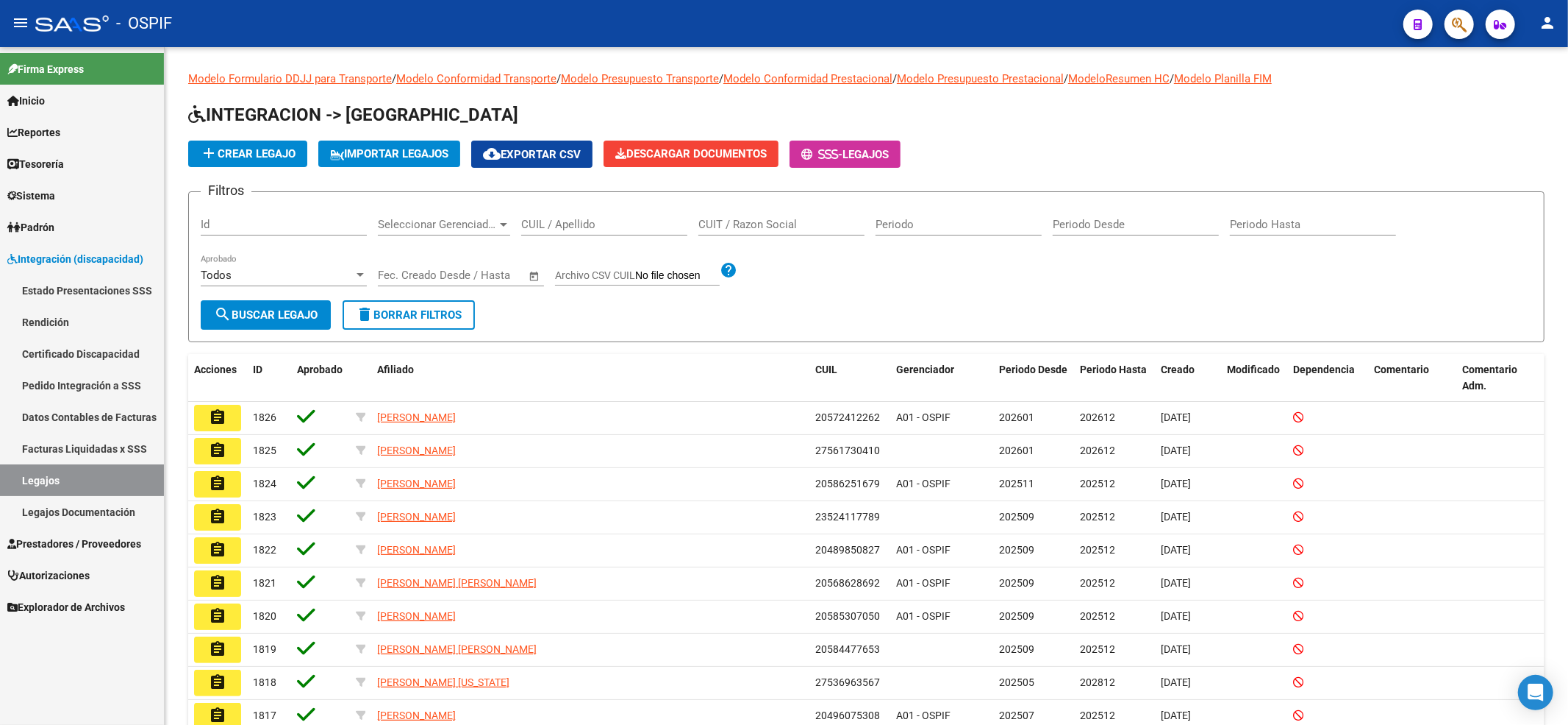
click at [60, 536] on span "Prestadores / Proveedores" at bounding box center [74, 543] width 134 height 16
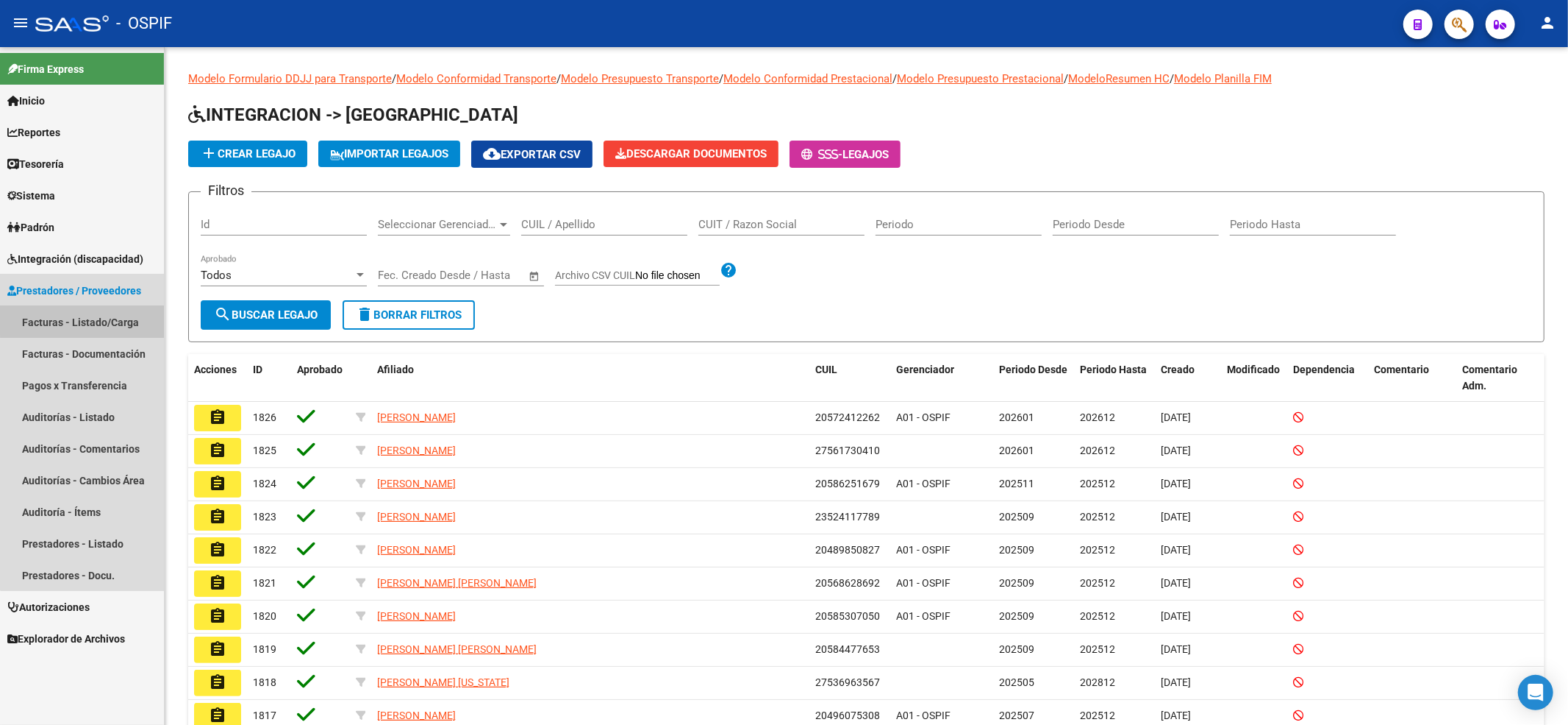
click at [108, 309] on link "Facturas - Listado/Carga" at bounding box center [82, 322] width 164 height 31
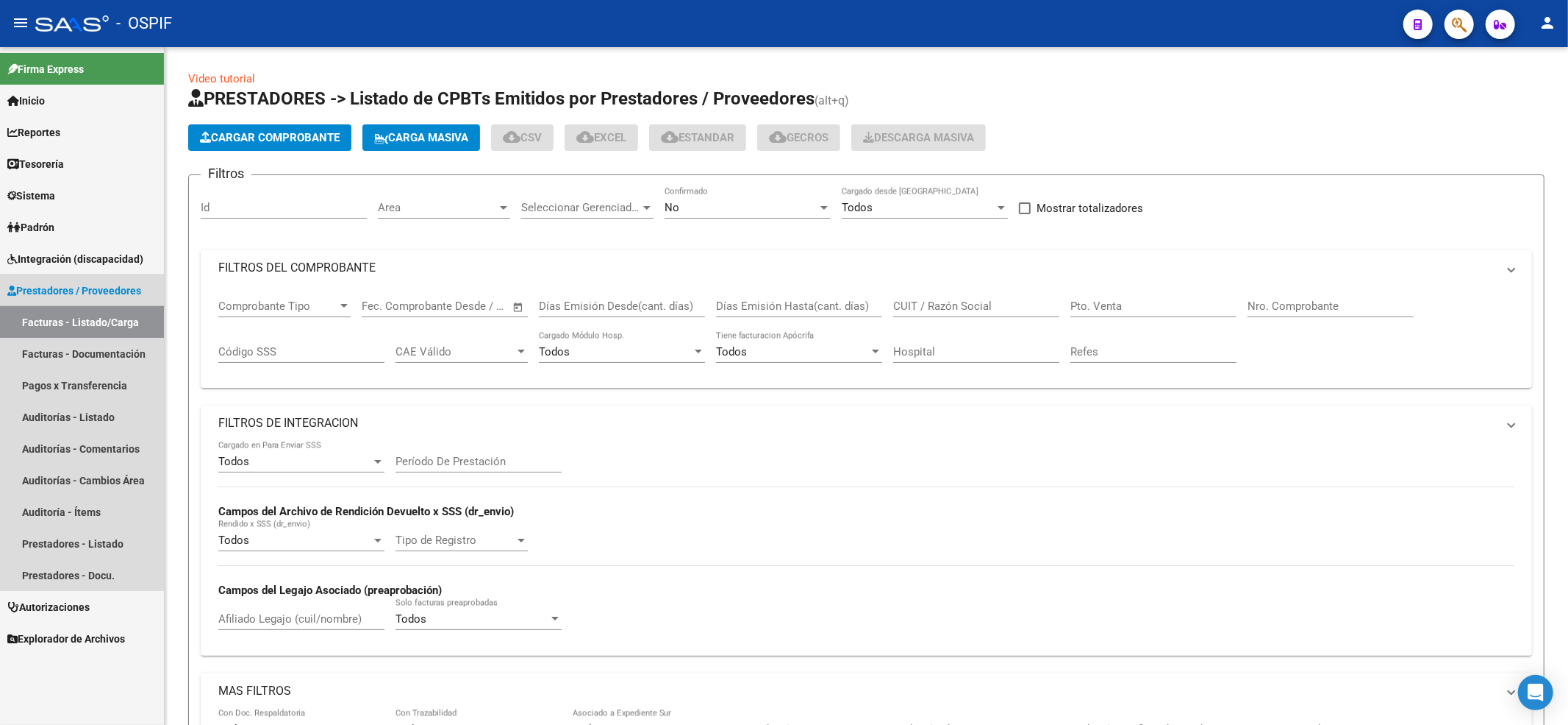
click at [107, 309] on link "Facturas - Listado/Carga" at bounding box center [82, 322] width 164 height 31
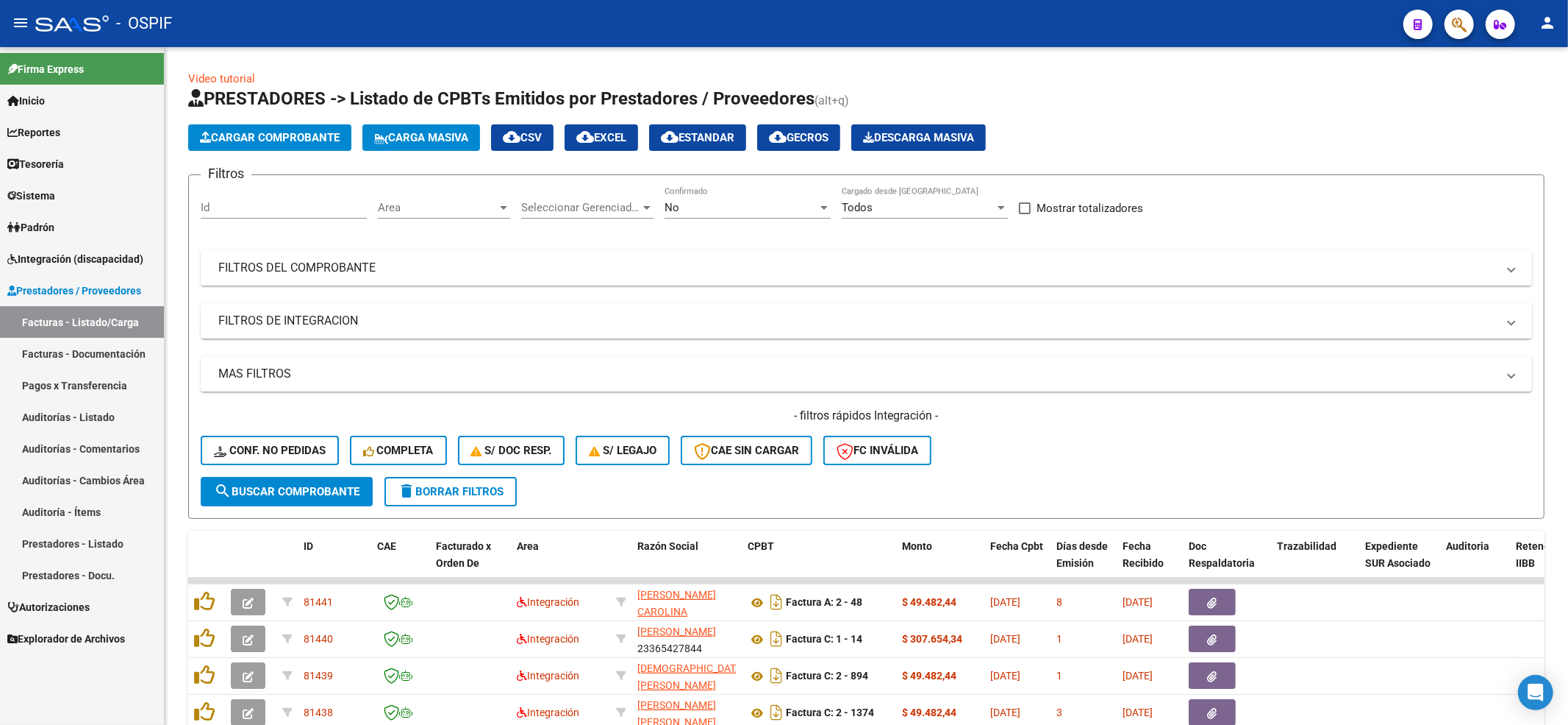
click at [268, 444] on span "Conf. no pedidas" at bounding box center [269, 450] width 112 height 13
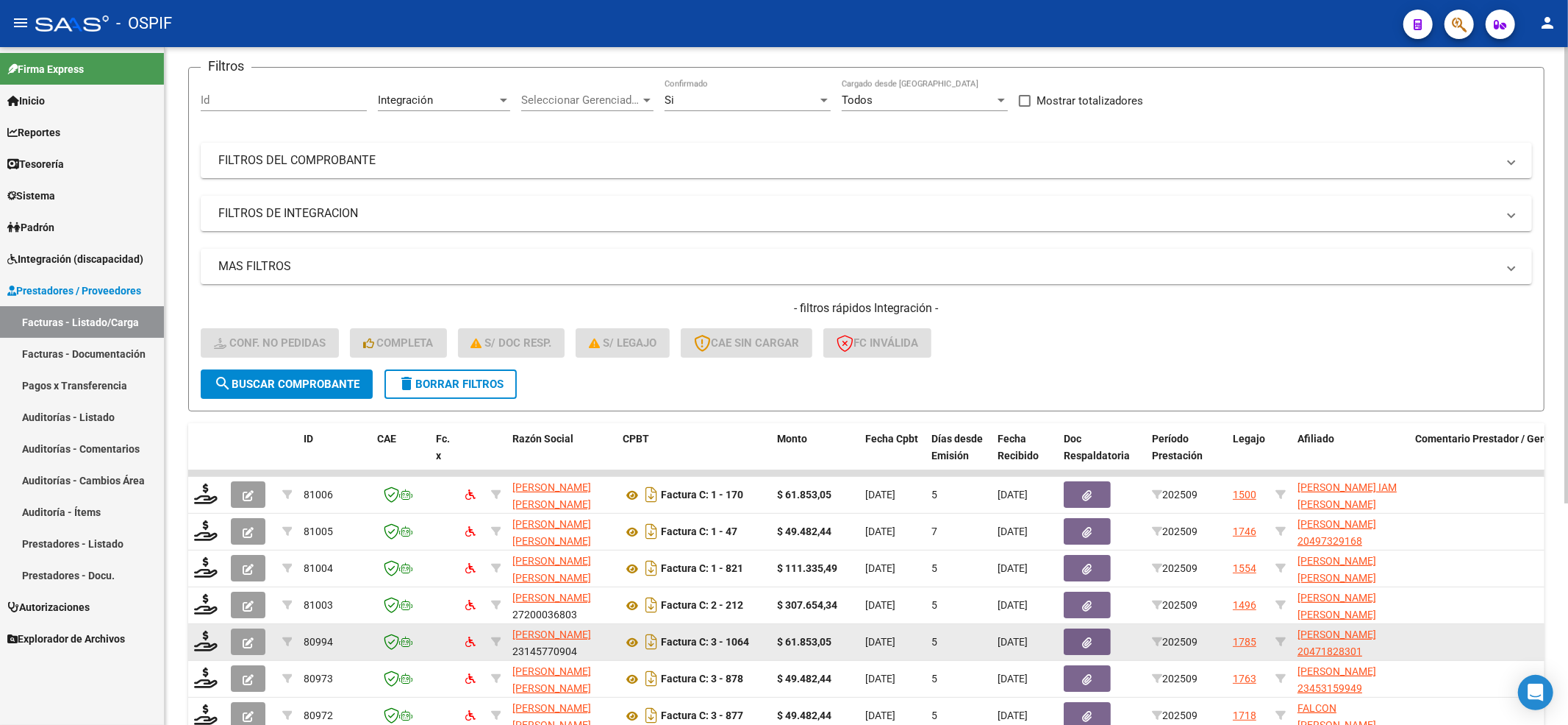
scroll to position [294, 0]
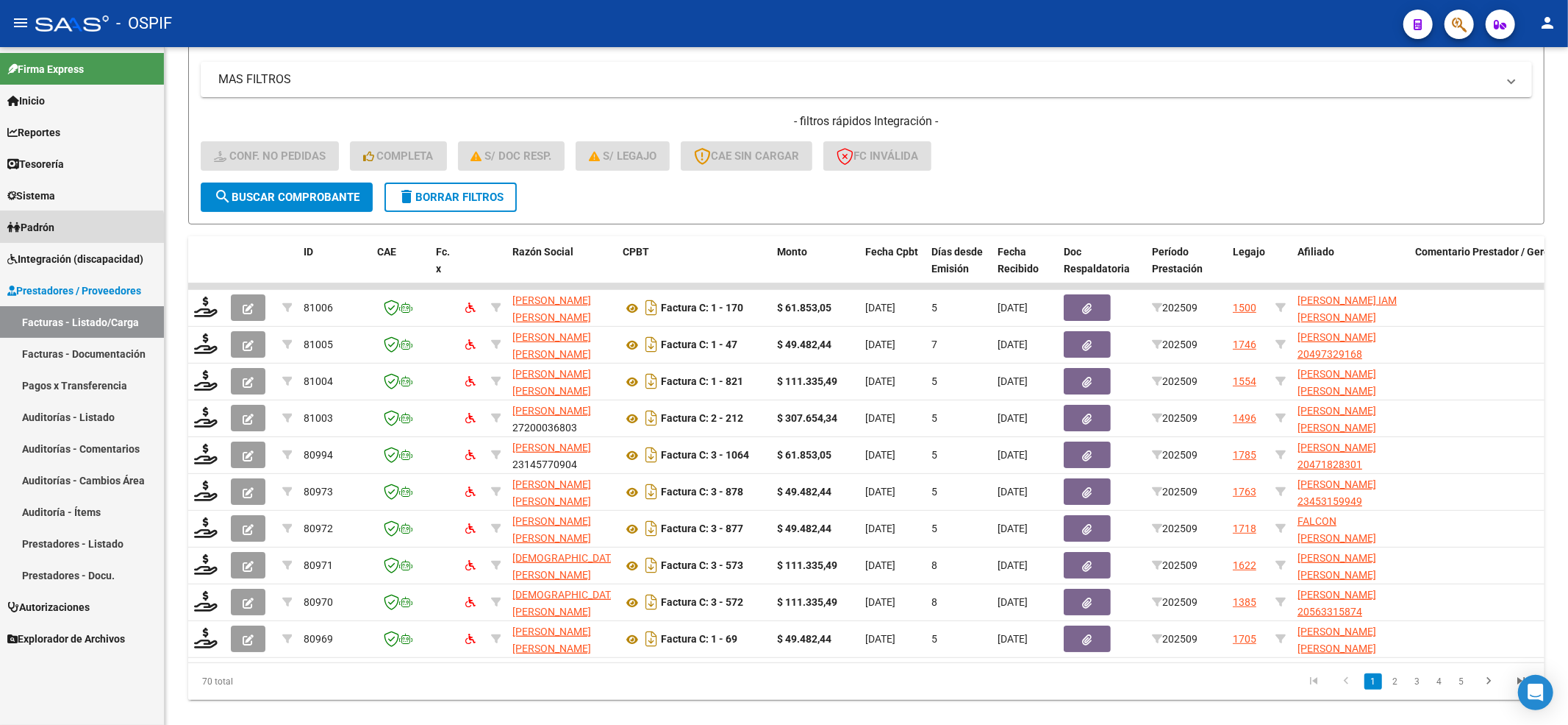
click at [31, 241] on link "Padrón" at bounding box center [82, 227] width 164 height 31
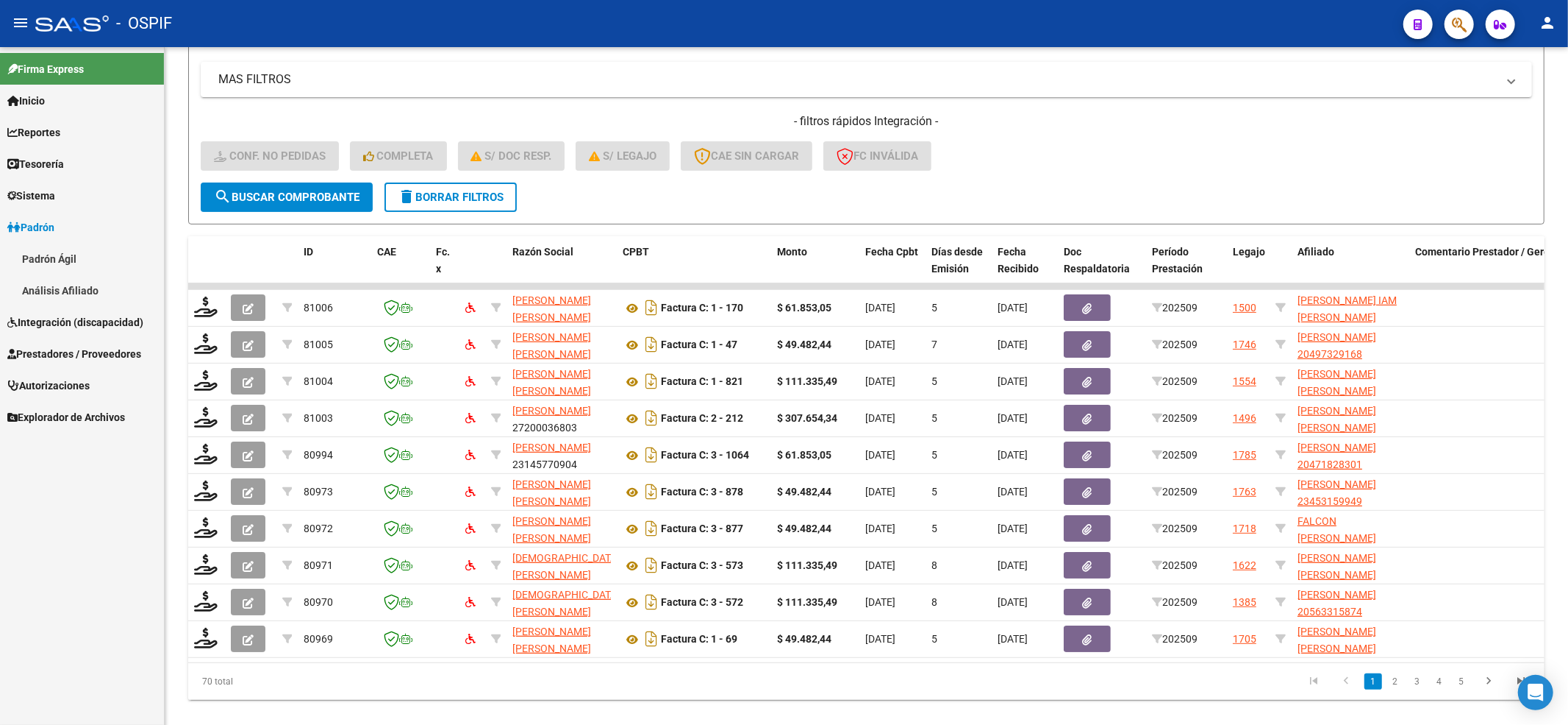
click at [53, 232] on span "Padrón" at bounding box center [31, 227] width 47 height 16
click at [81, 263] on span "Integración (discapacidad)" at bounding box center [75, 259] width 136 height 16
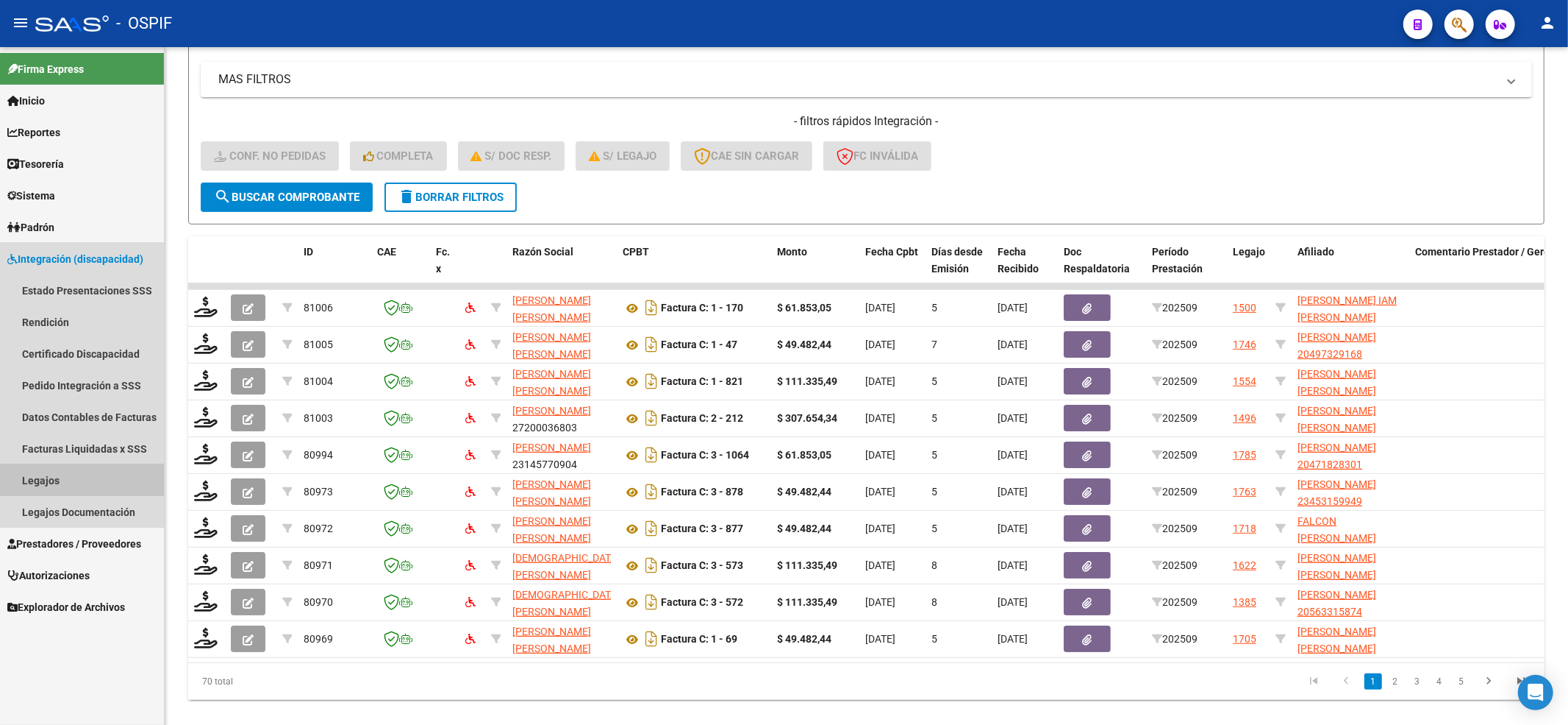
click at [65, 475] on link "Legajos" at bounding box center [82, 480] width 164 height 31
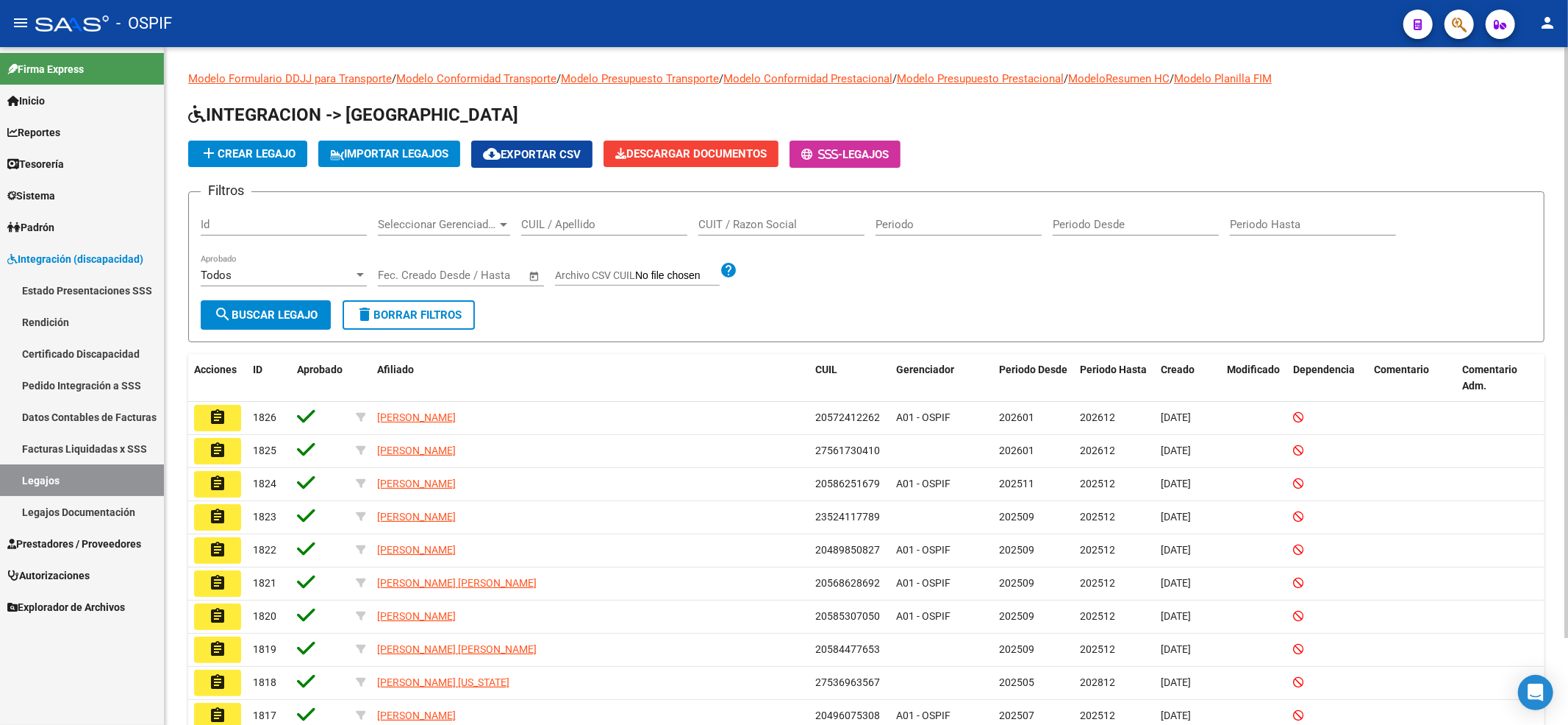
click at [628, 215] on div "CUIL / Apellido" at bounding box center [604, 219] width 166 height 31
click at [201, 300] on button "search Buscar Legajo" at bounding box center [266, 314] width 130 height 30
paste input "20496075308"
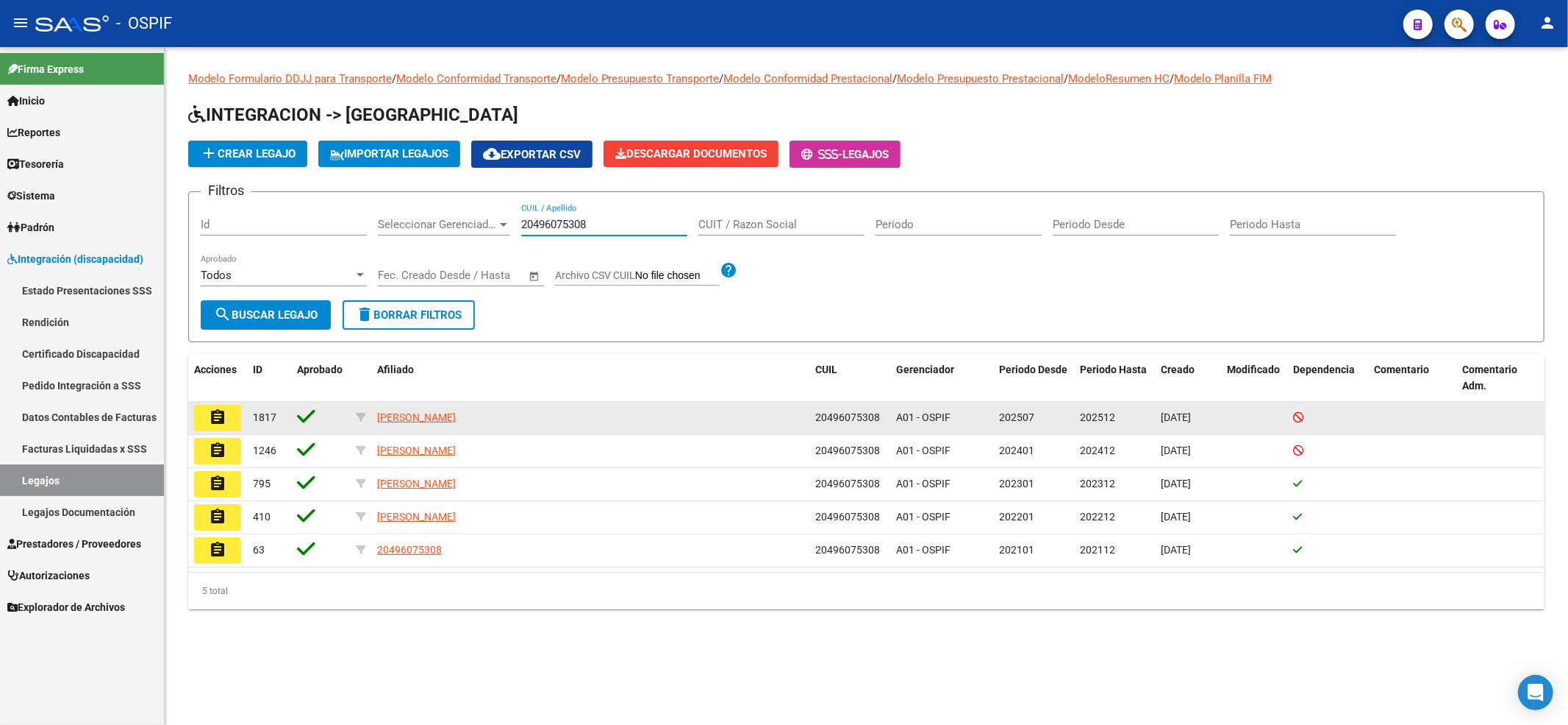
type input "20496075308"
click at [202, 422] on button "assignment" at bounding box center [218, 417] width 47 height 27
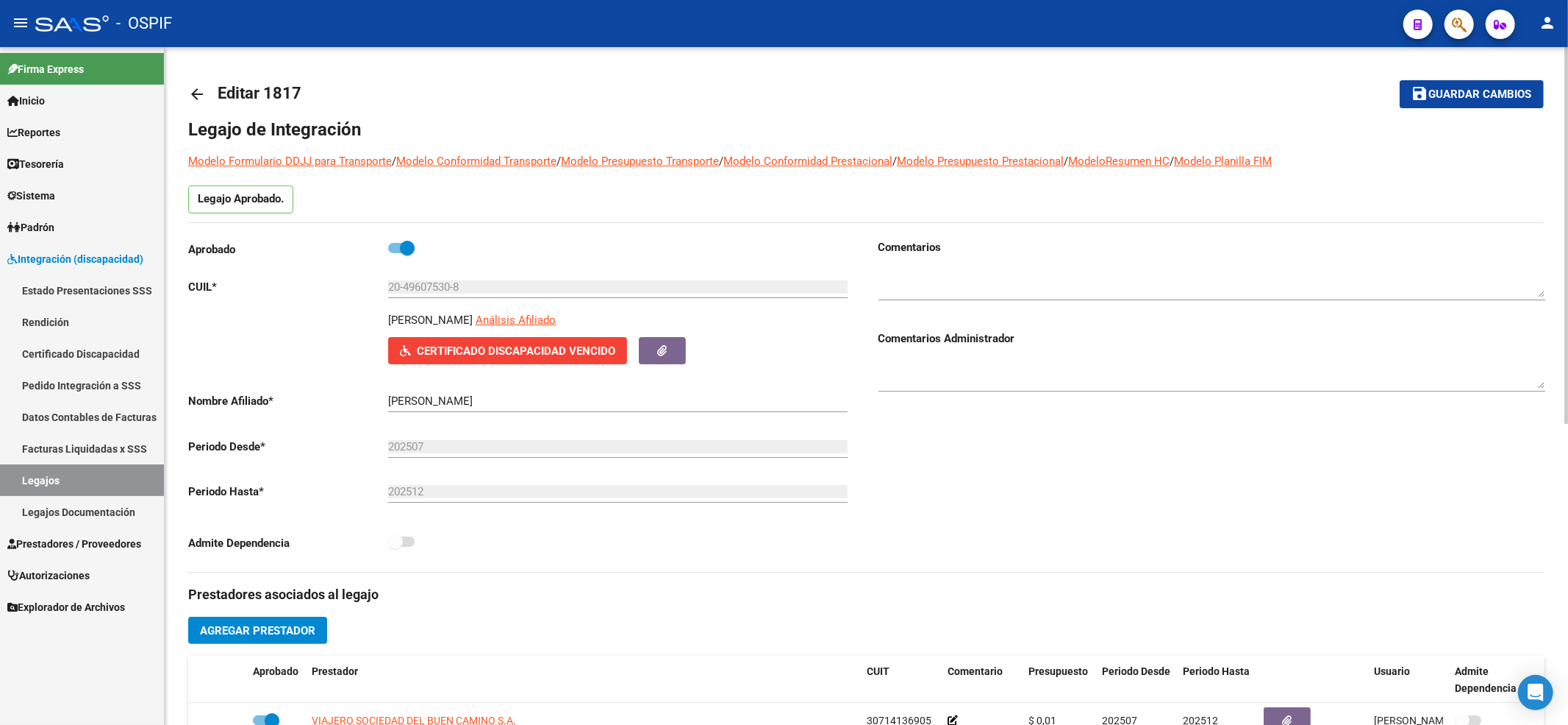
scroll to position [98, 0]
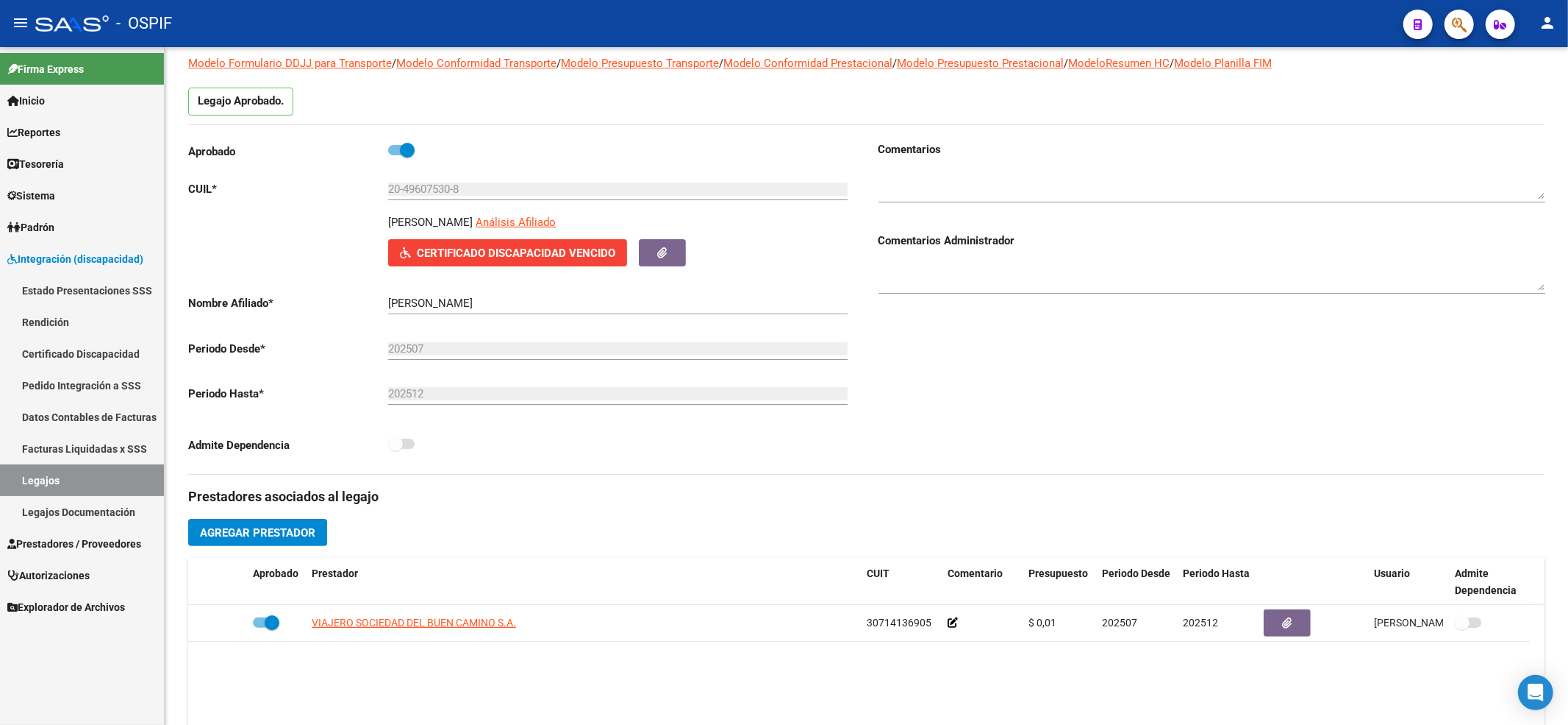
click at [36, 487] on link "Legajos" at bounding box center [82, 480] width 164 height 31
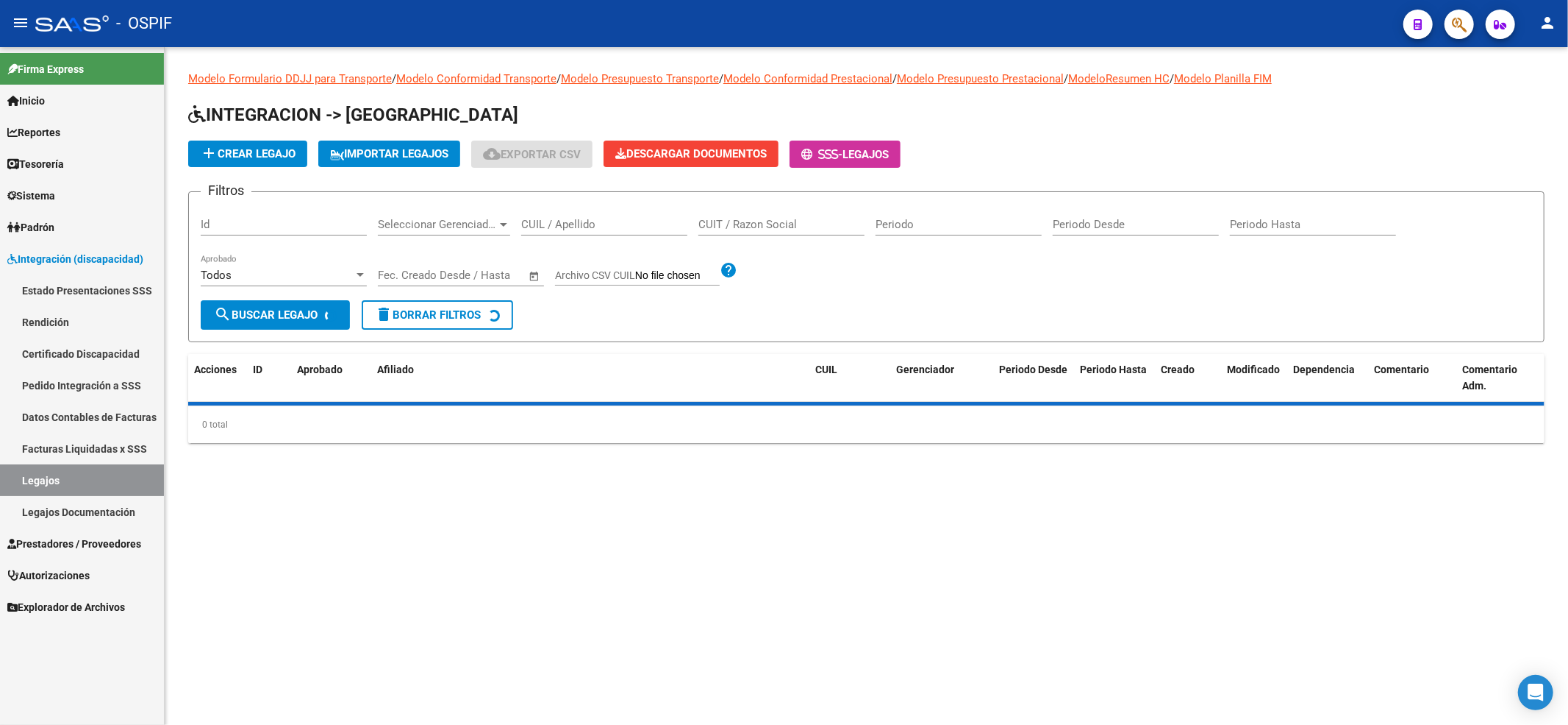
click at [55, 535] on span "Prestadores / Proveedores" at bounding box center [74, 543] width 134 height 16
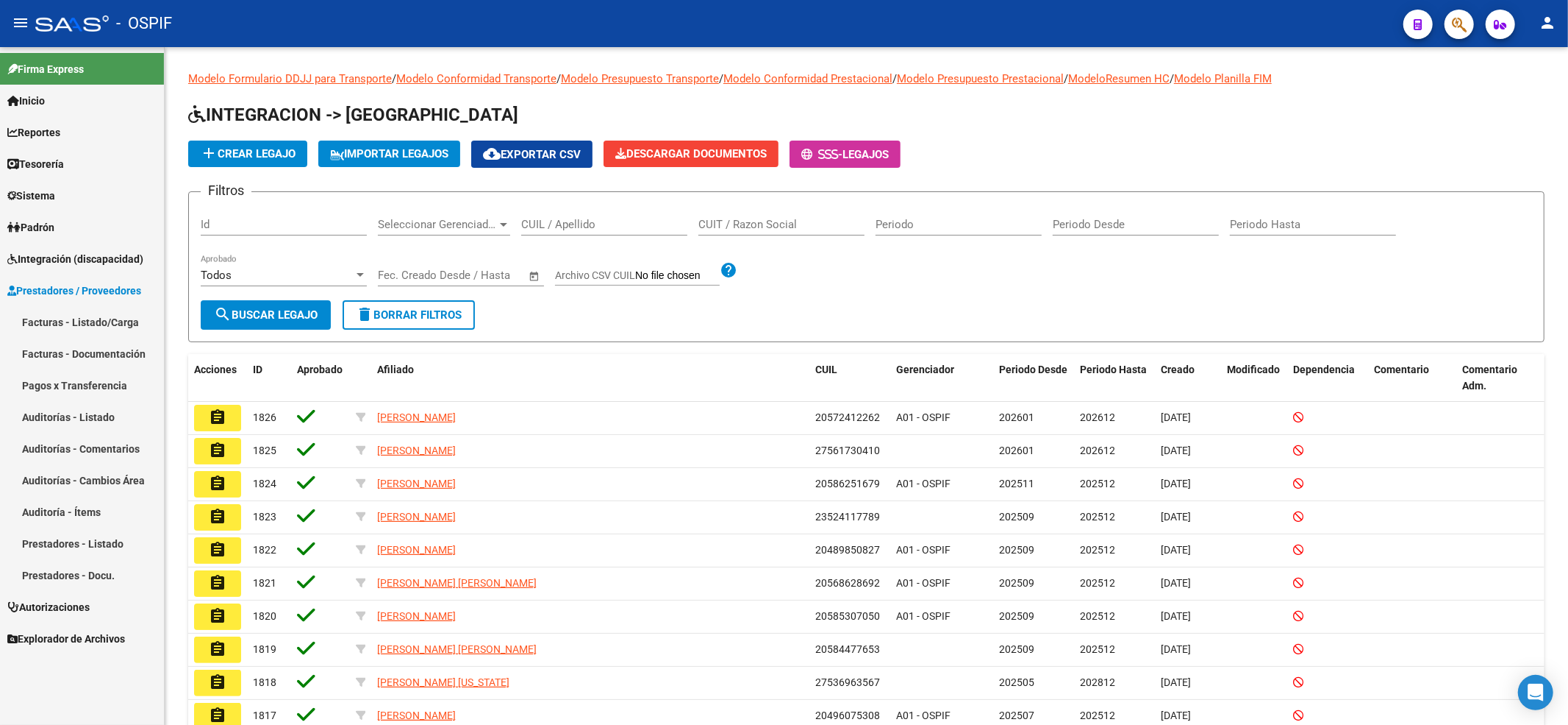
click at [39, 309] on link "Facturas - Listado/Carga" at bounding box center [82, 322] width 164 height 31
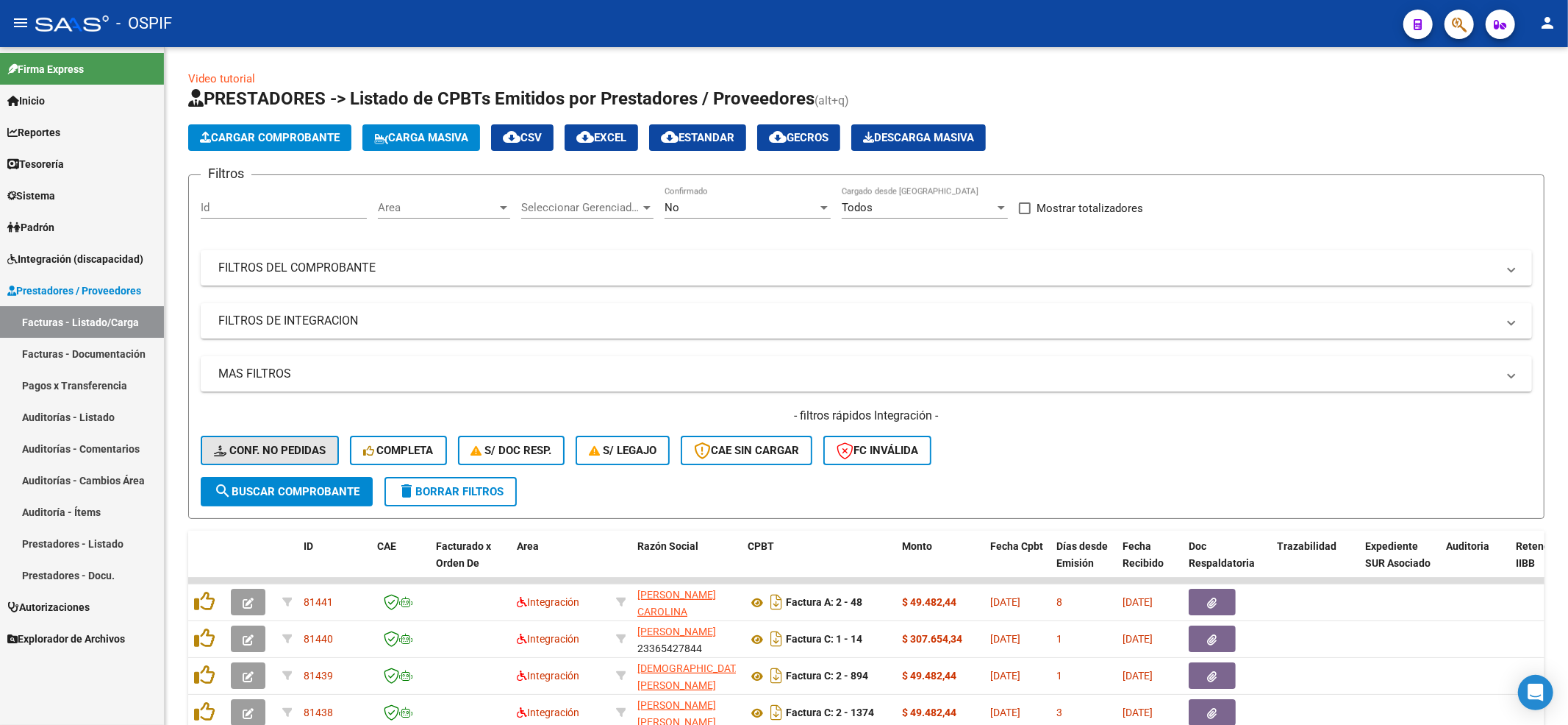
click at [244, 436] on button "Conf. no pedidas" at bounding box center [270, 450] width 138 height 30
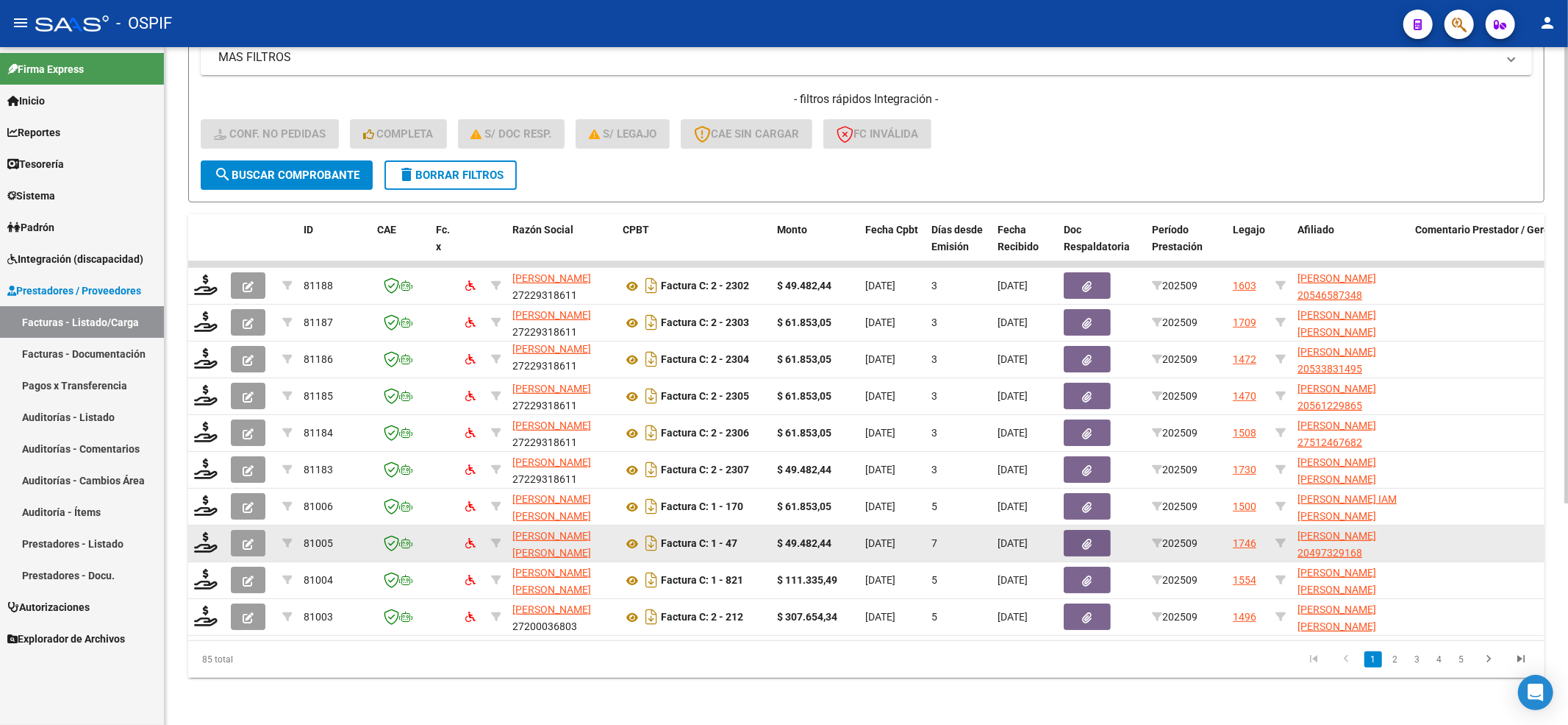
scroll to position [231, 0]
